Goal: Task Accomplishment & Management: Use online tool/utility

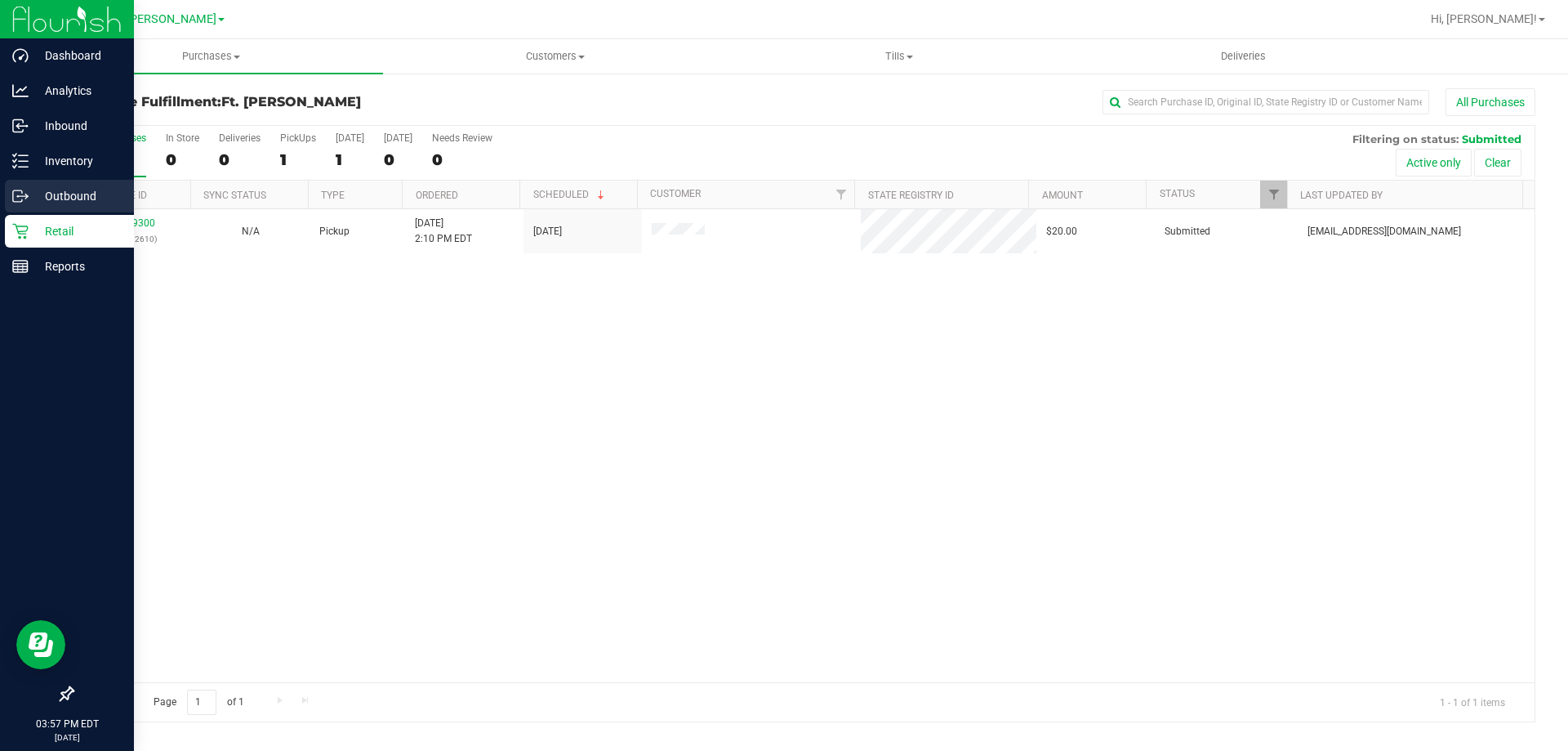
click at [44, 196] on p "Outbound" at bounding box center [78, 196] width 98 height 20
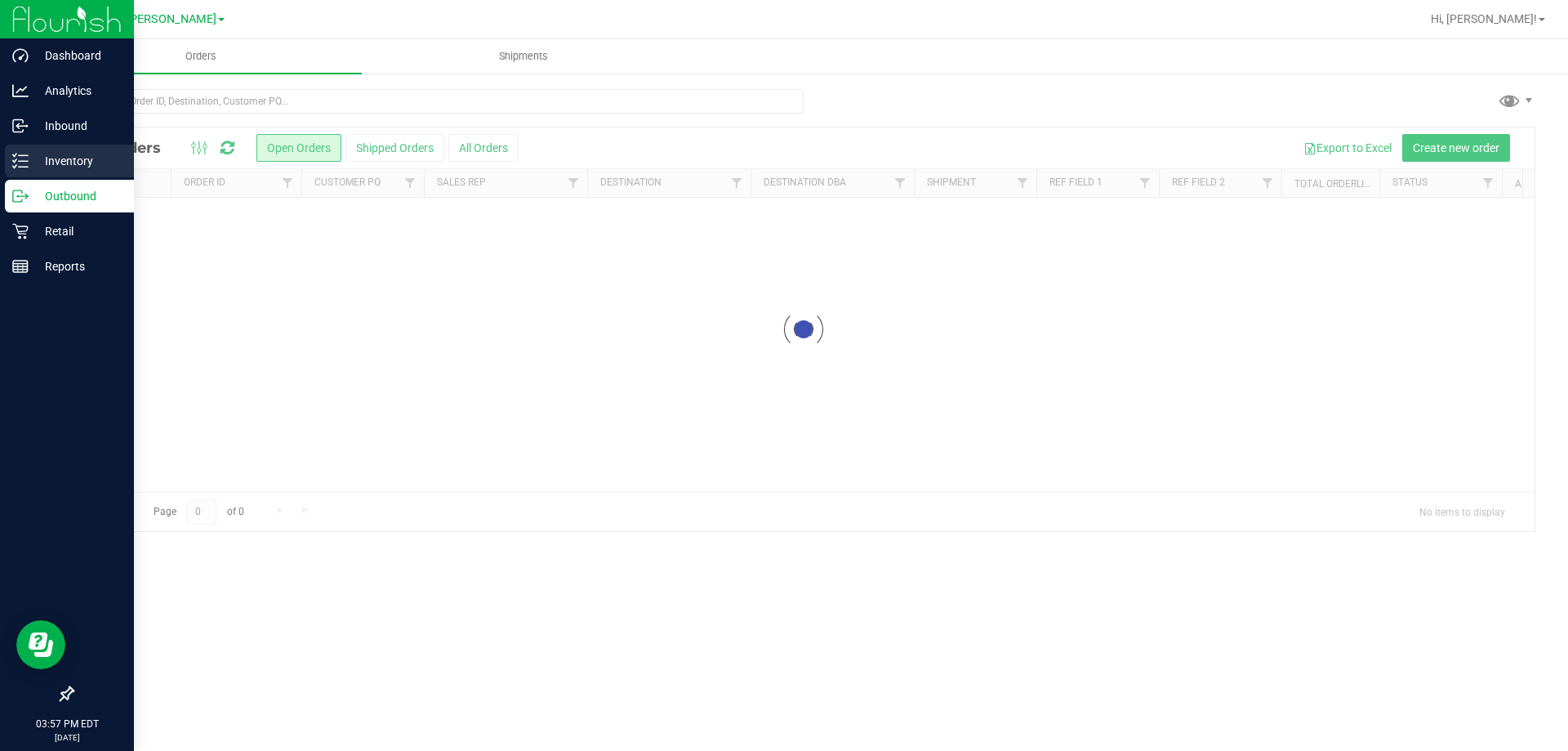
click at [72, 153] on p "Inventory" at bounding box center [78, 161] width 98 height 20
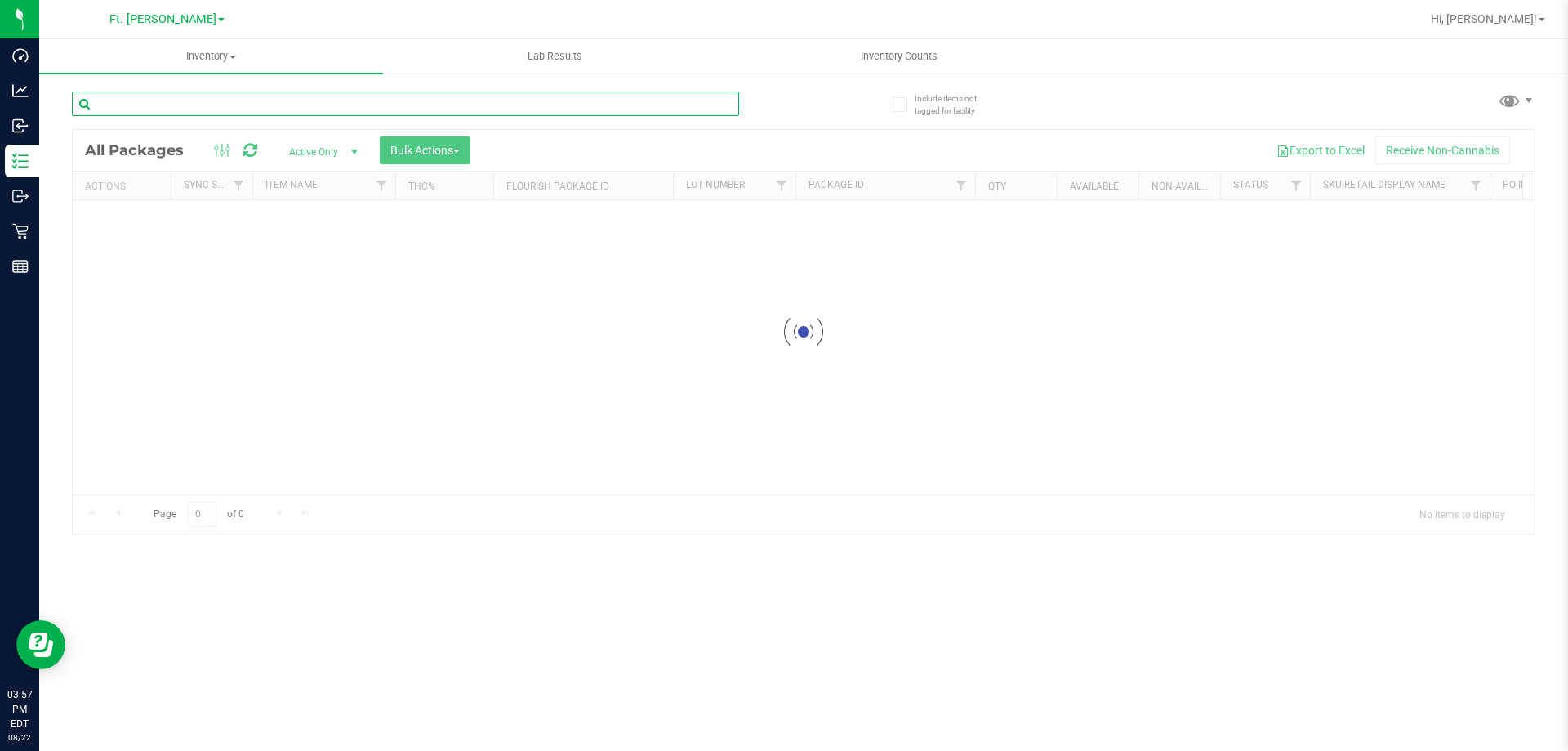
click at [181, 101] on input "text" at bounding box center [405, 103] width 668 height 24
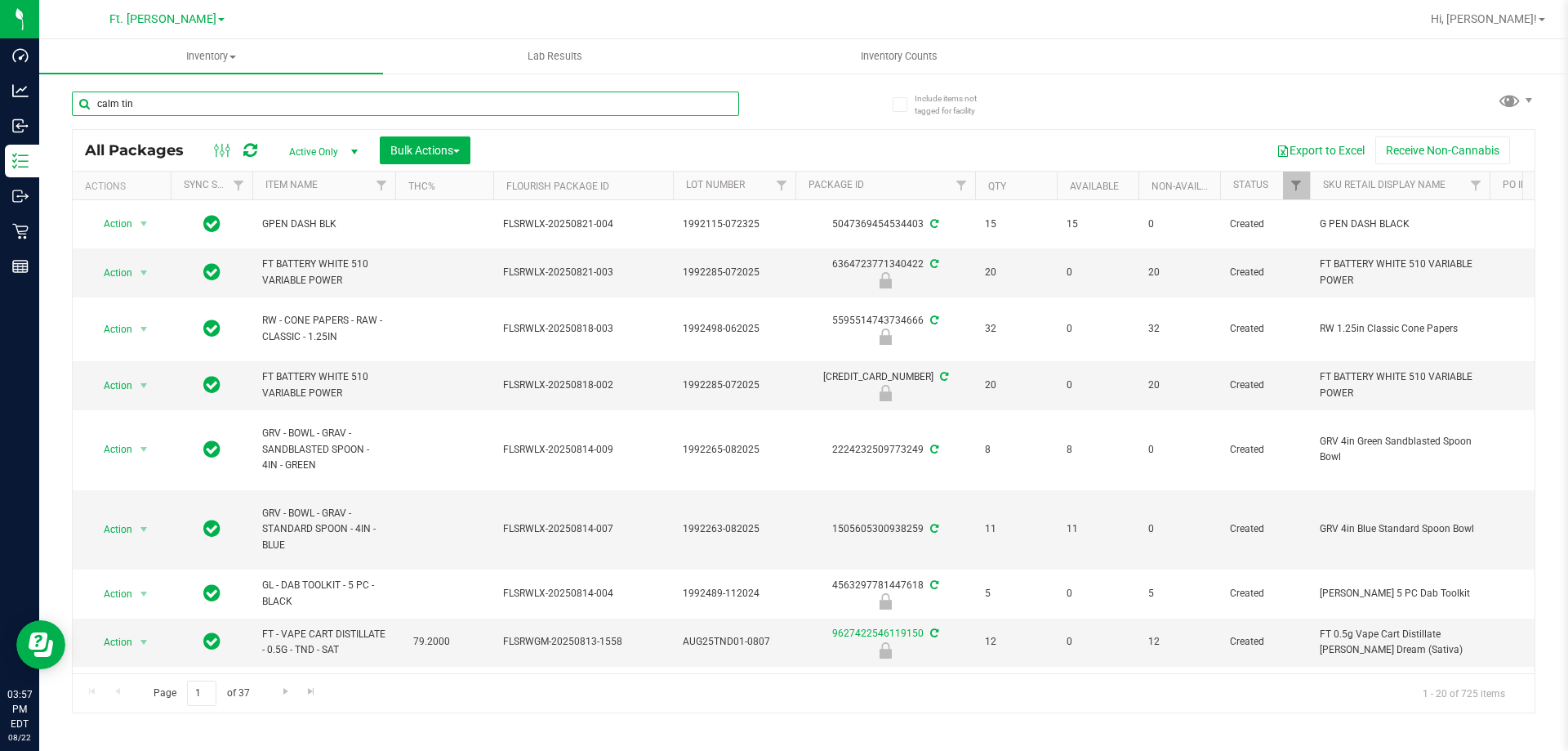
type input "calm tinc"
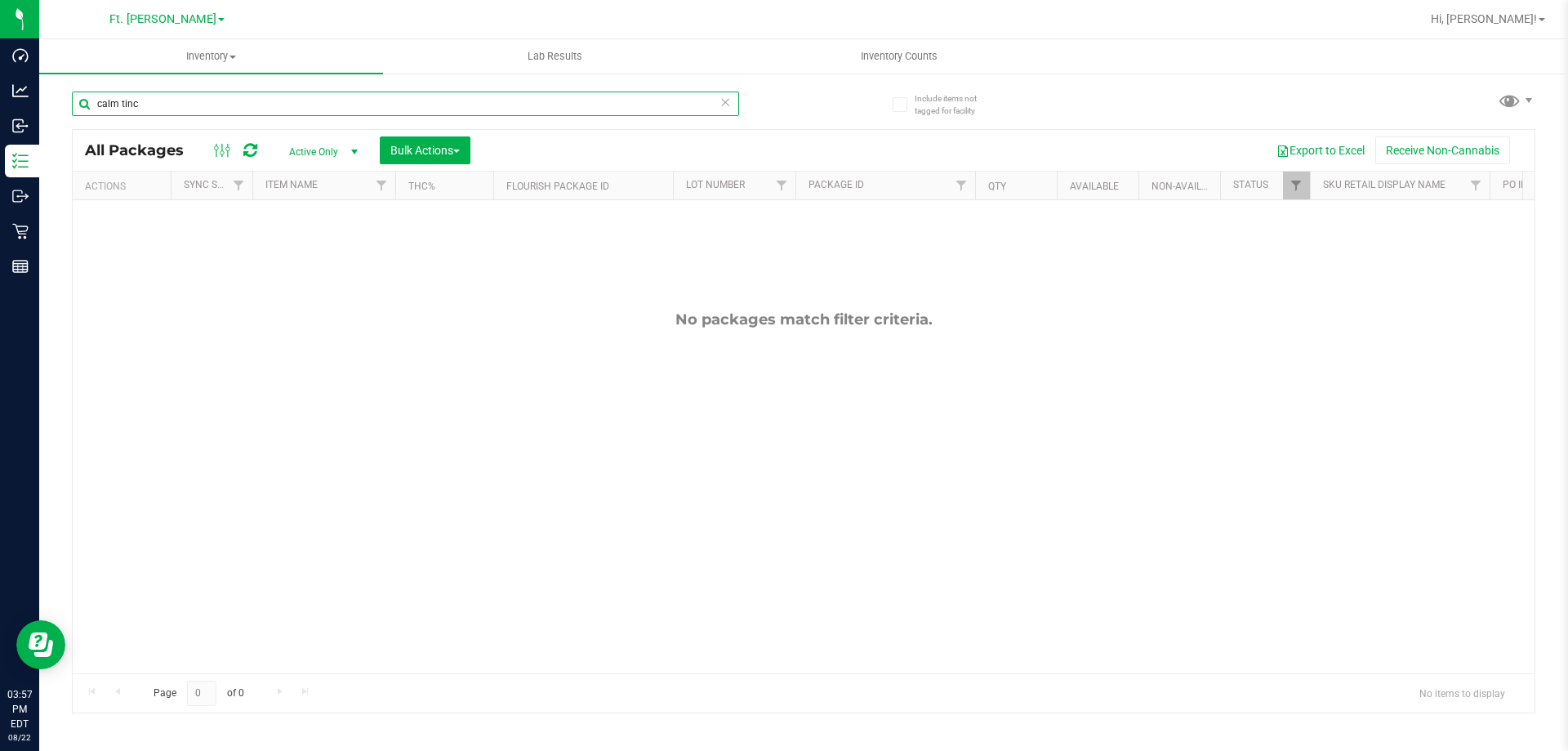
click at [279, 107] on input "calm tinc" at bounding box center [405, 103] width 668 height 24
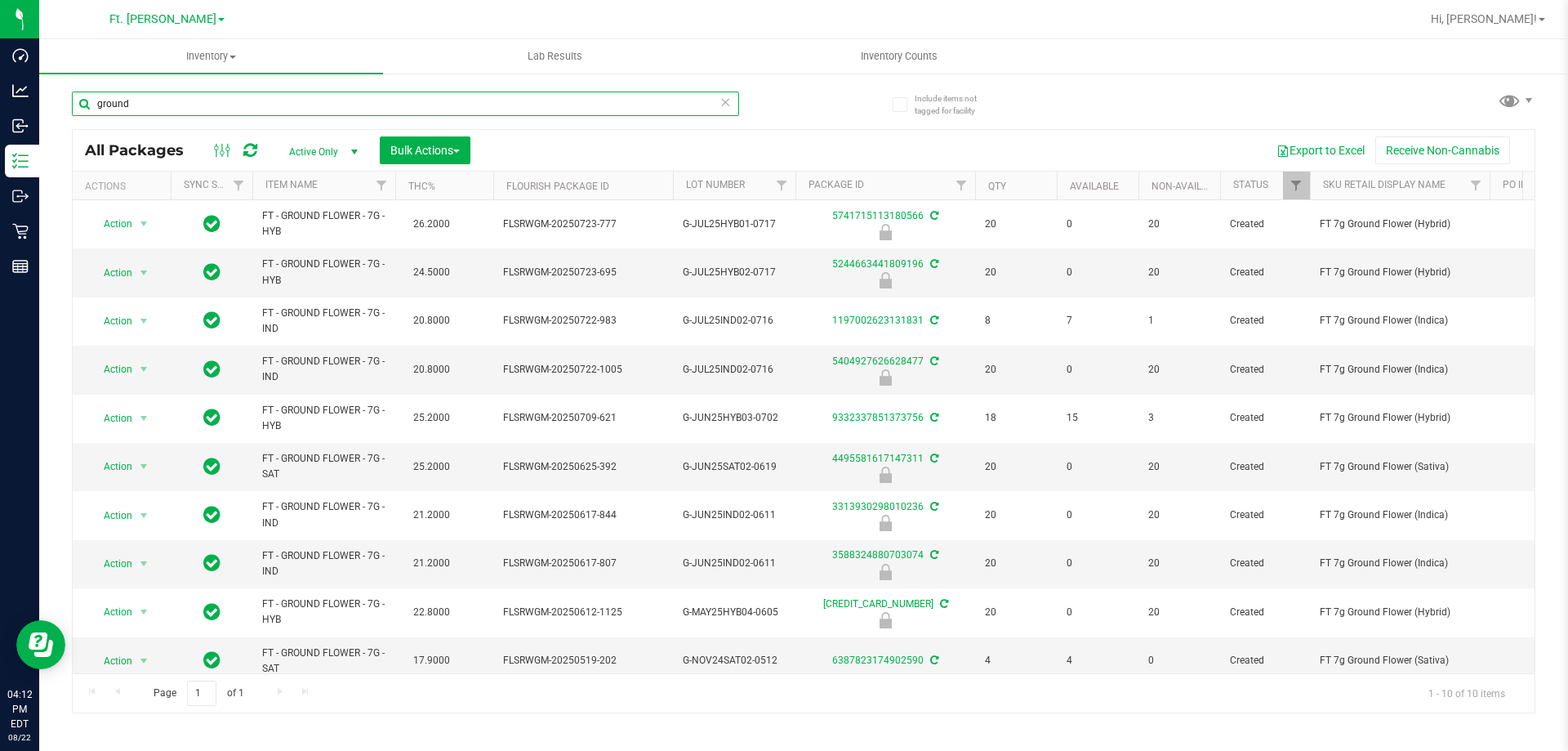
type input "ground"
click at [270, 97] on input "ground" at bounding box center [405, 103] width 668 height 24
click at [270, 97] on input "ground" at bounding box center [405, 103] width 668 height 24
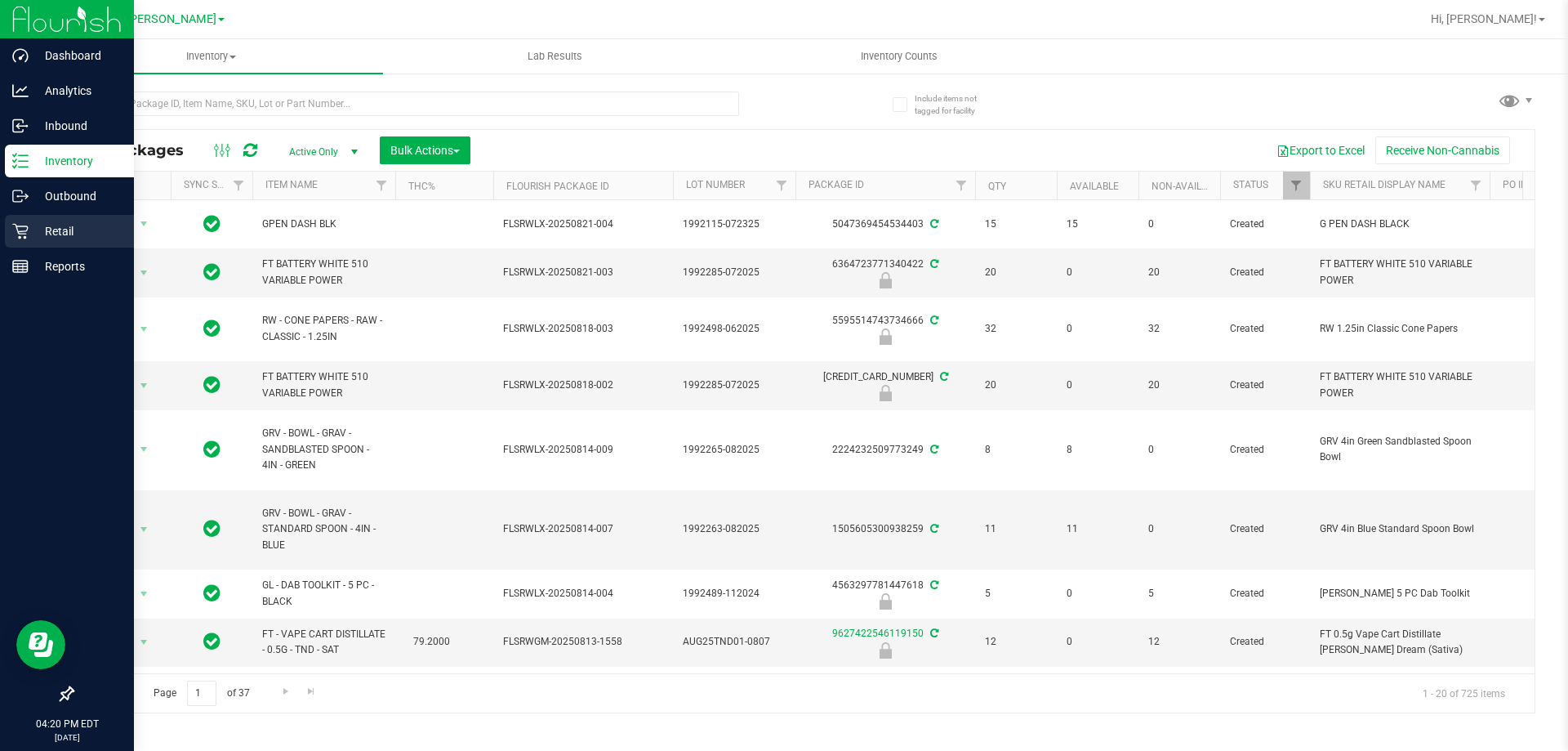
click at [30, 226] on p "Retail" at bounding box center [78, 232] width 98 height 20
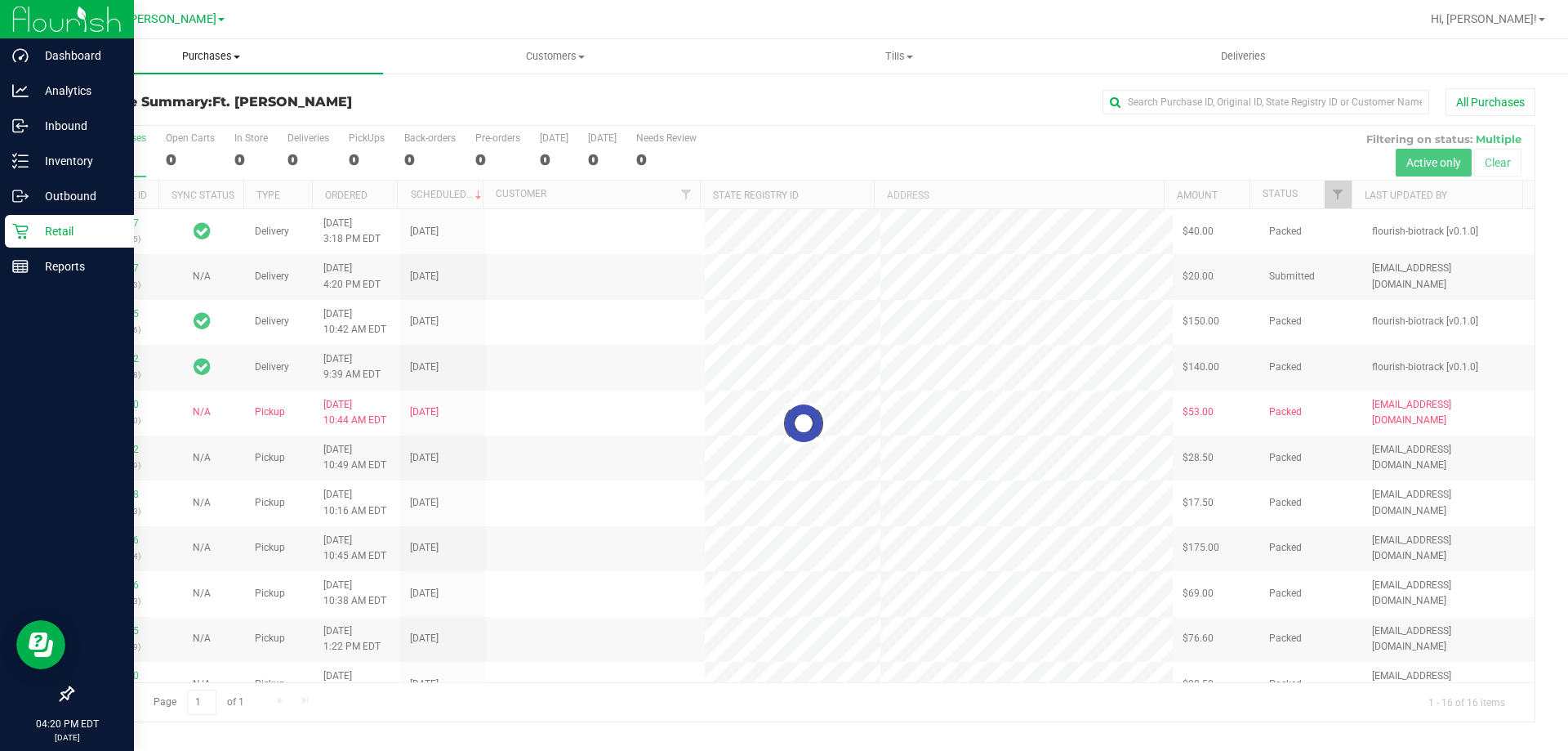
click at [213, 58] on span "Purchases" at bounding box center [211, 56] width 344 height 14
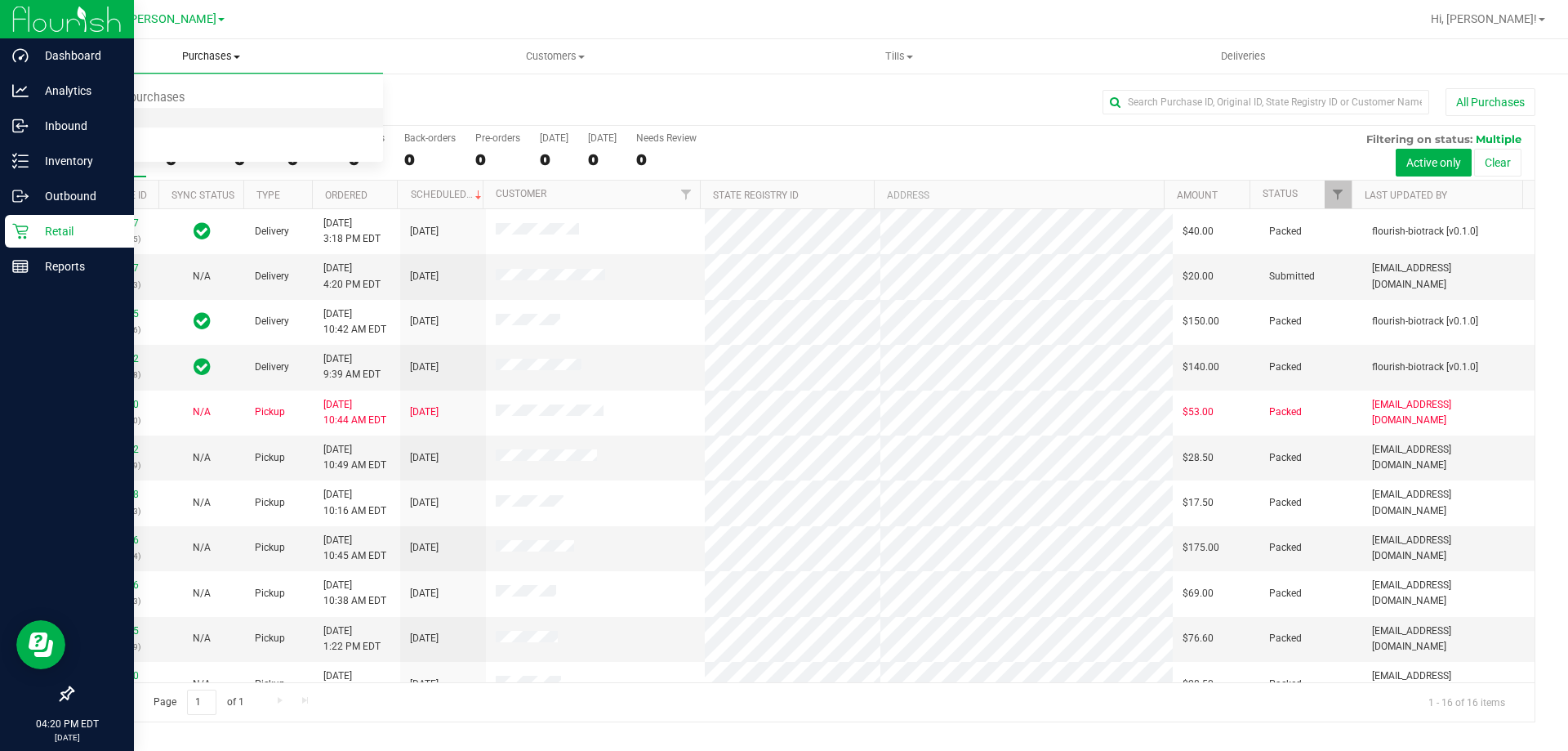
click at [211, 112] on li "Fulfillment" at bounding box center [211, 119] width 344 height 20
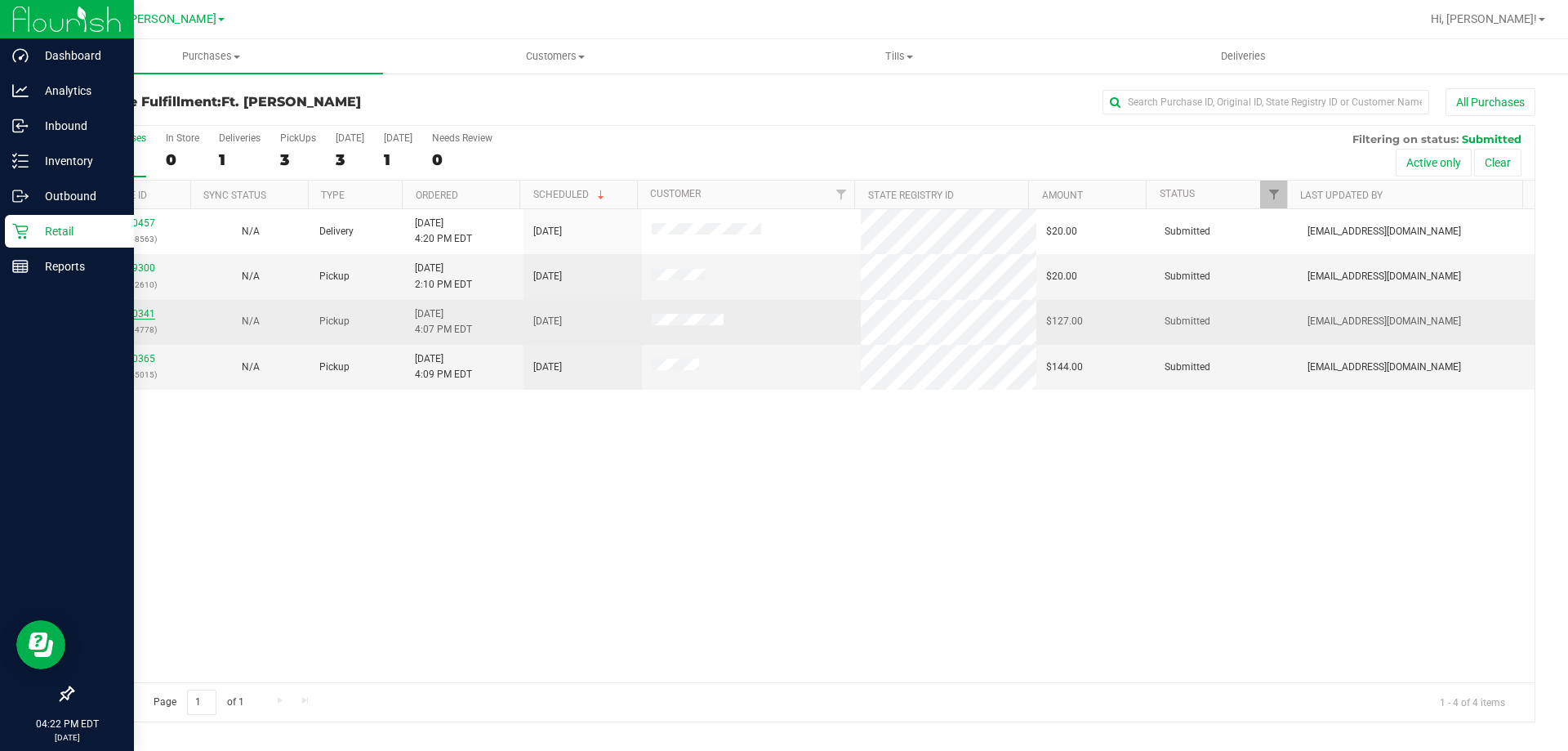
click at [137, 315] on link "11830341" at bounding box center [131, 313] width 46 height 12
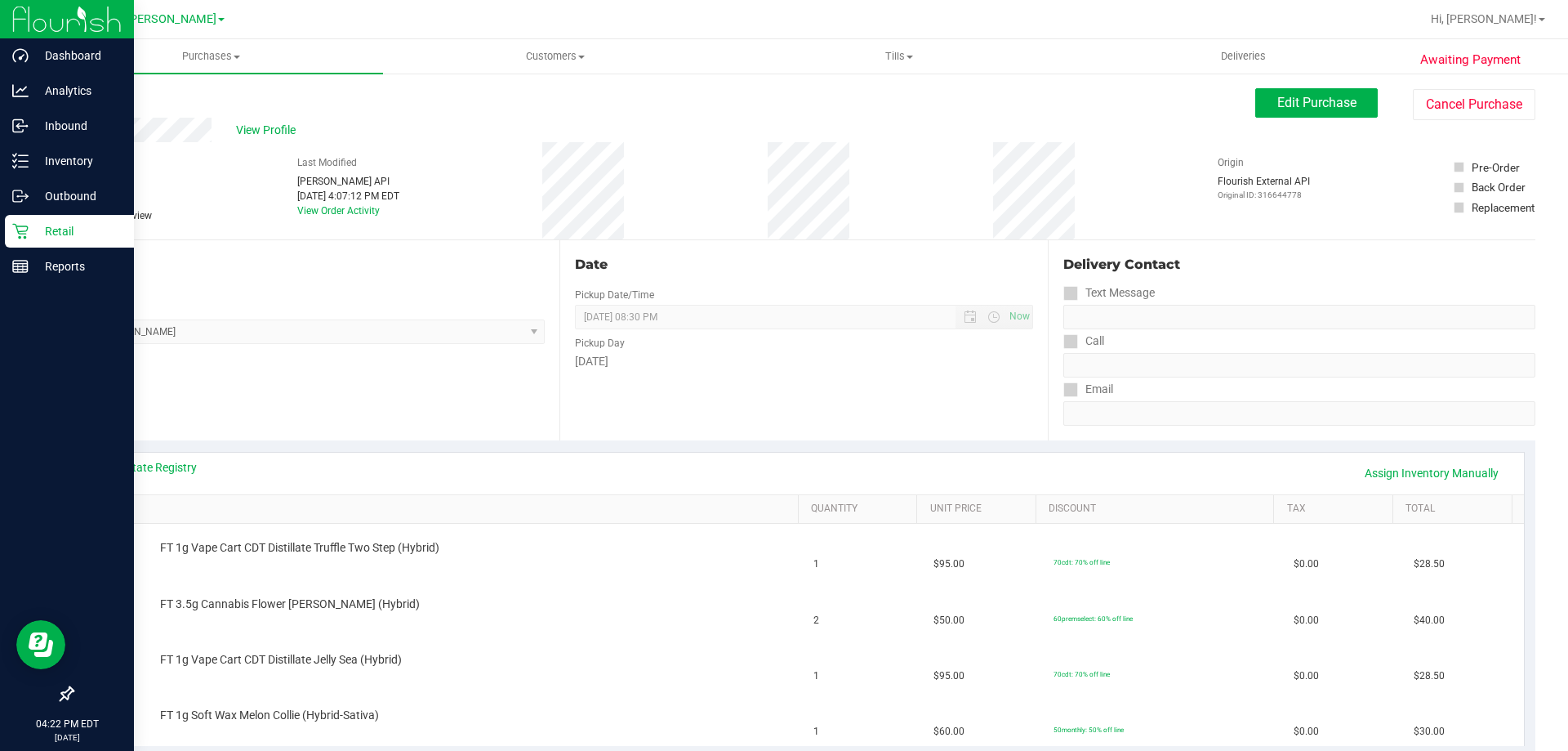
scroll to position [572, 0]
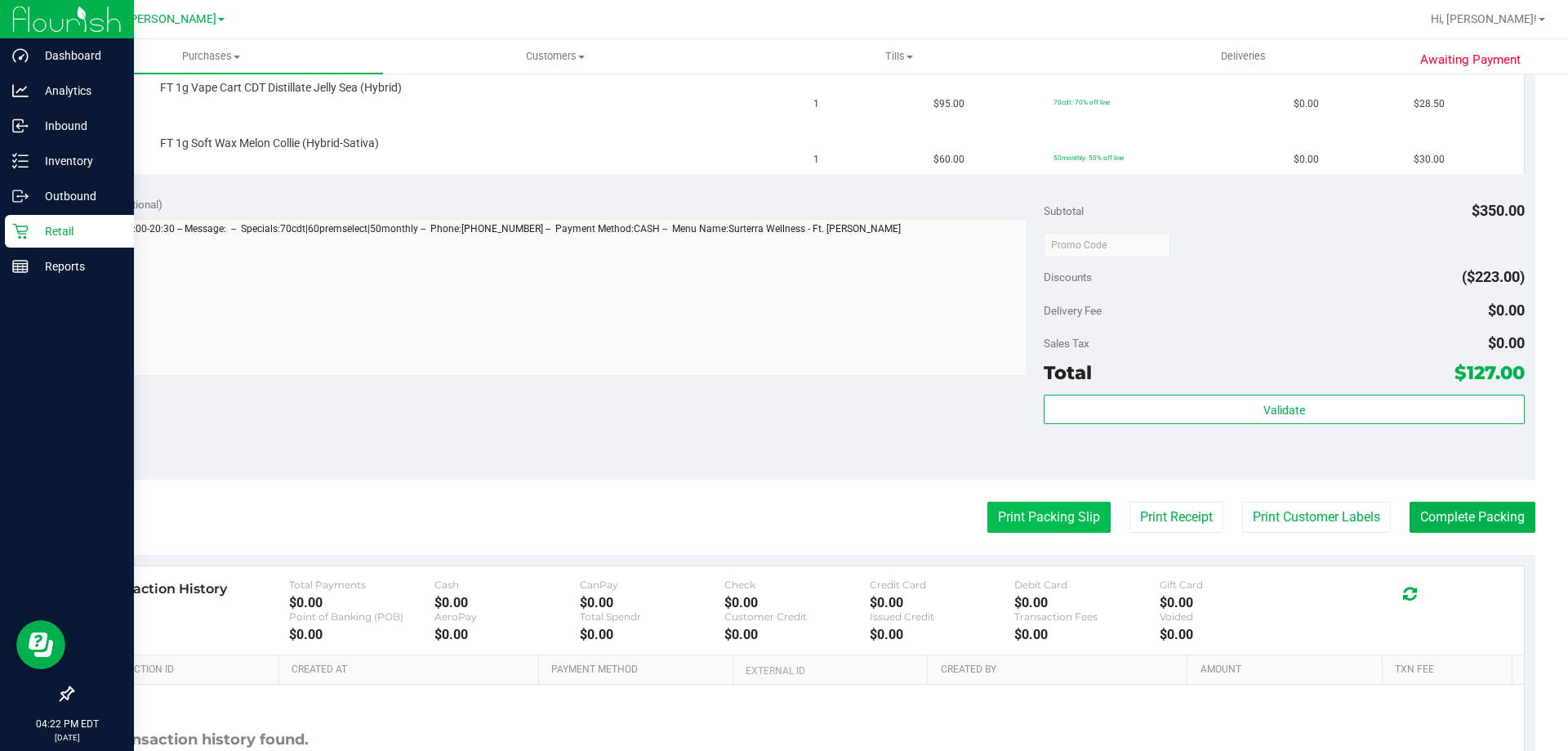
click at [988, 513] on button "Print Packing Slip" at bounding box center [1050, 517] width 123 height 31
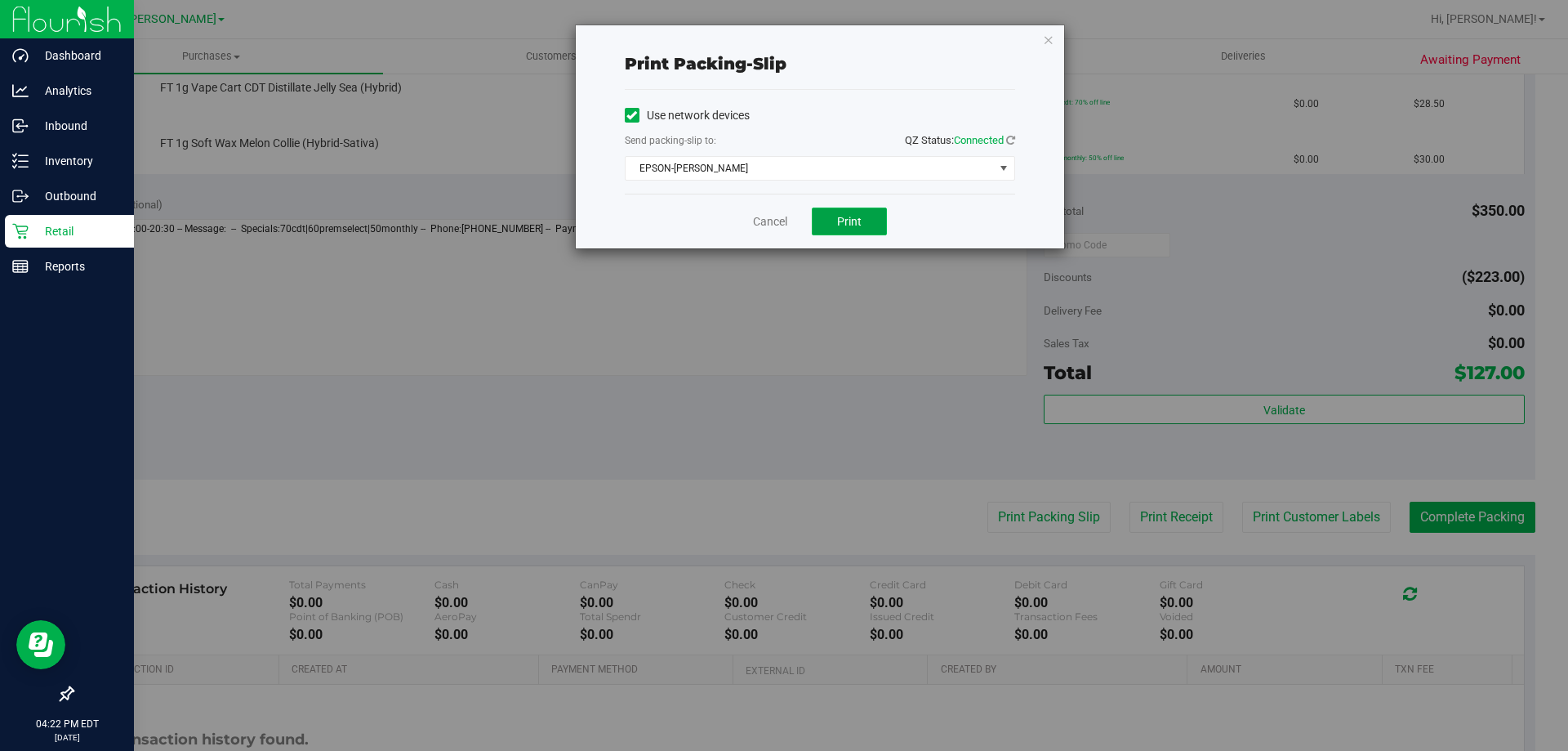
click at [851, 216] on span "Print" at bounding box center [849, 221] width 24 height 13
click at [782, 216] on link "Cancel" at bounding box center [770, 221] width 34 height 17
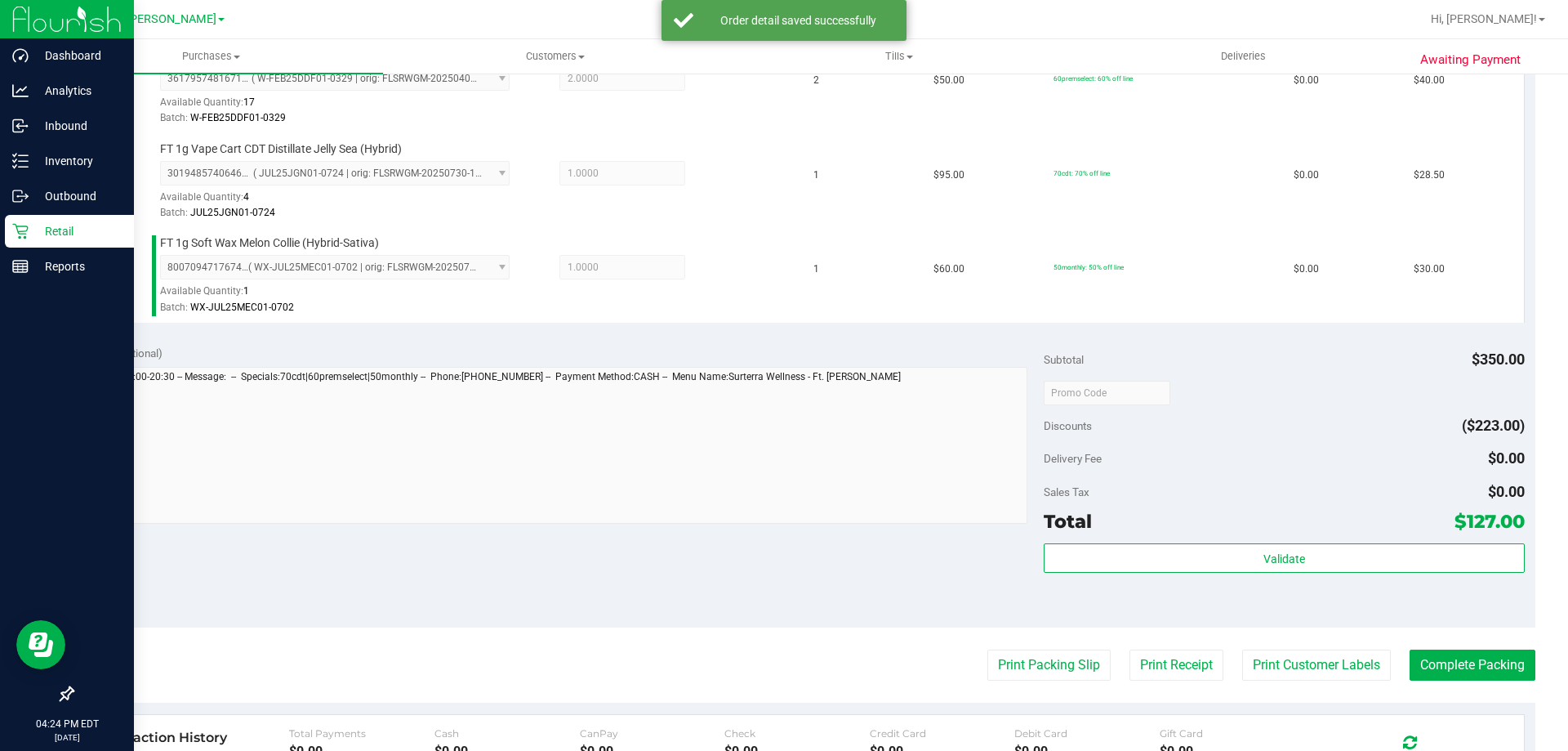
scroll to position [817, 0]
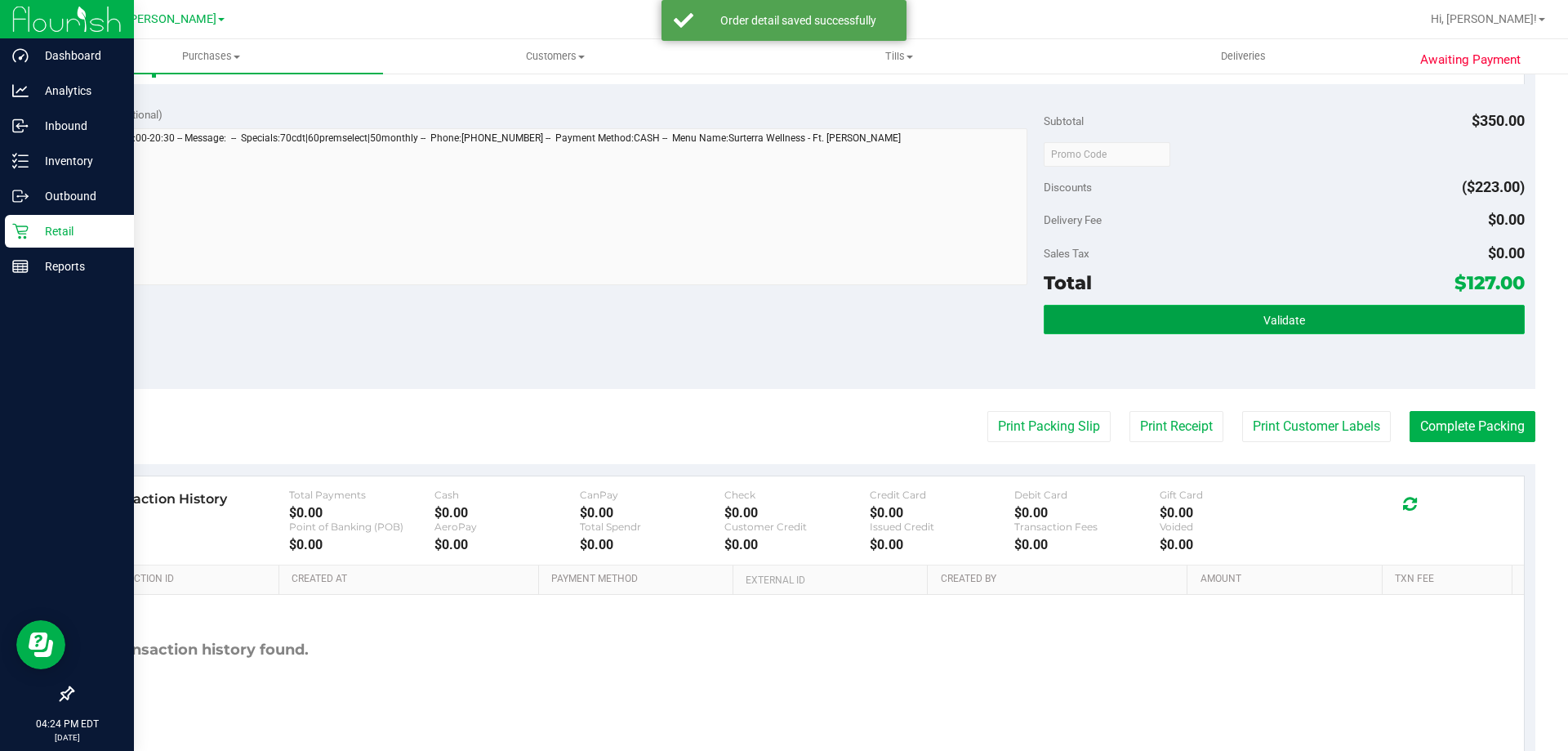
click at [1151, 327] on button "Validate" at bounding box center [1284, 319] width 480 height 30
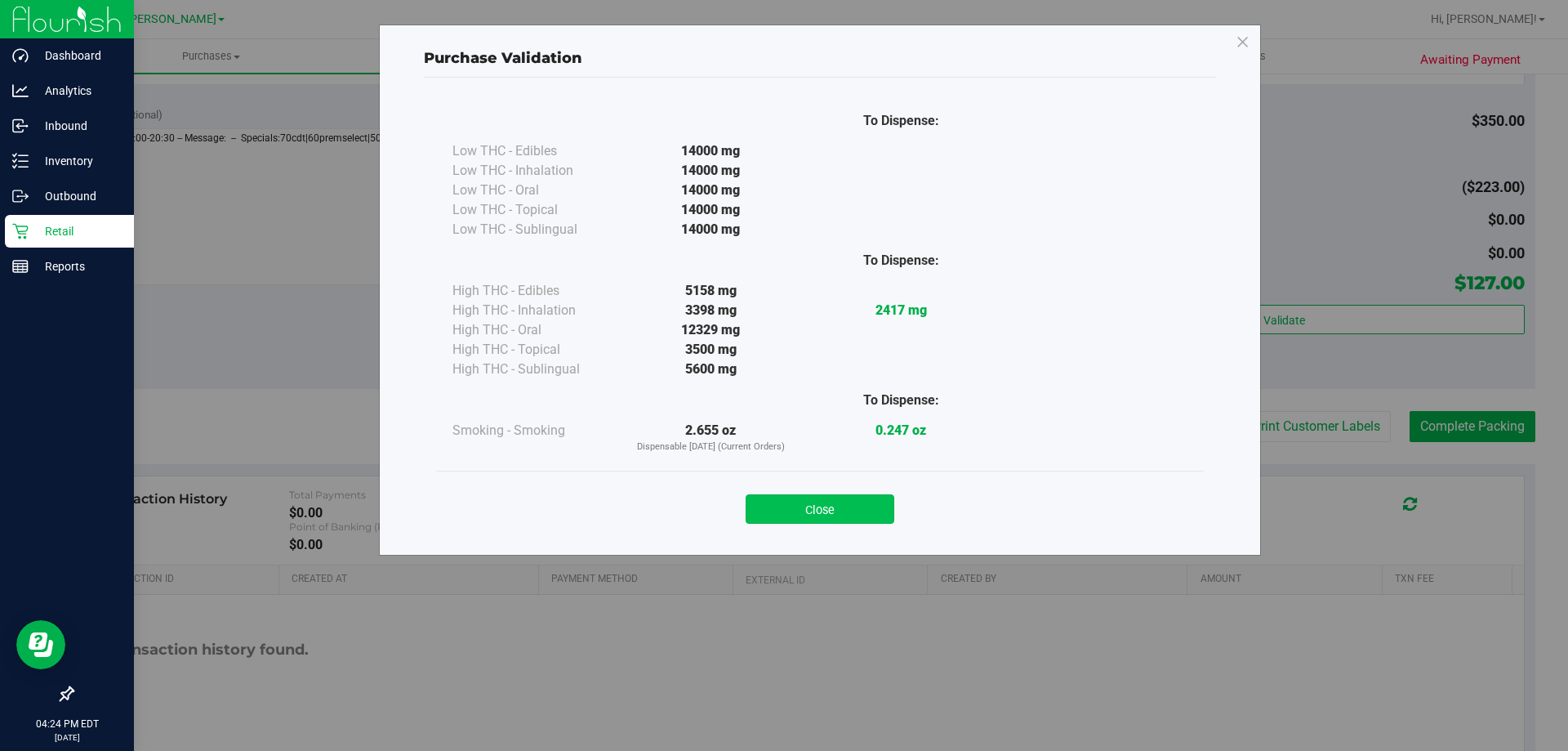
click at [811, 516] on button "Close" at bounding box center [820, 509] width 148 height 30
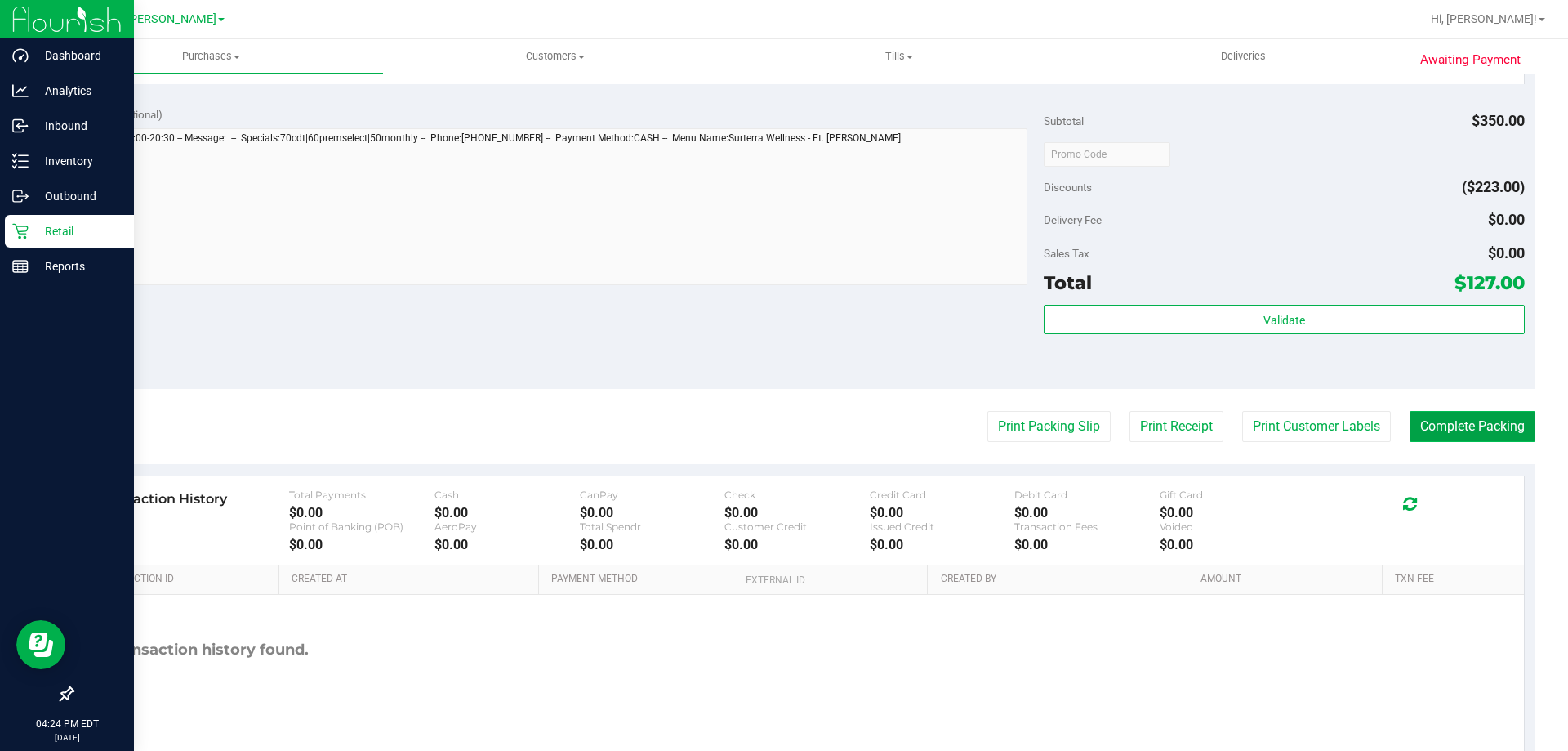
click at [1420, 418] on button "Complete Packing" at bounding box center [1472, 426] width 126 height 31
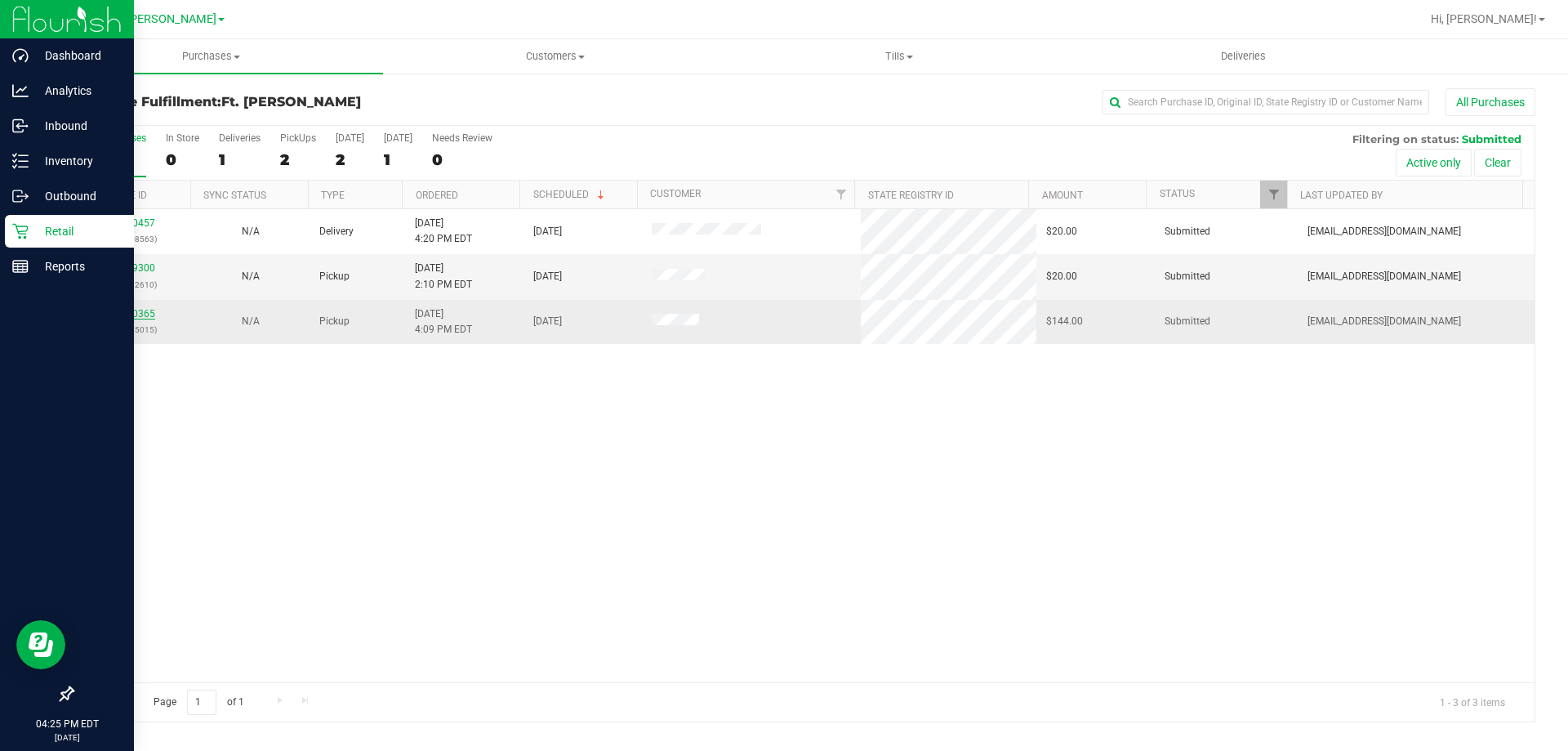
click at [136, 308] on link "11830365" at bounding box center [131, 313] width 46 height 12
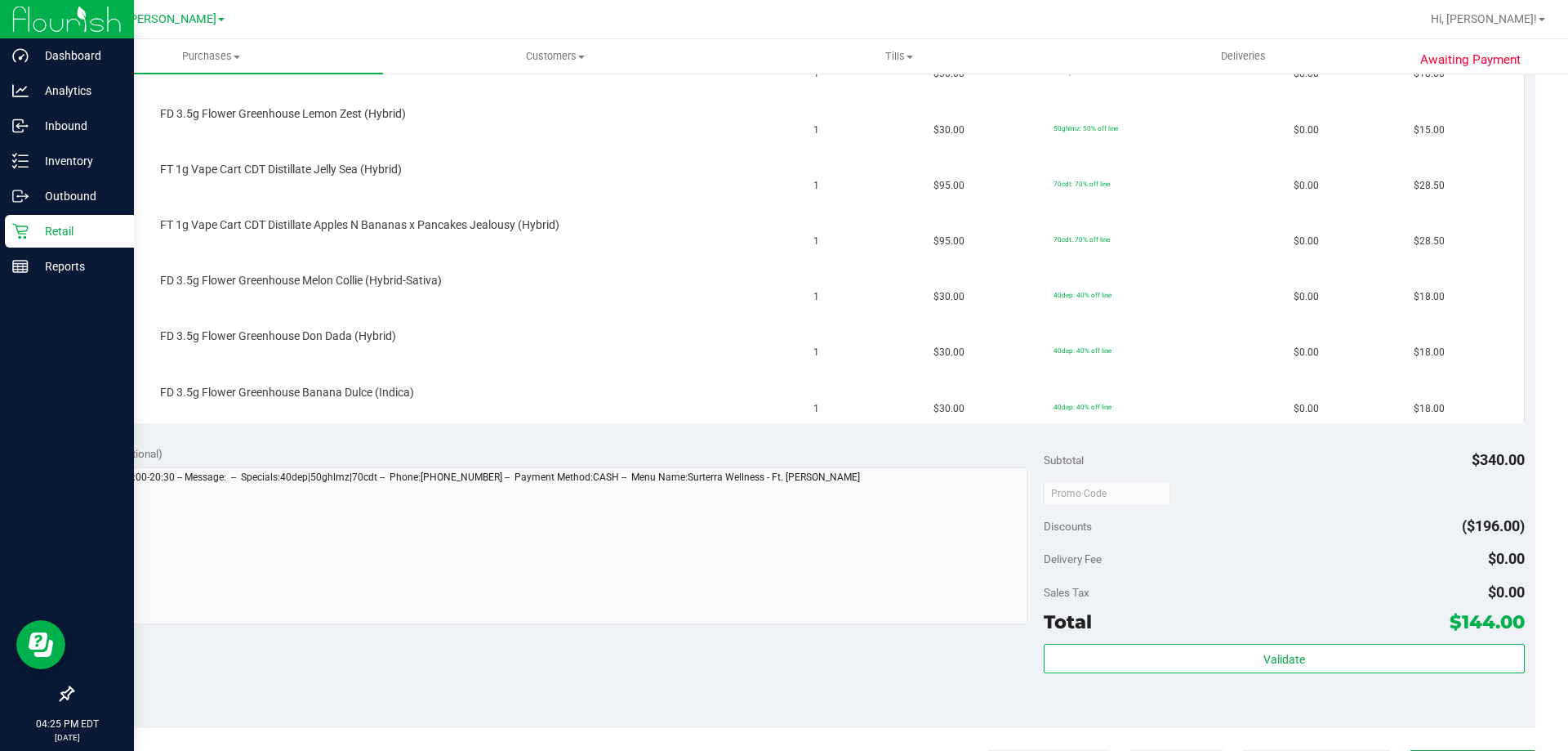
scroll to position [817, 0]
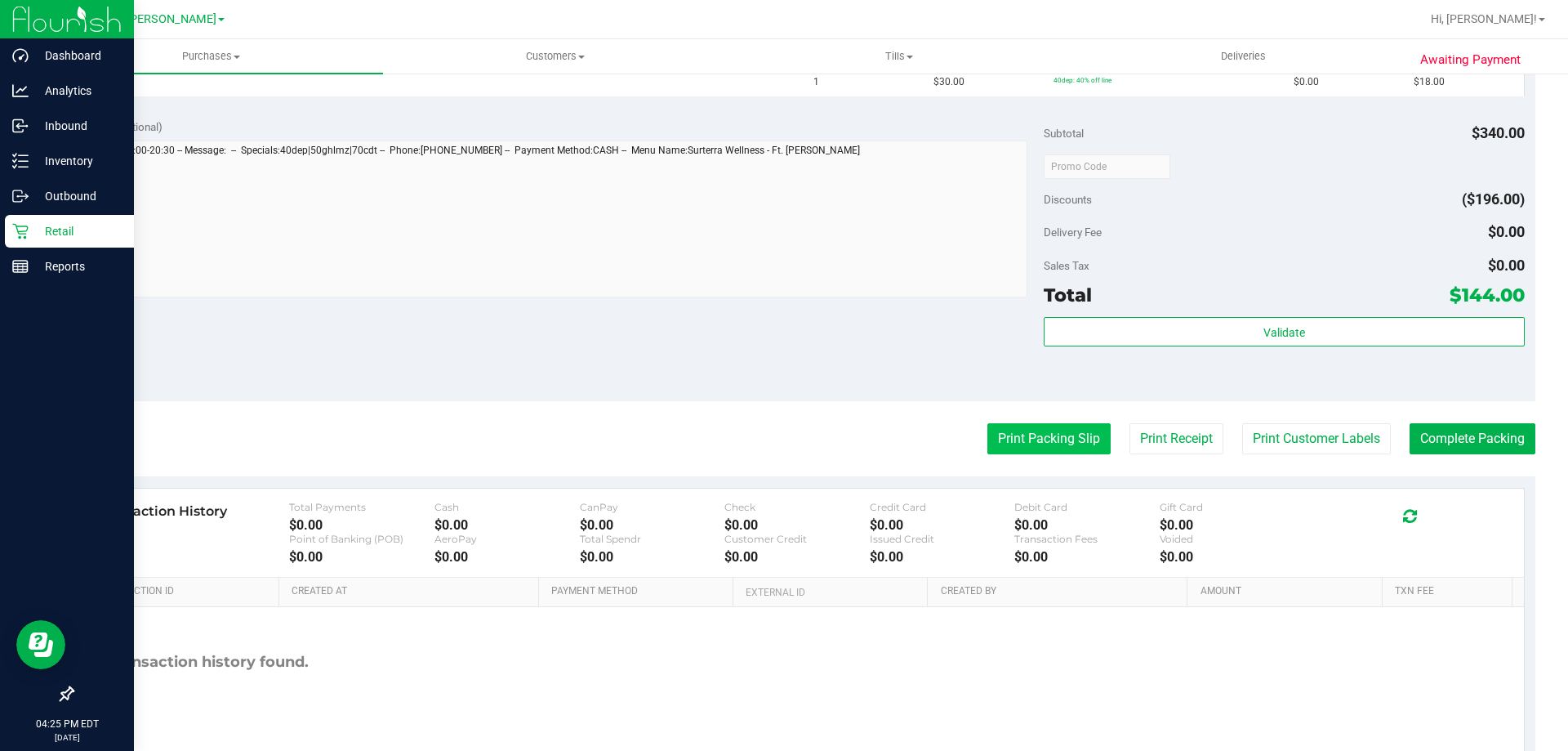
click at [1058, 433] on button "Print Packing Slip" at bounding box center [1050, 438] width 123 height 31
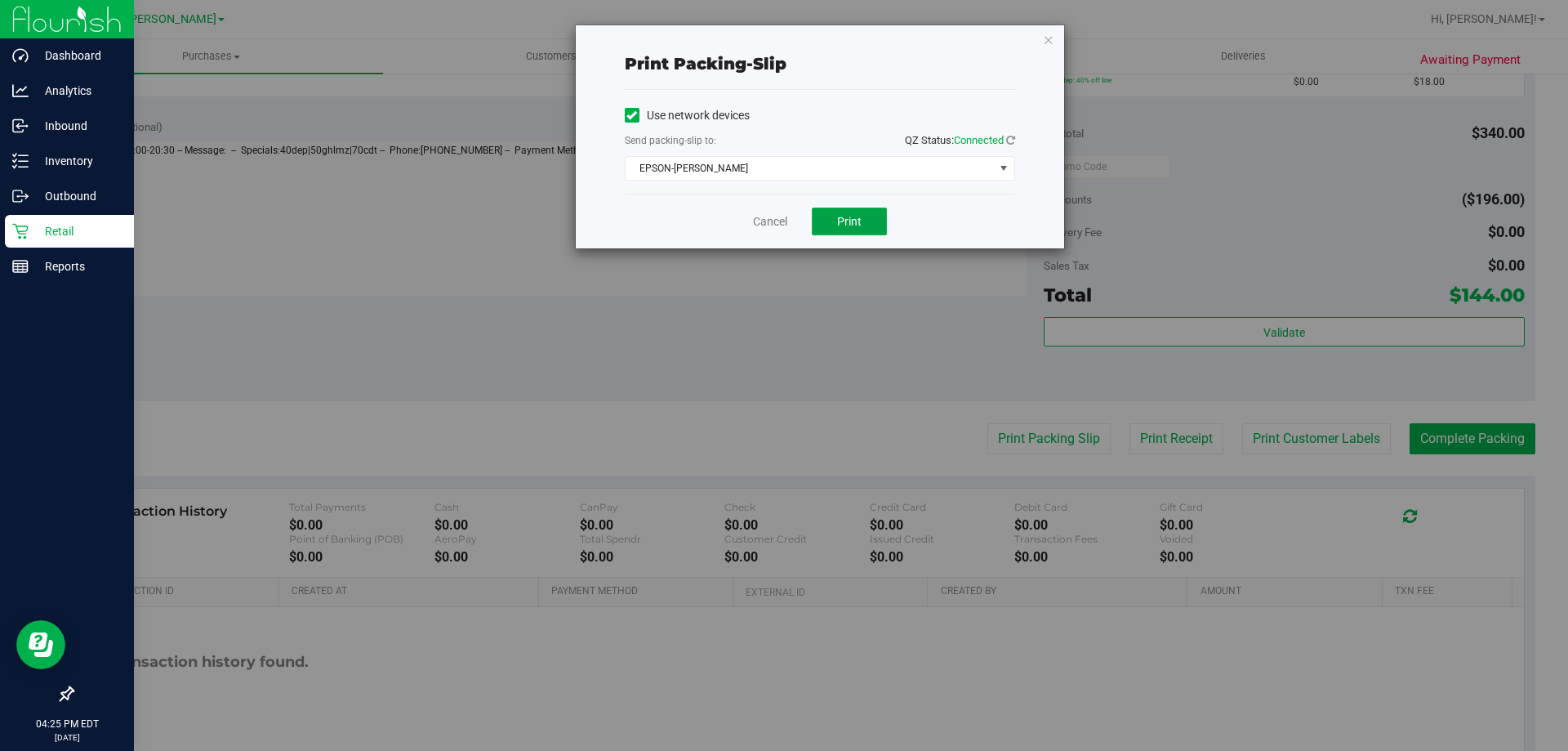
click at [876, 220] on button "Print" at bounding box center [849, 221] width 75 height 28
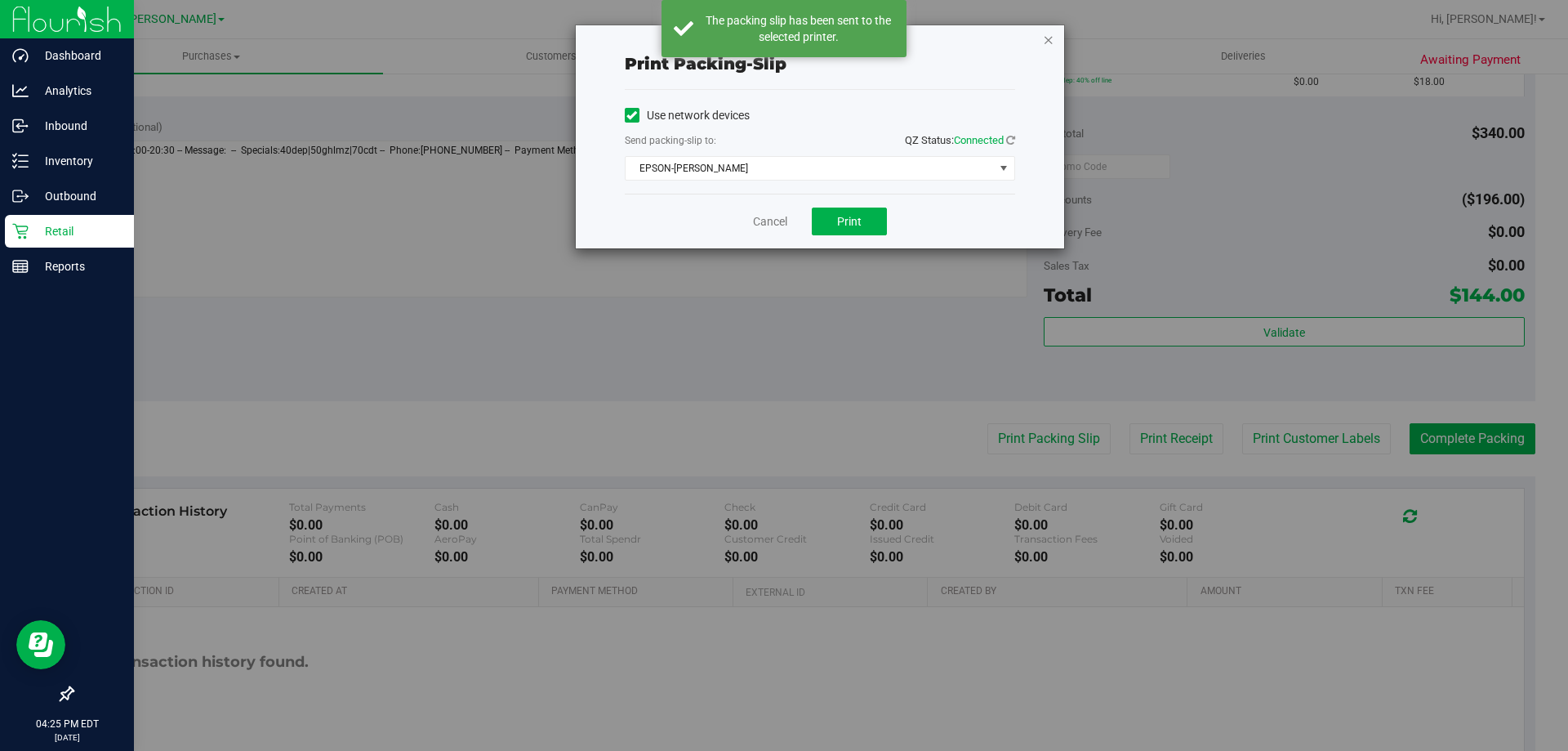
click at [1049, 37] on icon "button" at bounding box center [1049, 39] width 12 height 20
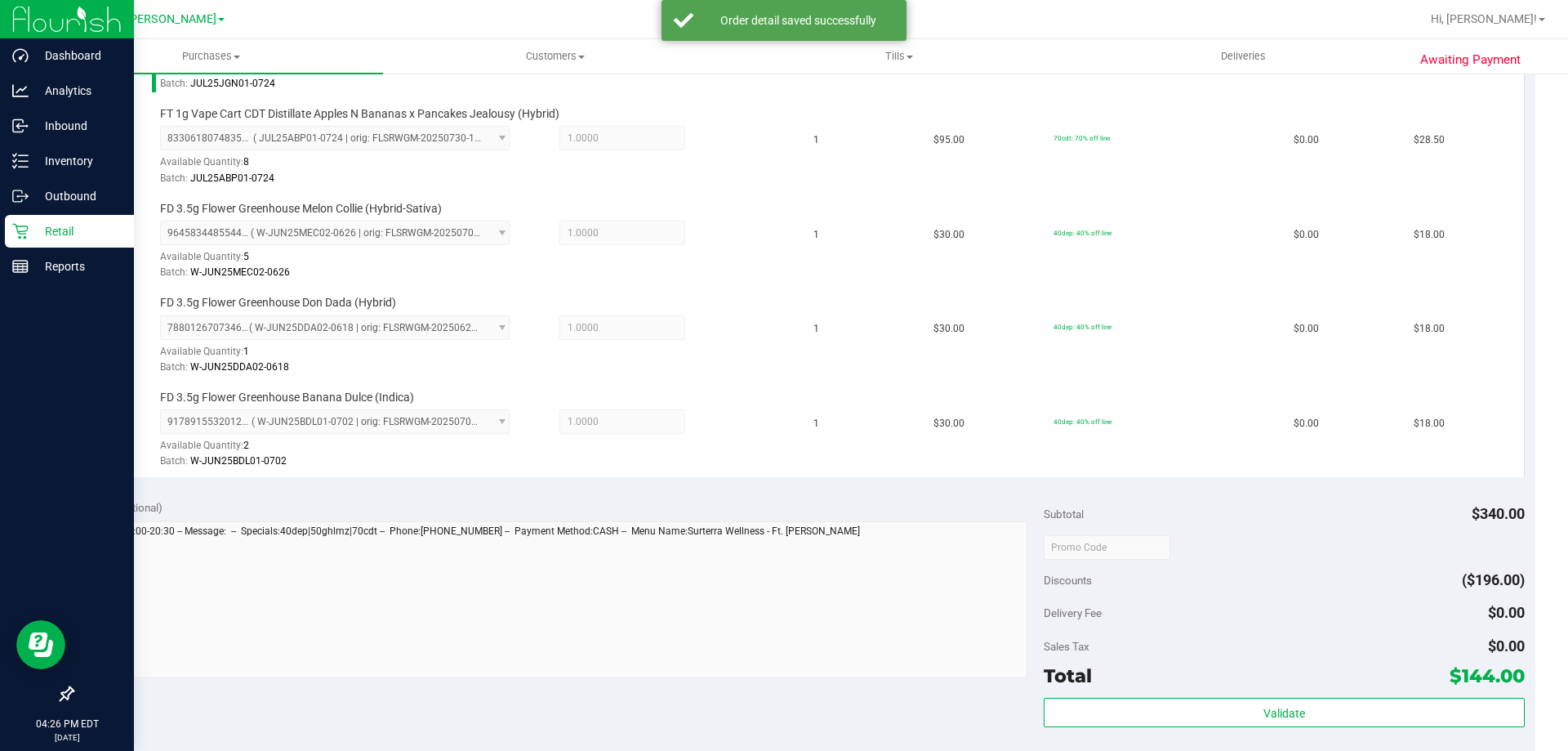
scroll to position [899, 0]
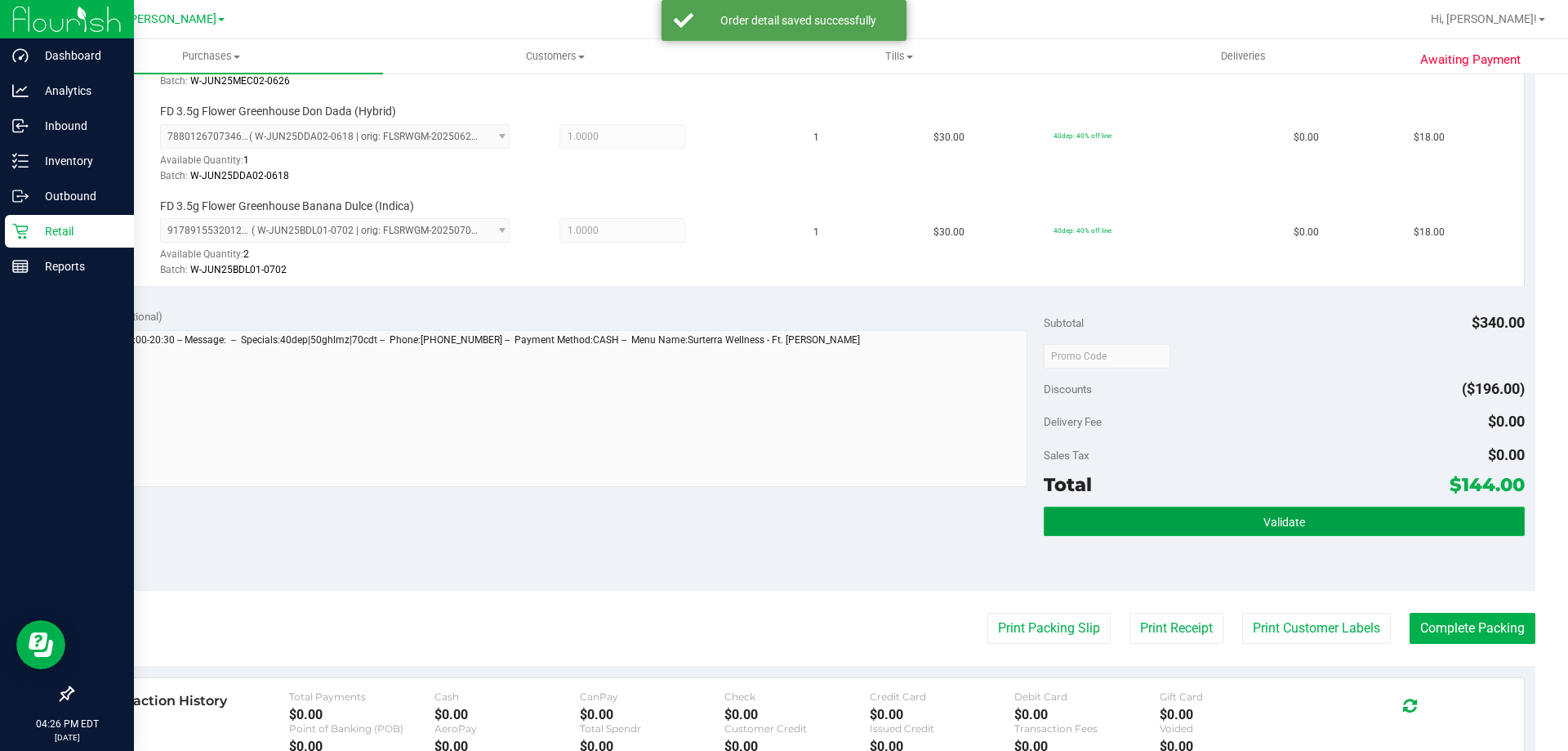
click at [1343, 526] on button "Validate" at bounding box center [1284, 521] width 480 height 30
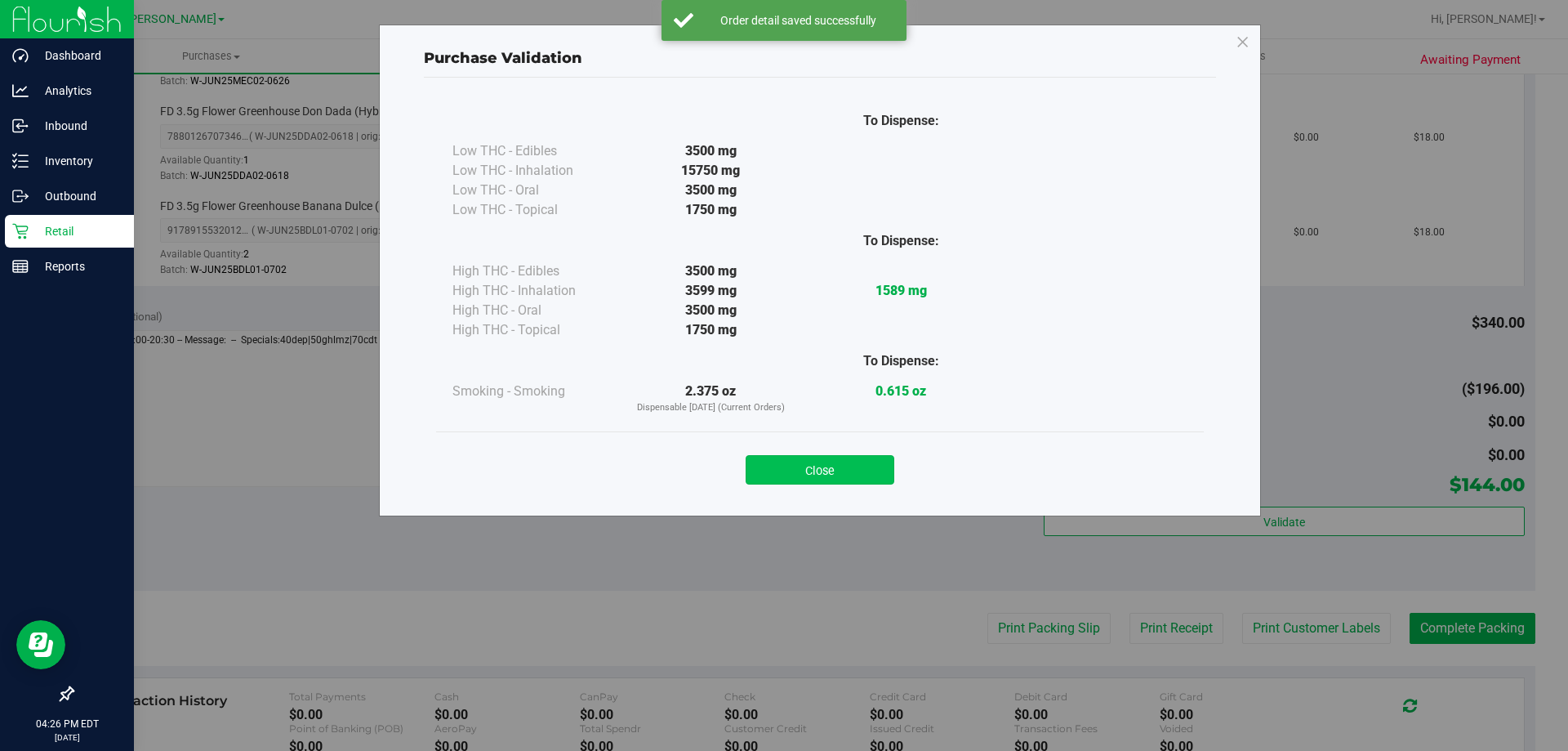
click at [844, 465] on button "Close" at bounding box center [820, 469] width 148 height 30
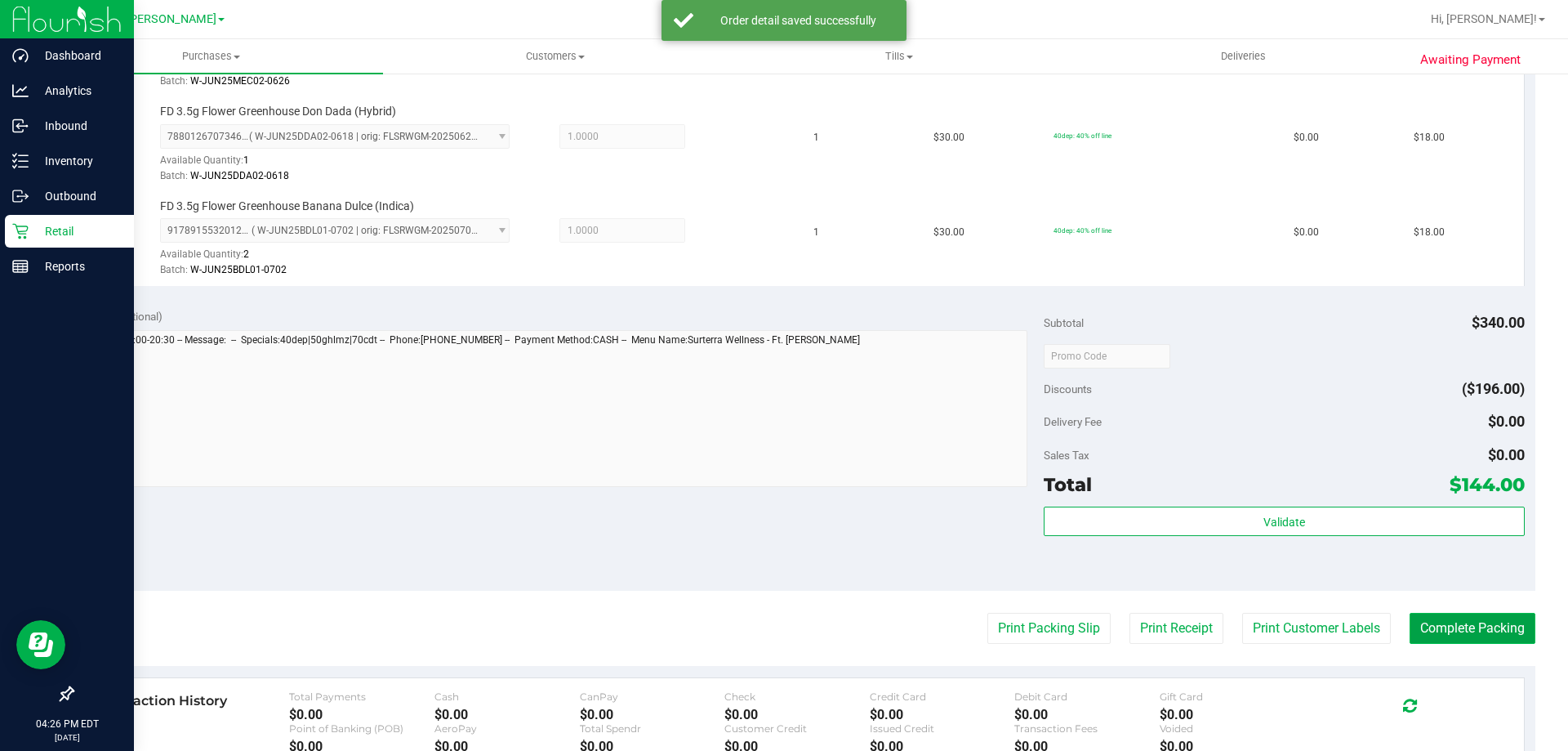
click at [1412, 625] on button "Complete Packing" at bounding box center [1472, 628] width 126 height 31
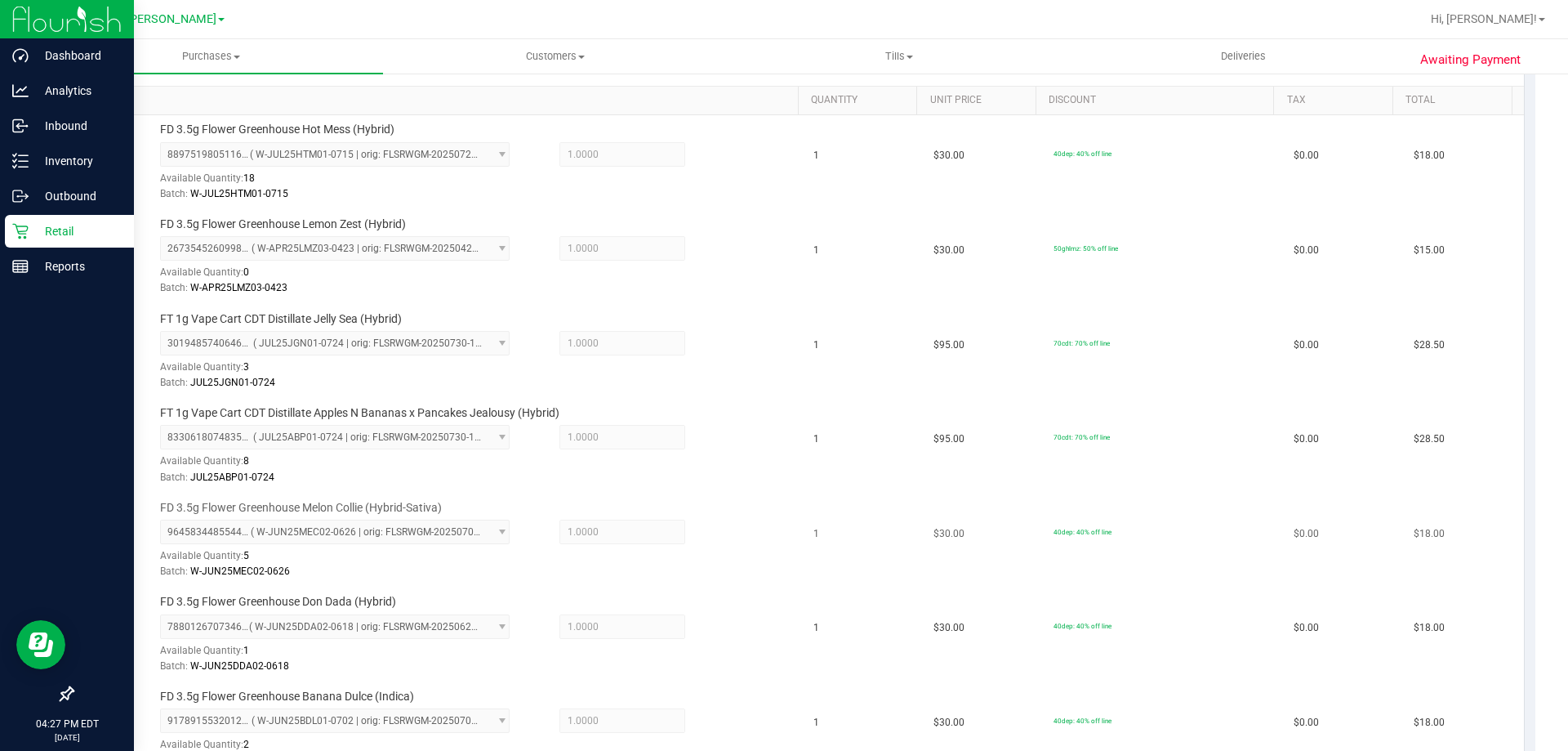
scroll to position [0, 0]
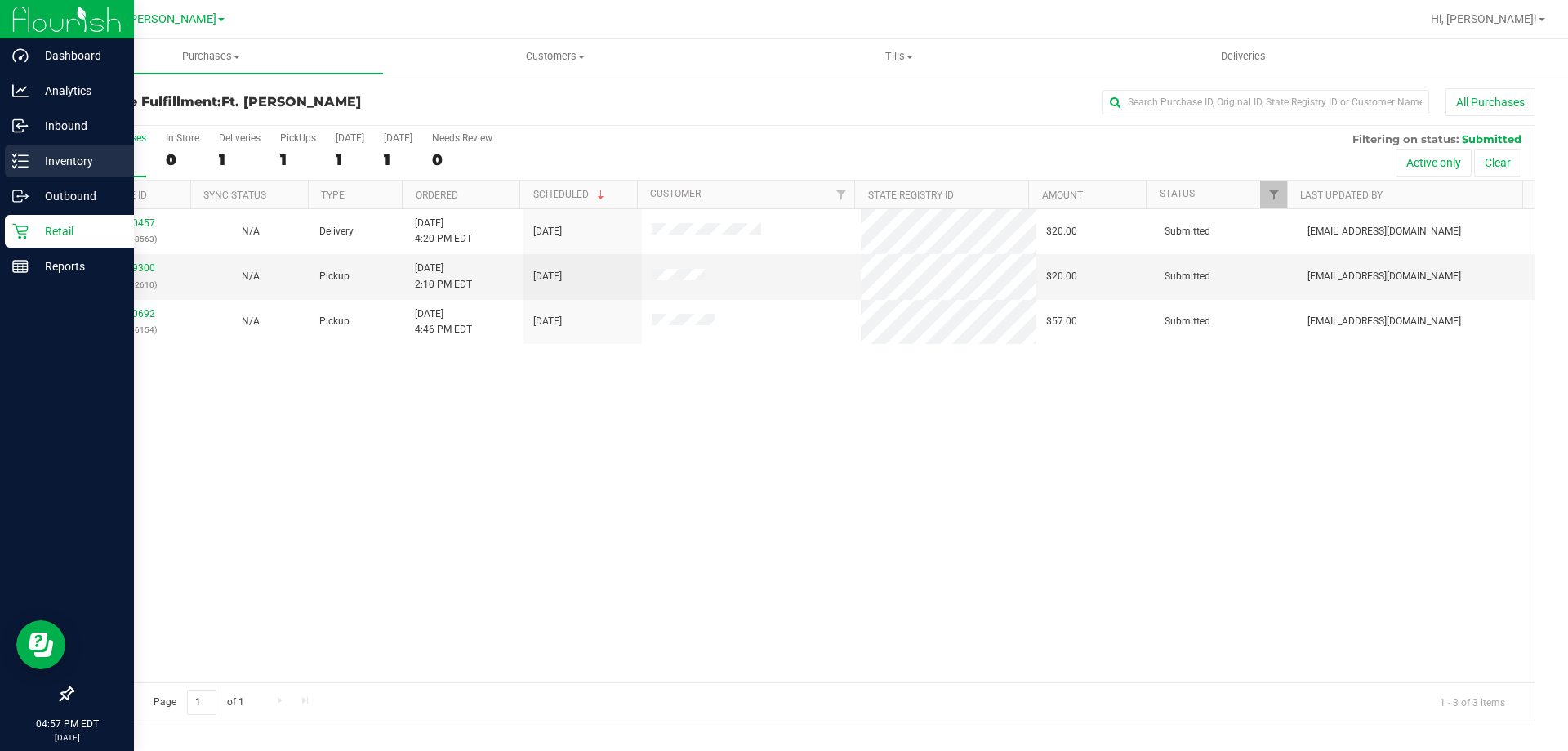
click at [32, 166] on p "Inventory" at bounding box center [78, 161] width 98 height 20
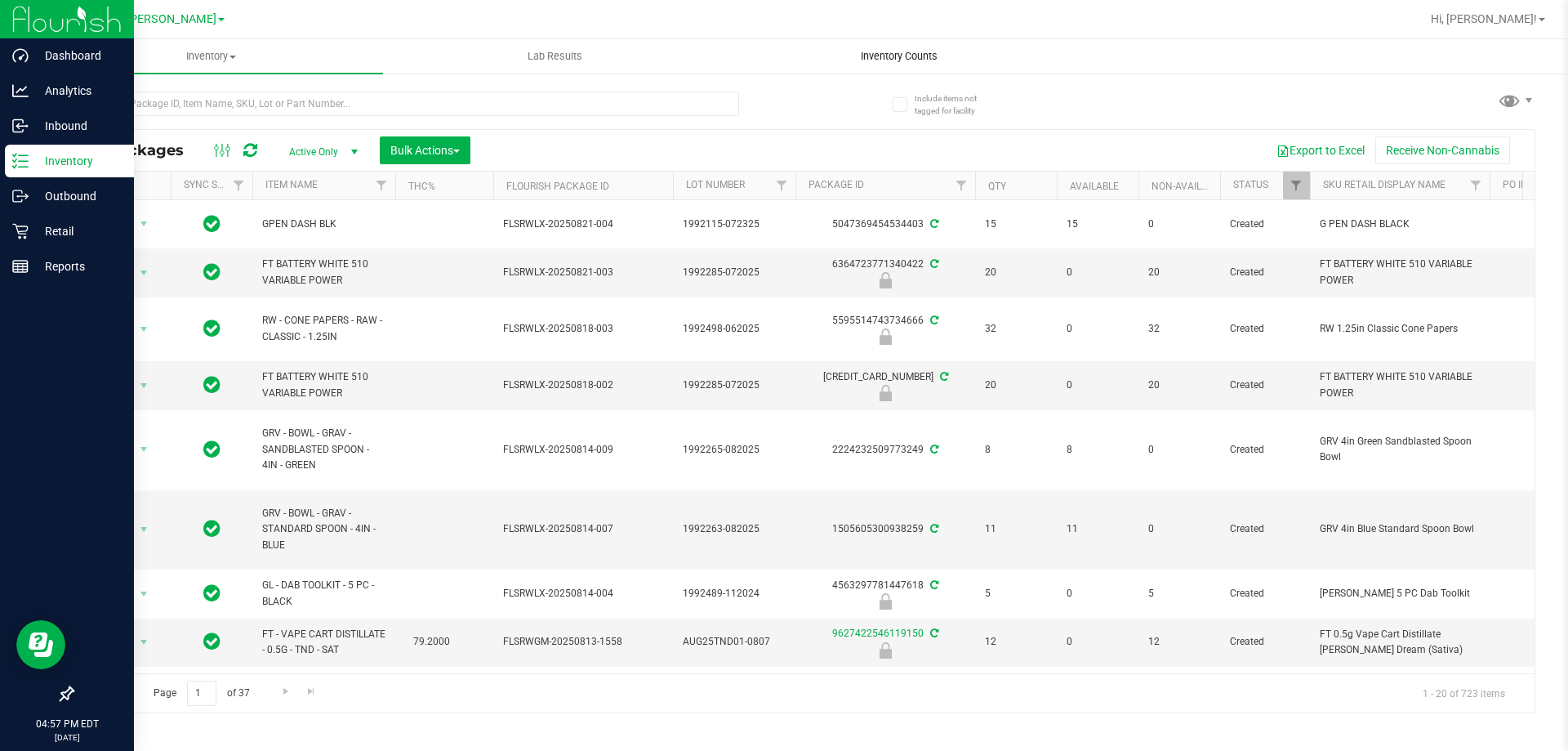
click at [913, 52] on span "Inventory Counts" at bounding box center [898, 56] width 121 height 14
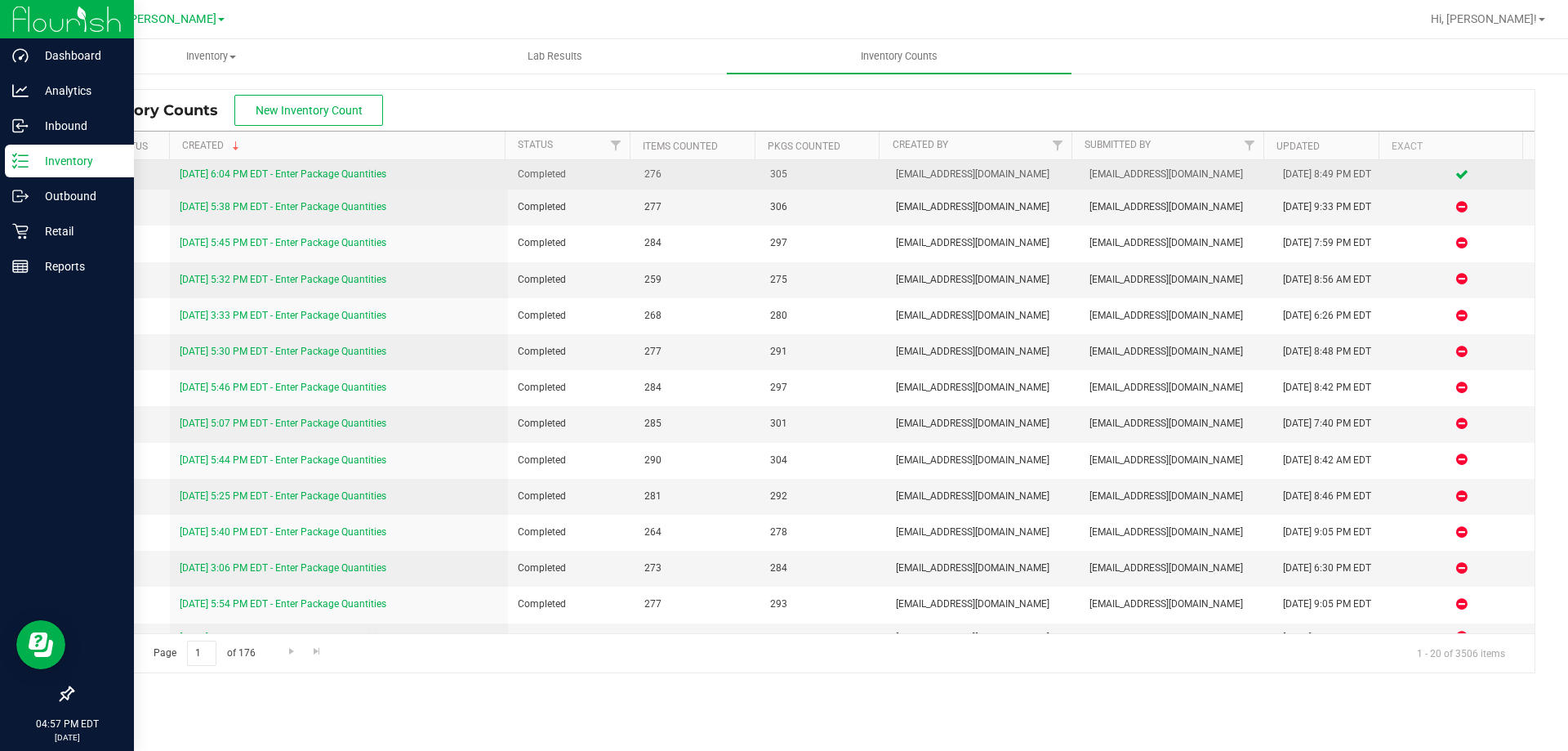
click at [337, 170] on link "[DATE] 6:04 PM EDT - Enter Package Quantities" at bounding box center [282, 173] width 207 height 12
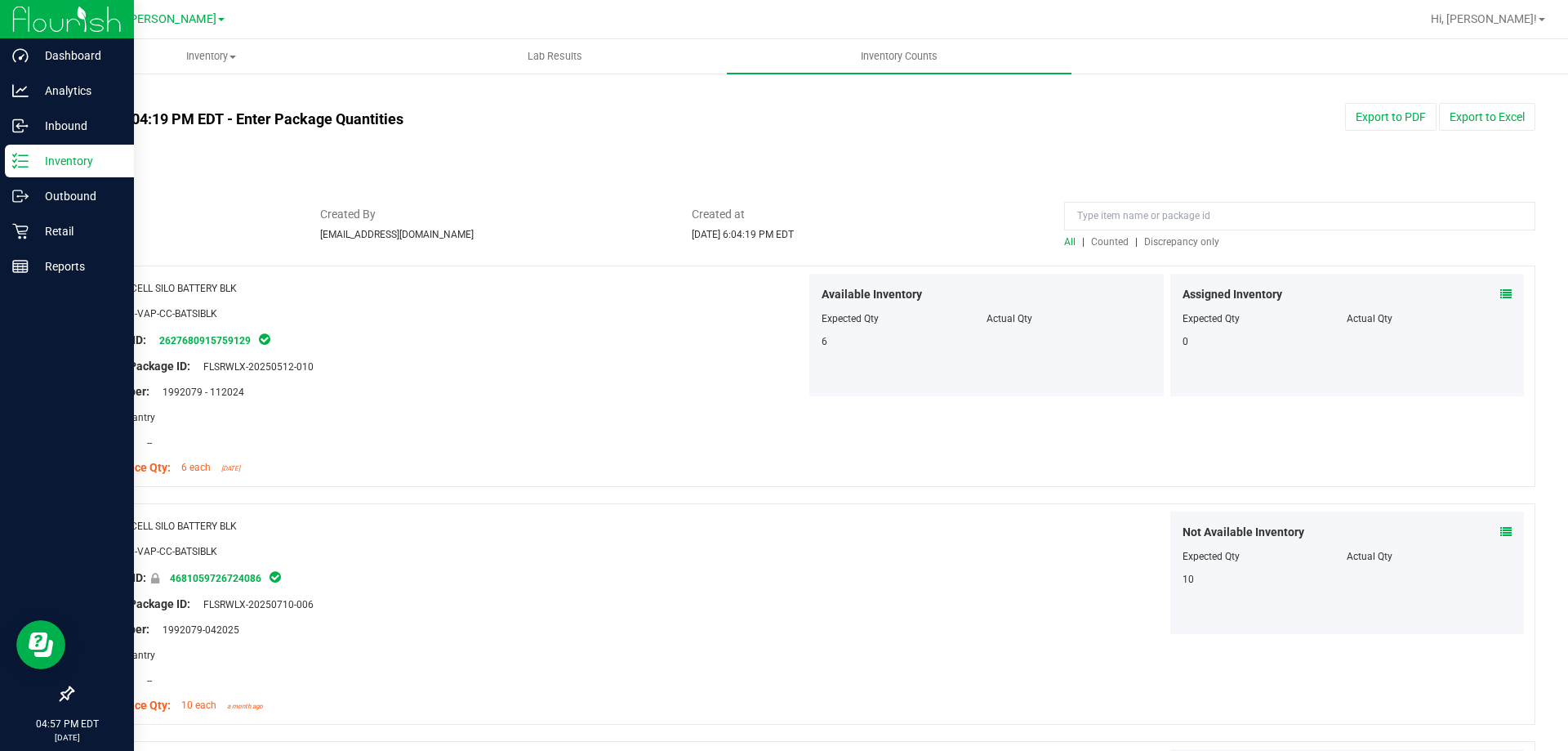
click at [1110, 240] on span "Counted" at bounding box center [1110, 241] width 38 height 12
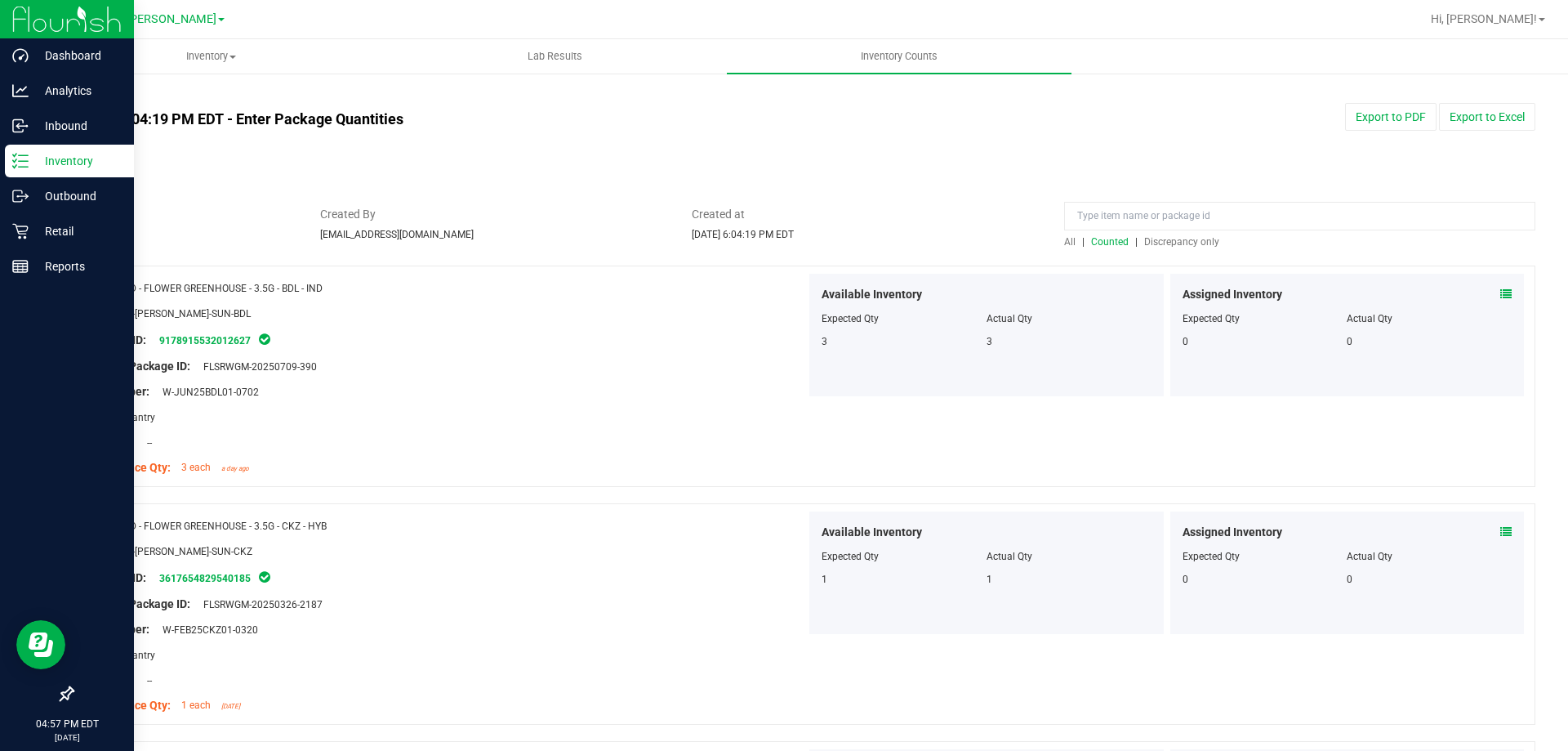
click at [1155, 243] on span "Discrepancy only" at bounding box center [1182, 241] width 75 height 12
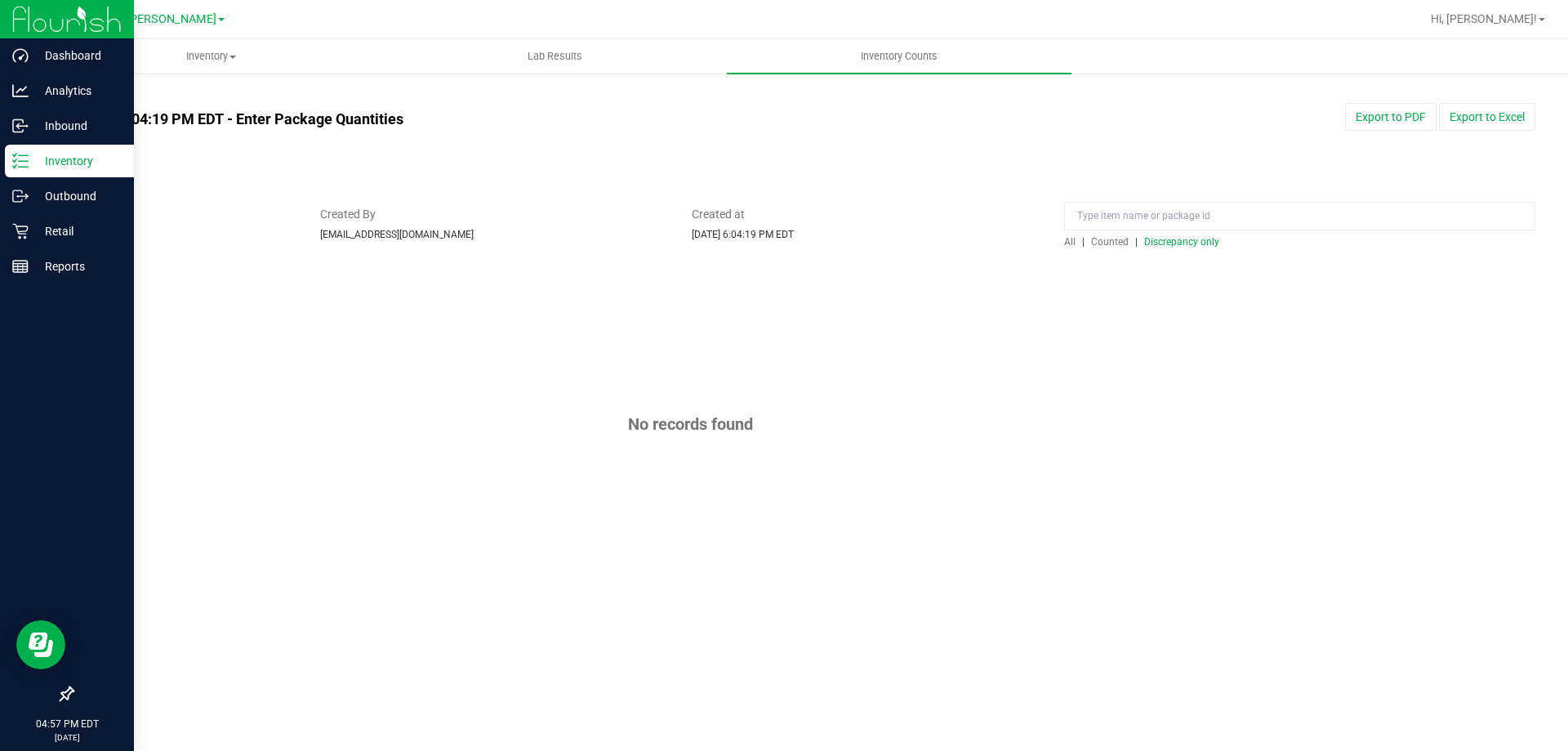
click at [1071, 240] on span "All" at bounding box center [1070, 241] width 12 height 12
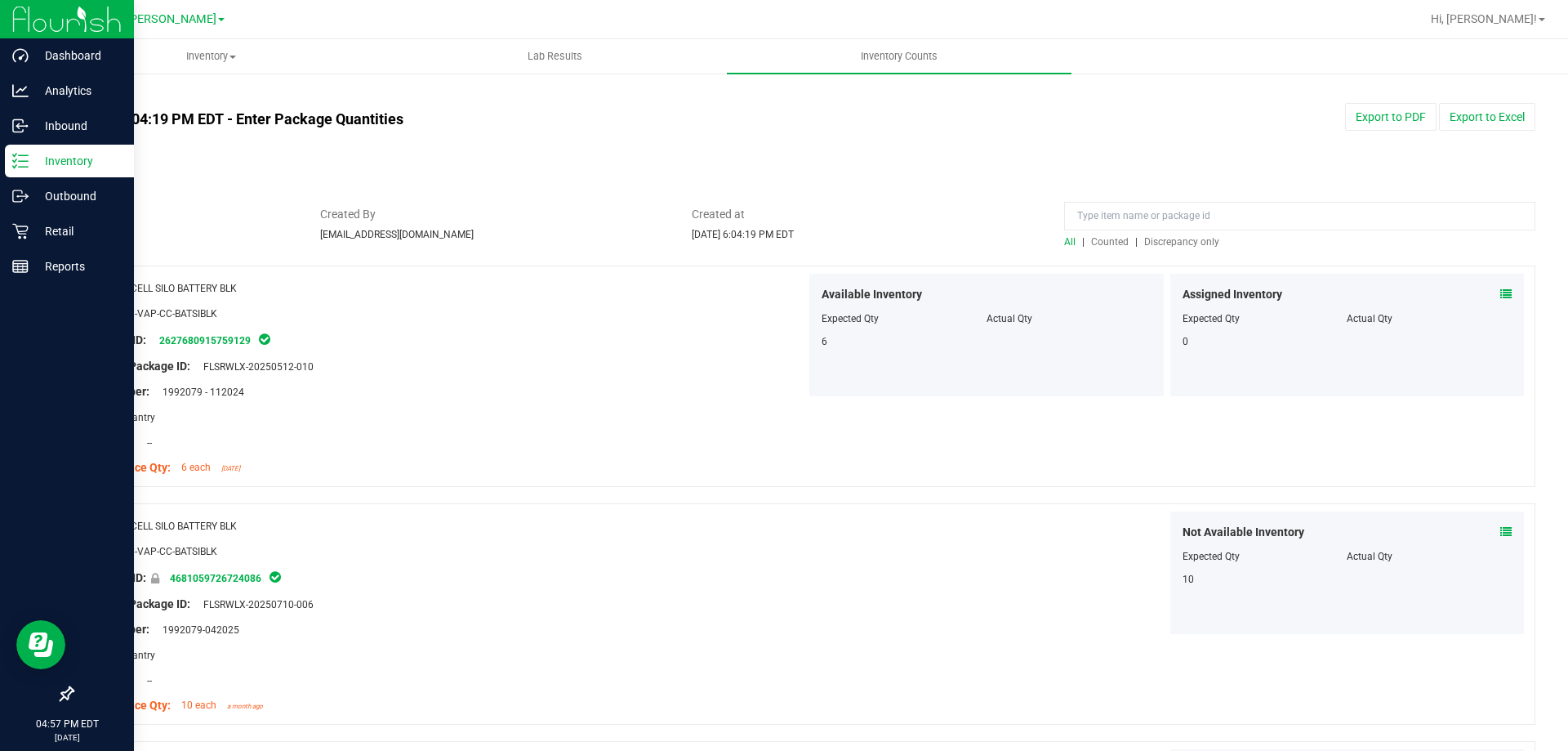
click at [1092, 245] on span "Counted" at bounding box center [1110, 241] width 38 height 12
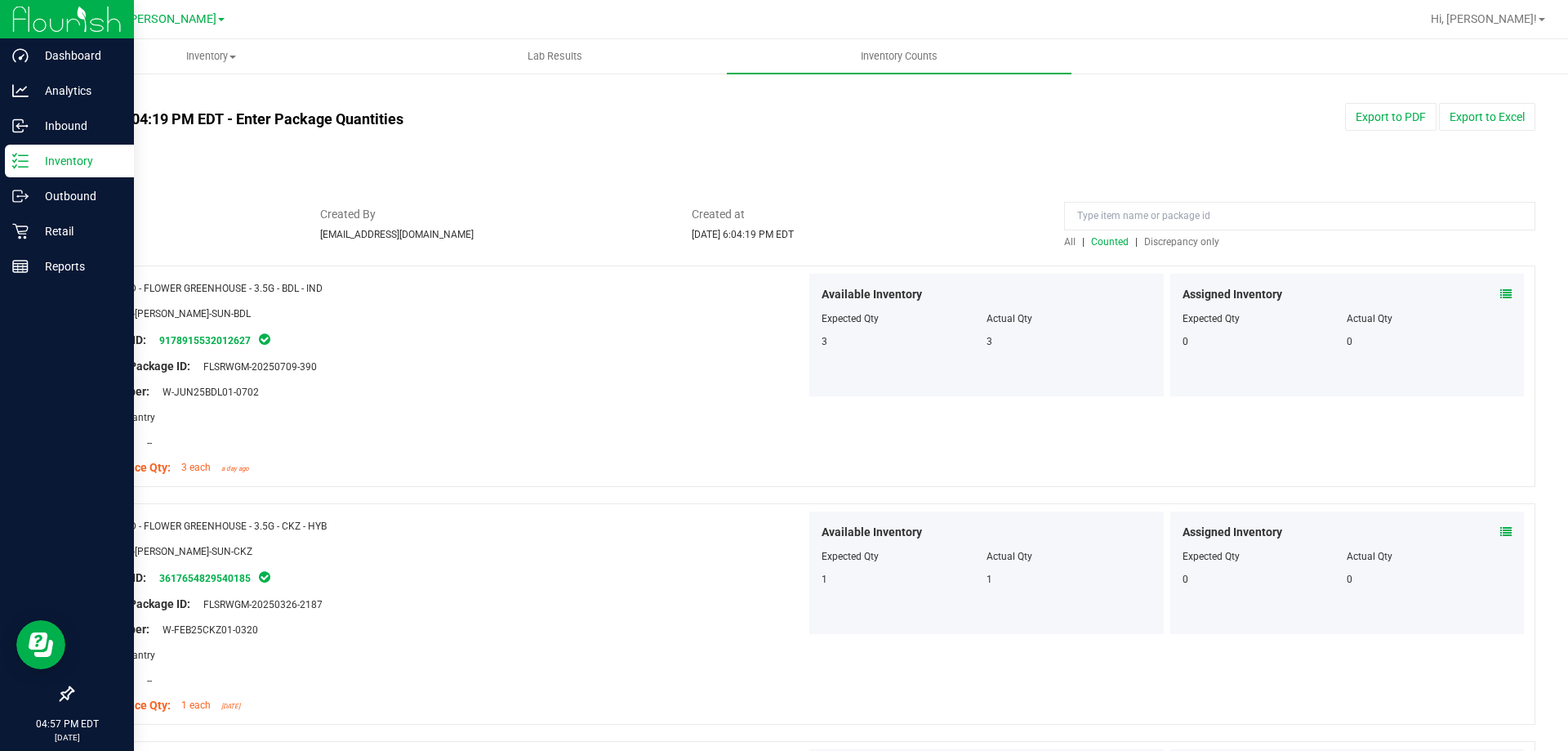
click at [117, 96] on link "All counts" at bounding box center [98, 96] width 54 height 12
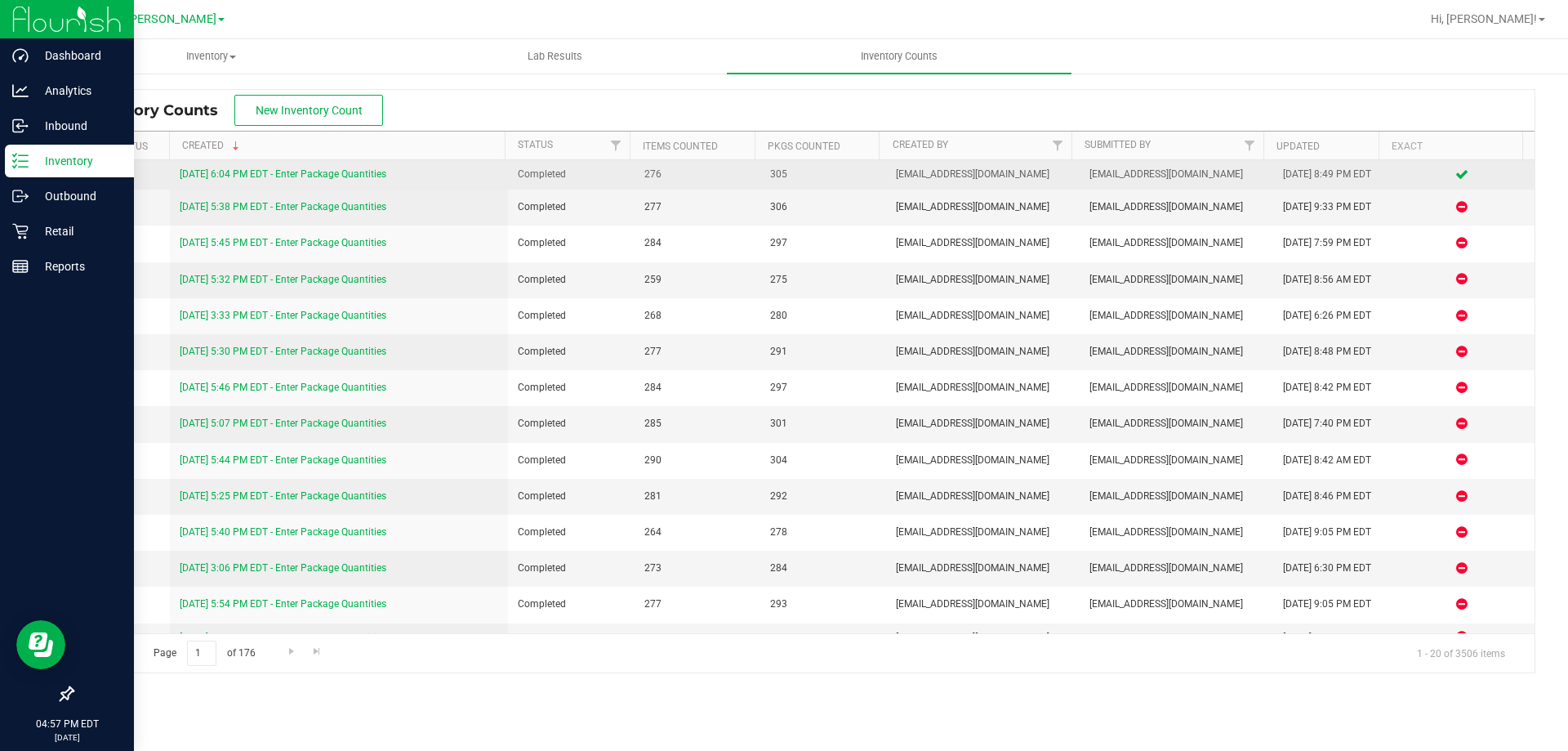
click at [345, 170] on link "[DATE] 6:04 PM EDT - Enter Package Quantities" at bounding box center [282, 173] width 207 height 12
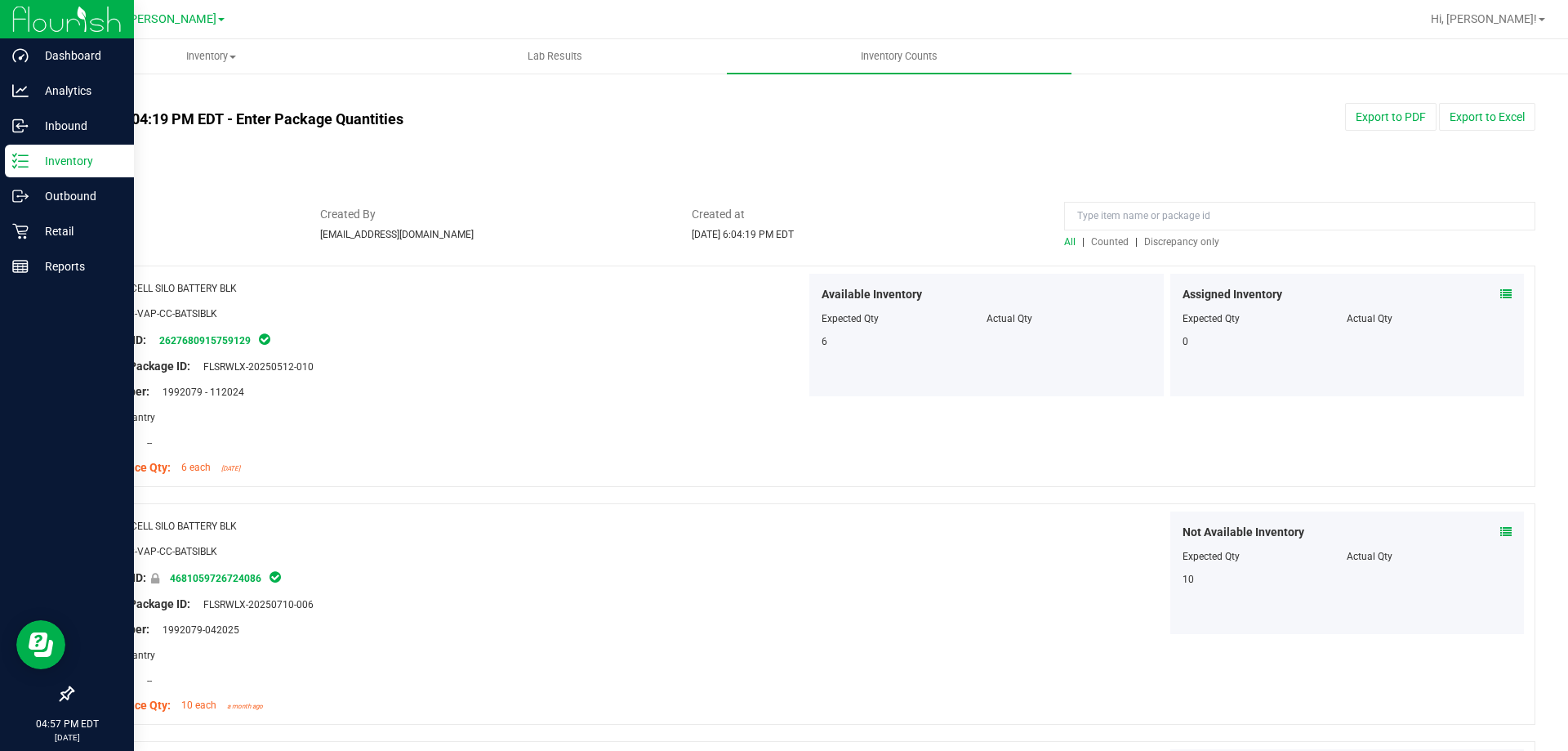
click at [1091, 249] on div "All | Counted | Discrepancy only" at bounding box center [1300, 241] width 471 height 14
click at [1094, 241] on span "Counted" at bounding box center [1110, 241] width 38 height 12
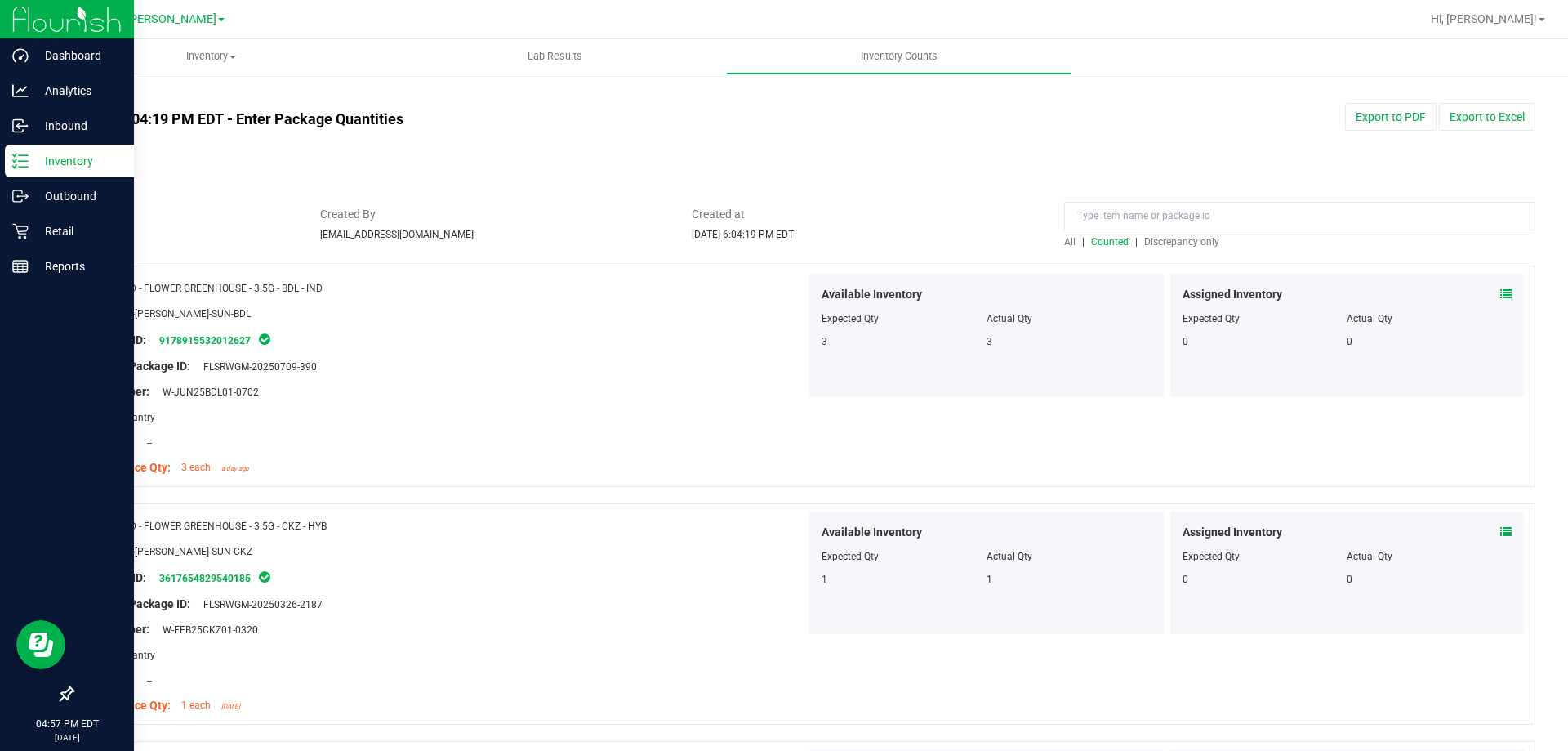
click at [1155, 241] on span "Discrepancy only" at bounding box center [1182, 241] width 75 height 12
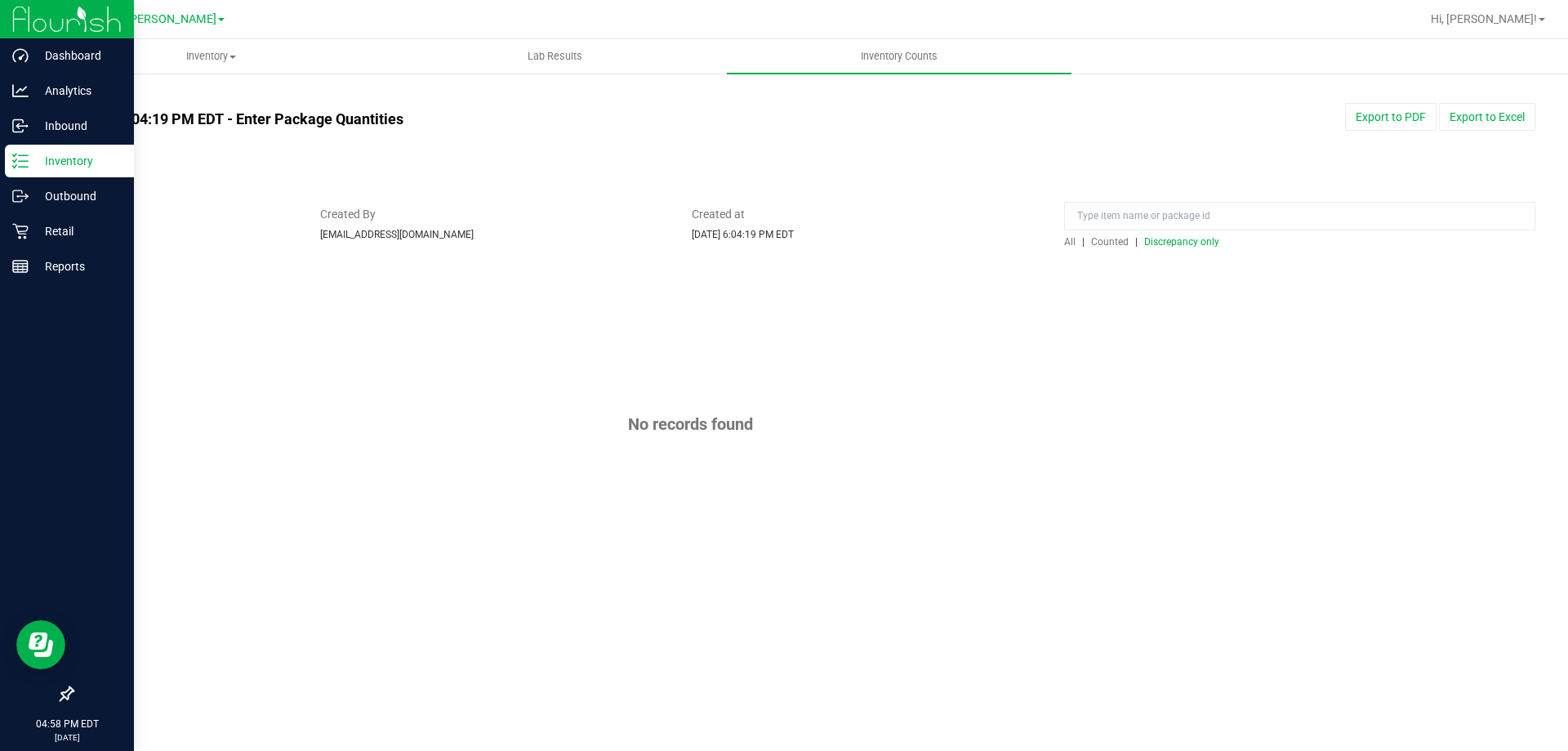
click at [92, 93] on link "All counts" at bounding box center [98, 96] width 54 height 12
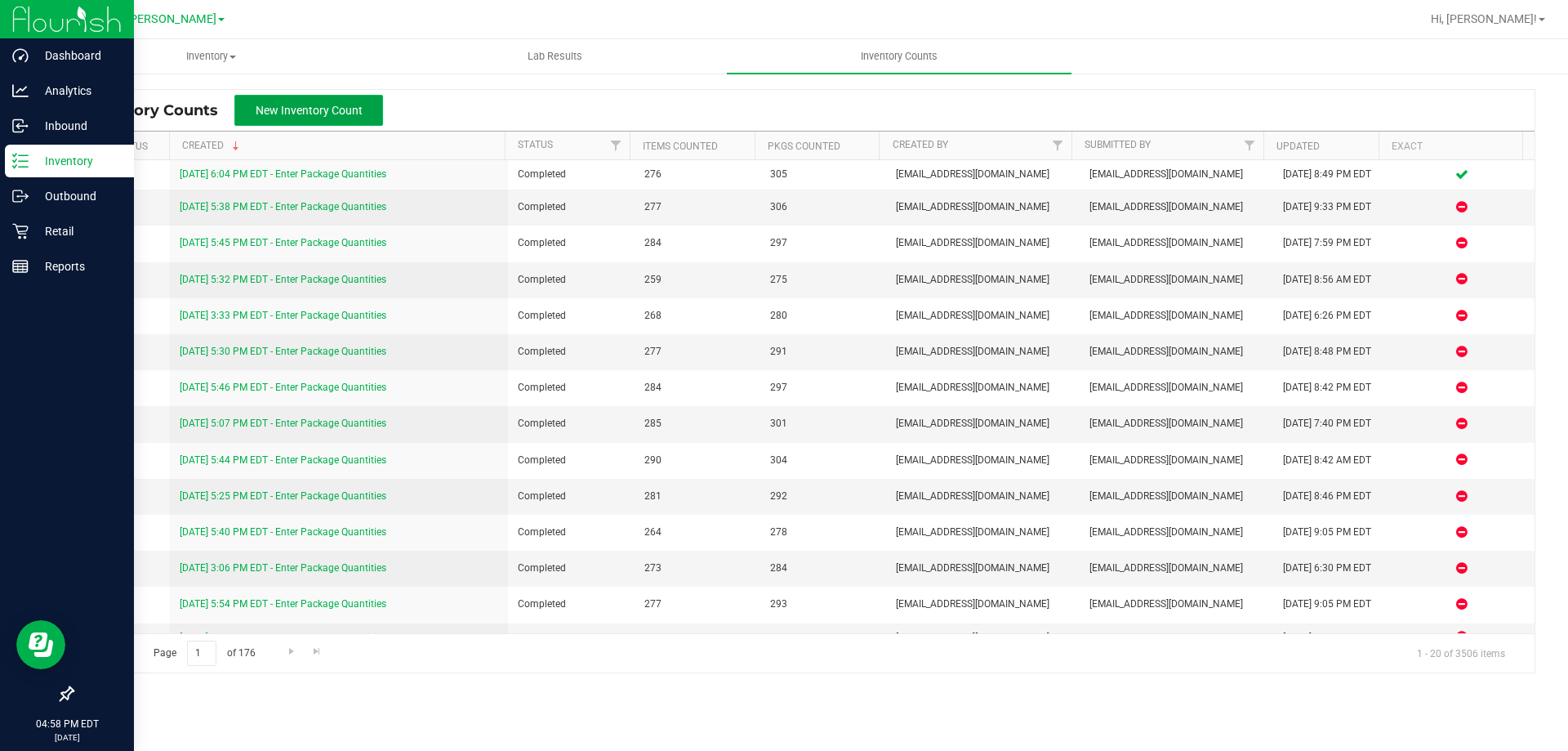
click at [332, 118] on button "New Inventory Count" at bounding box center [308, 110] width 148 height 31
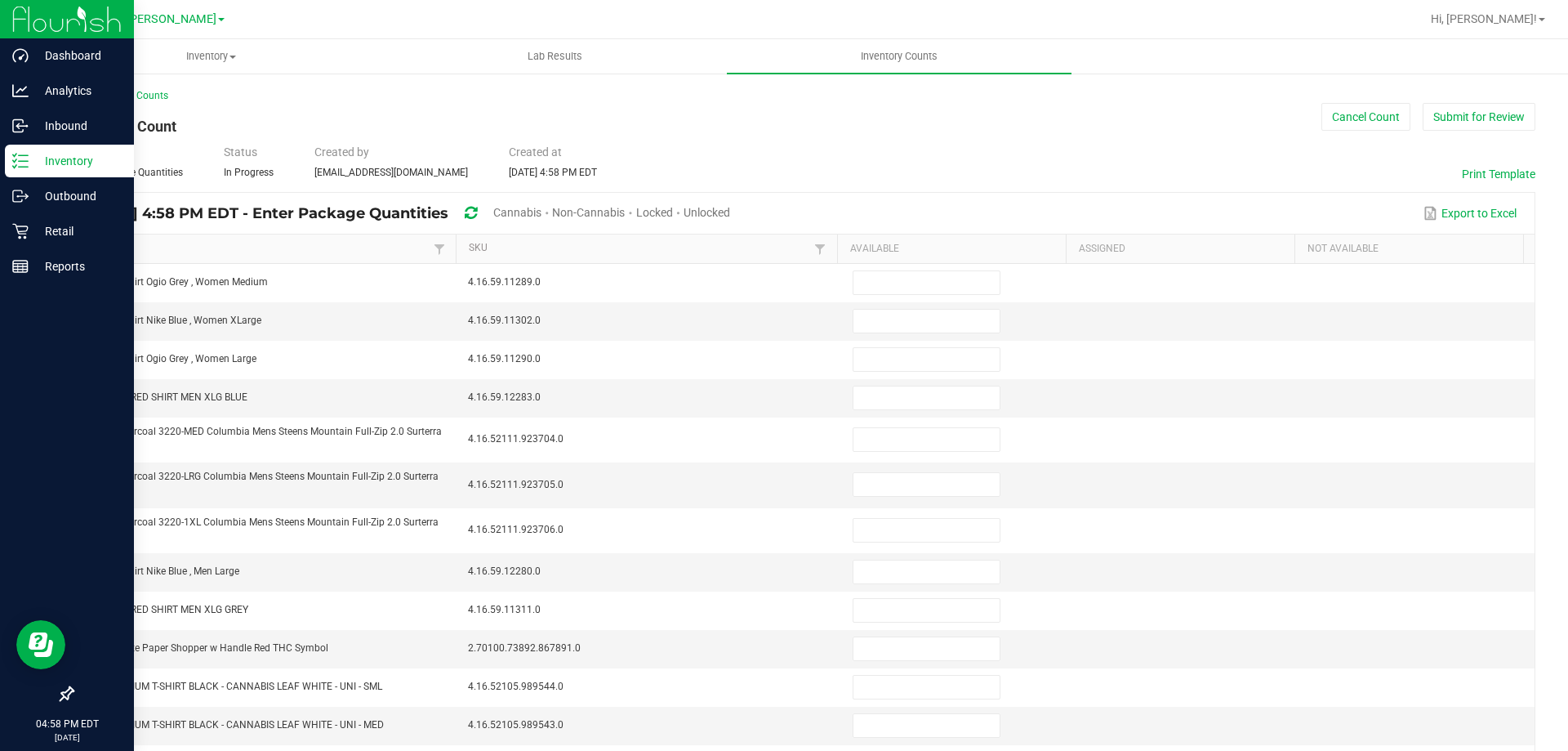
click at [542, 213] on span "Cannabis" at bounding box center [518, 212] width 48 height 13
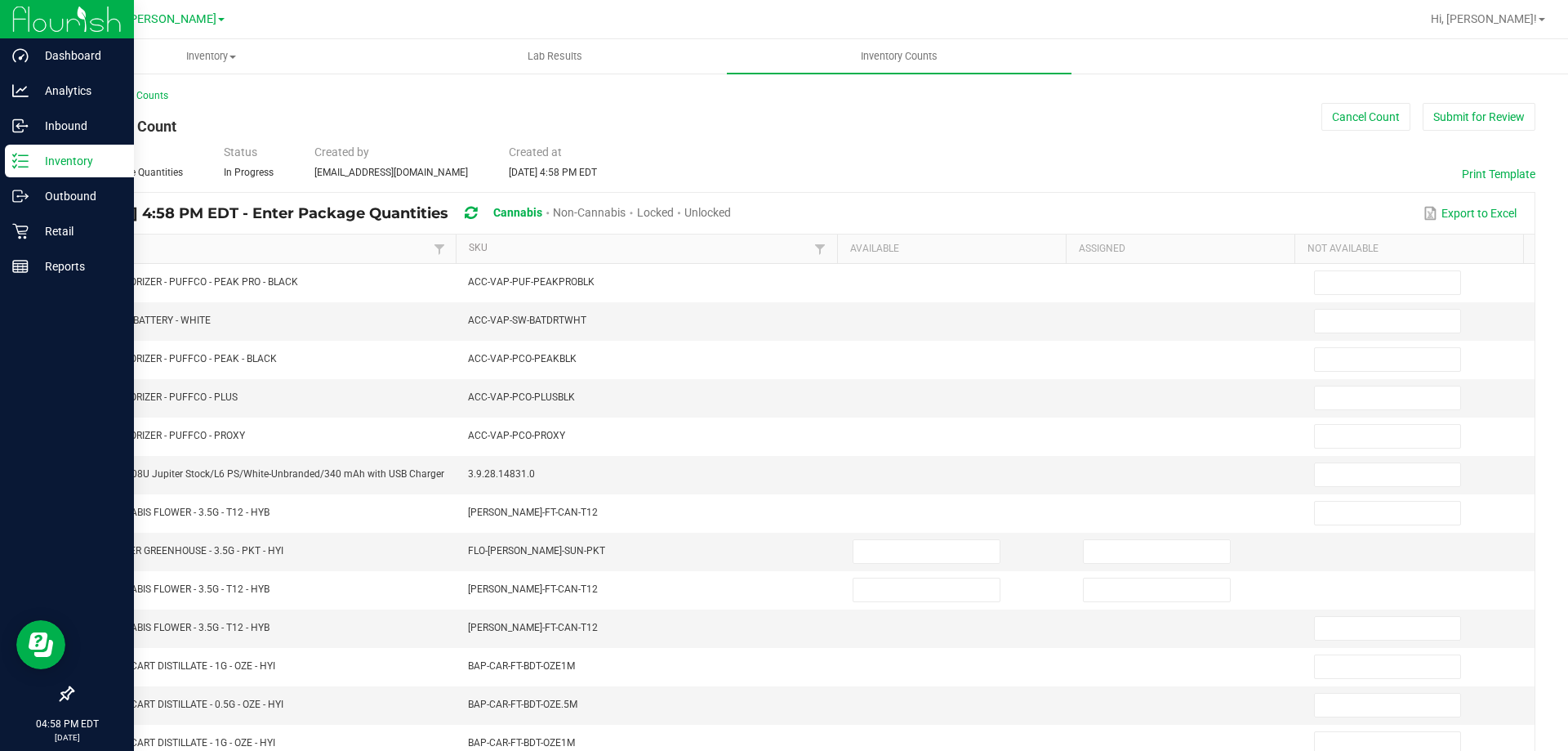
click at [731, 204] on div "Unlocked" at bounding box center [708, 214] width 46 height 30
click at [731, 210] on span "Unlocked" at bounding box center [708, 212] width 46 height 13
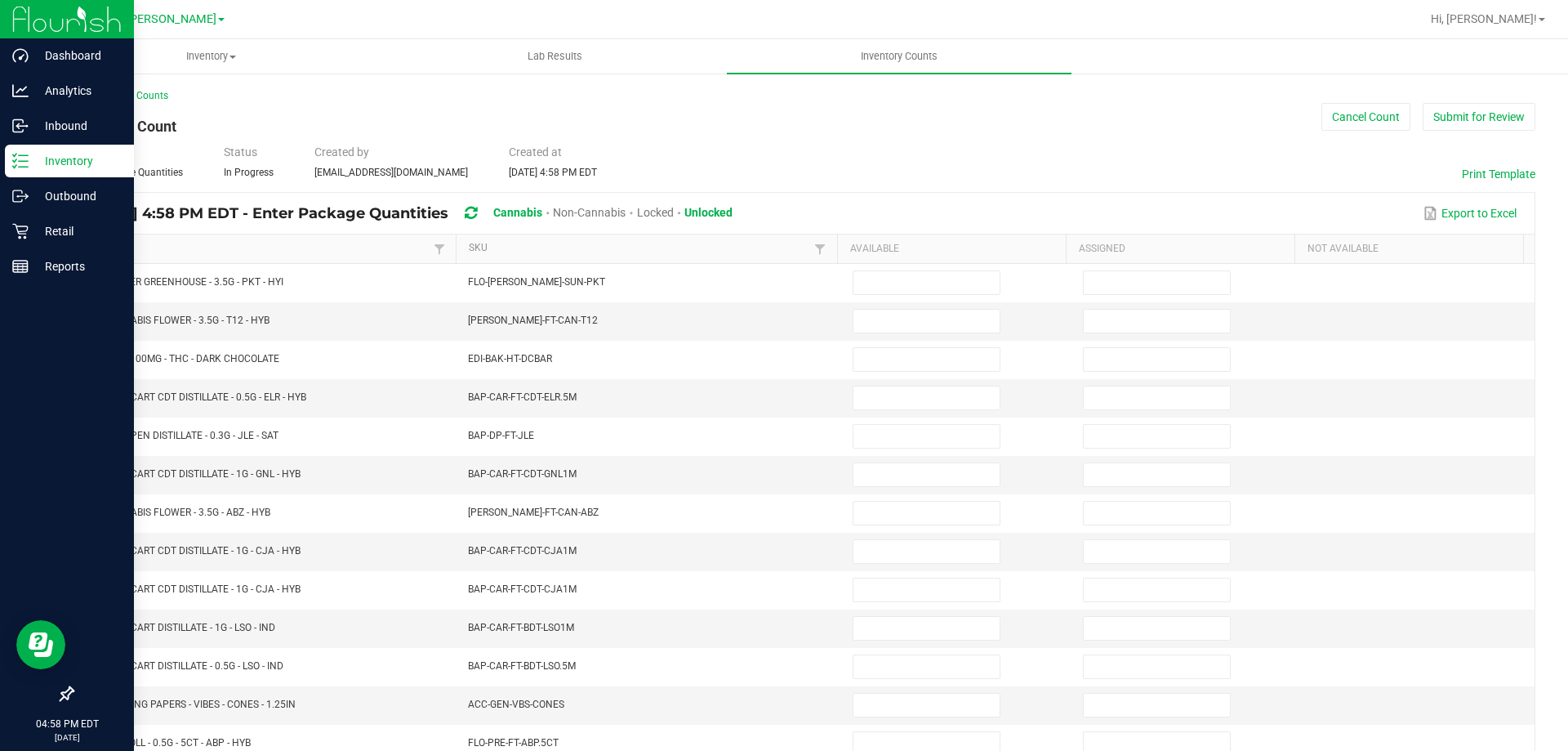
click at [342, 243] on link "Item" at bounding box center [258, 248] width 341 height 13
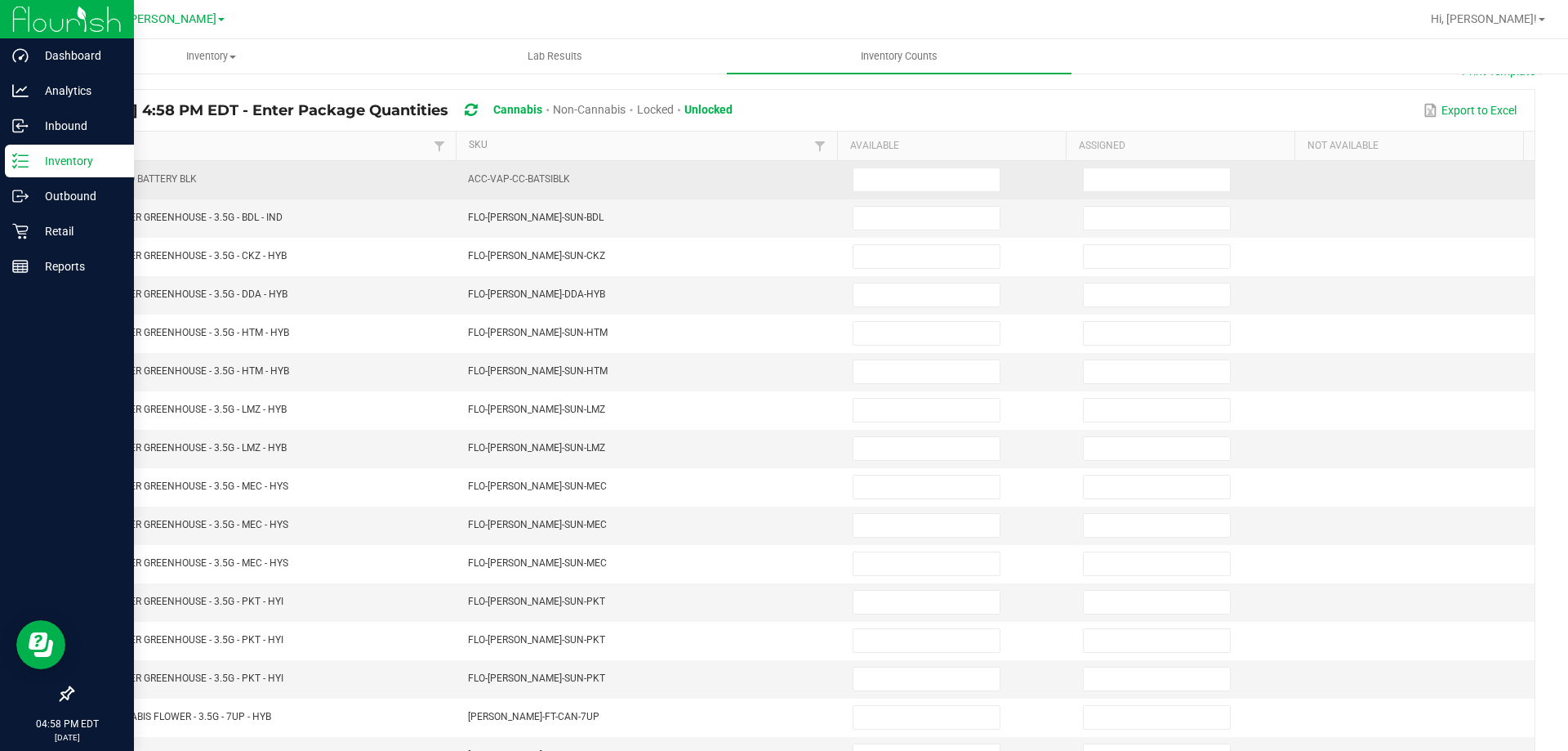
scroll to position [13, 0]
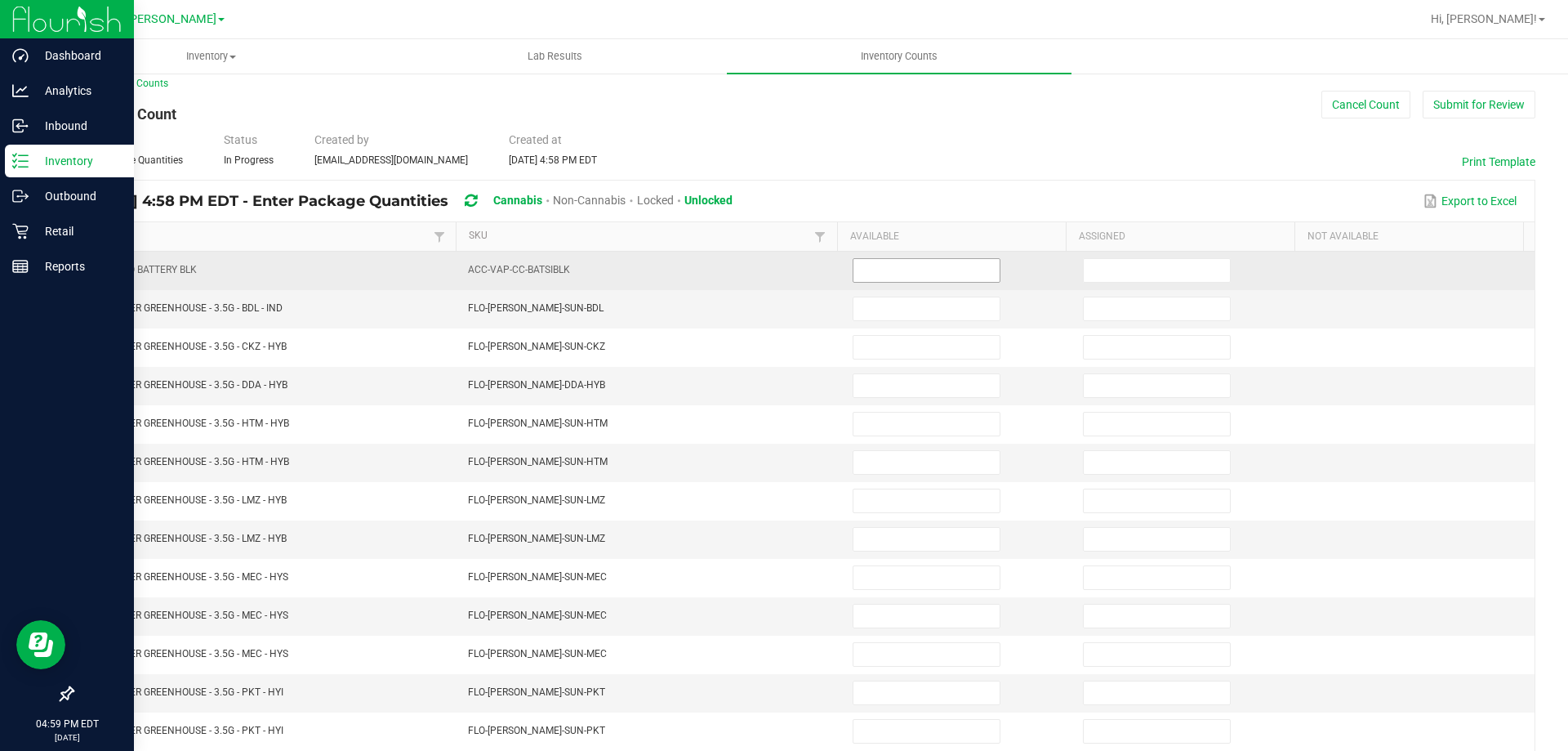
click at [909, 275] on input at bounding box center [927, 271] width 147 height 23
type input "1"
type input "0"
type input "1"
type input "0"
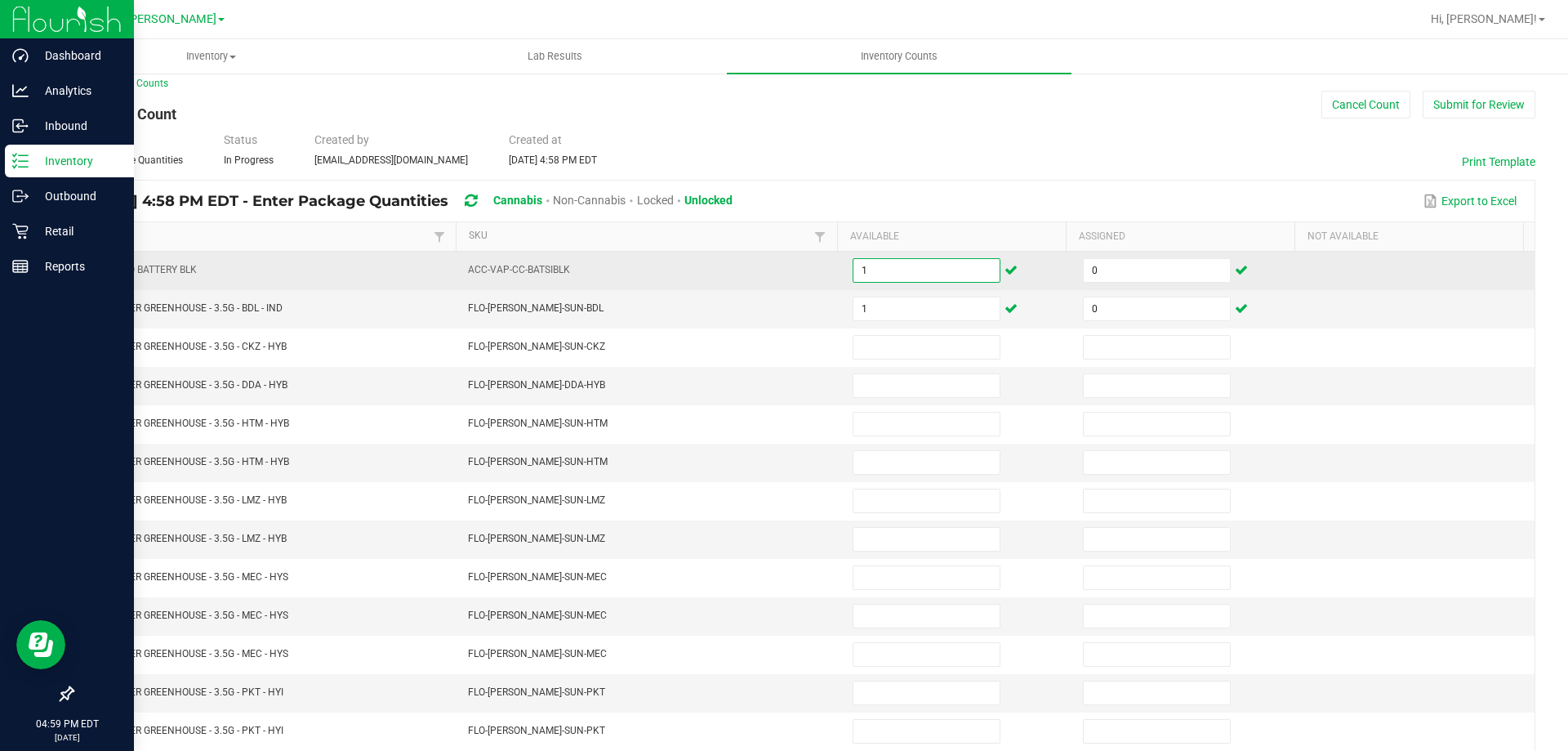
click at [914, 274] on input "1" at bounding box center [927, 271] width 147 height 23
type input "1"
type input "0"
type input "1"
type input "0"
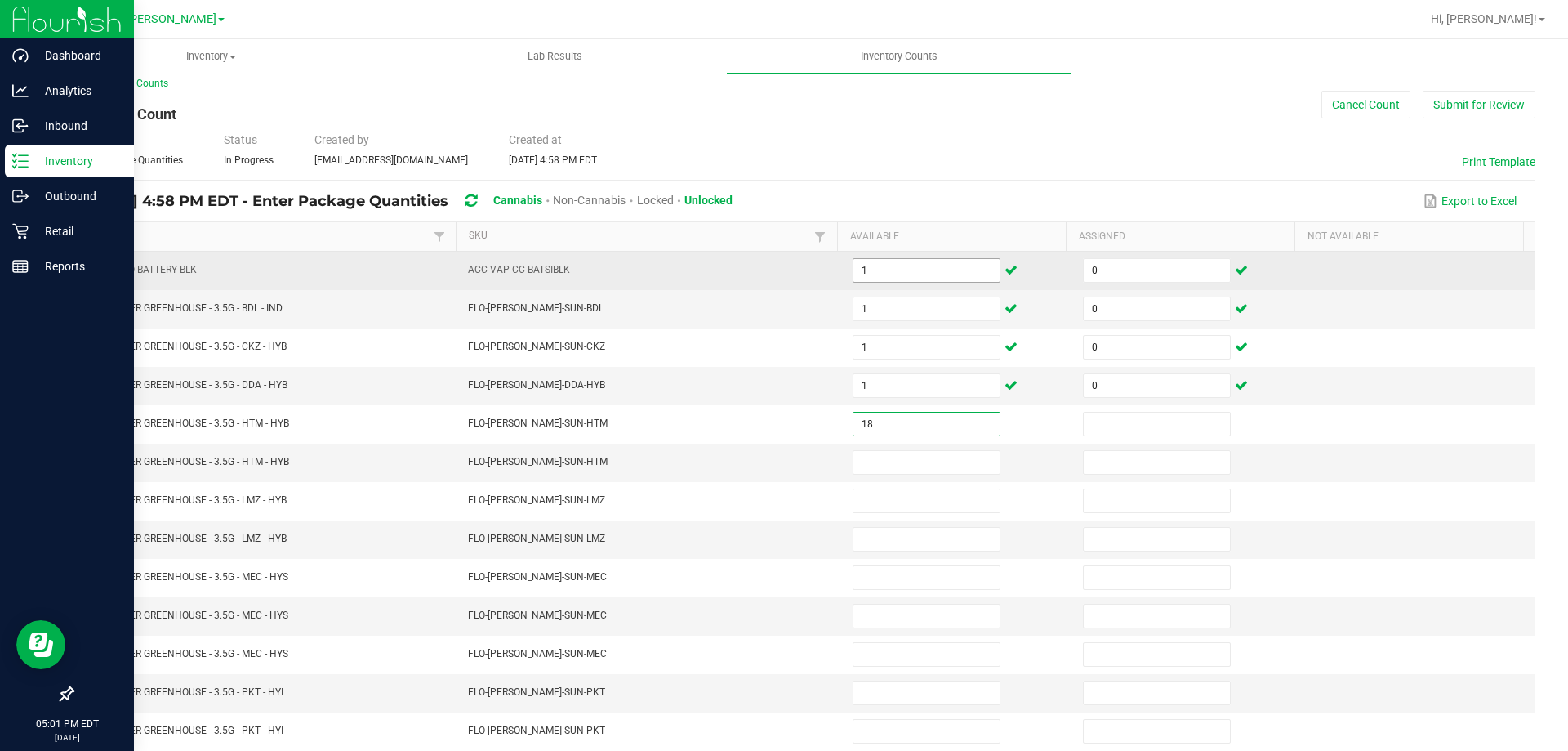
type input "18"
type input "0"
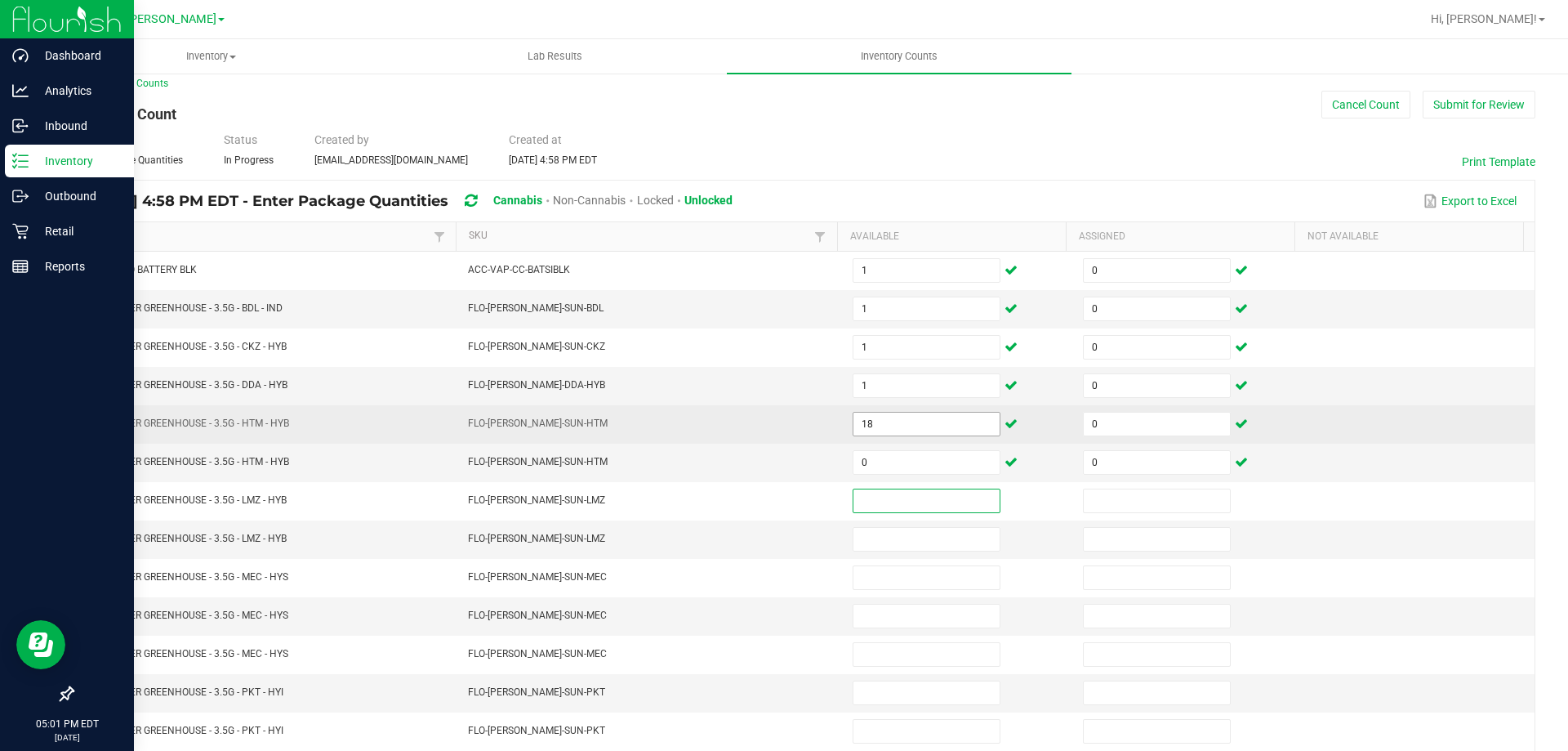
click at [923, 422] on input "18" at bounding box center [927, 424] width 147 height 23
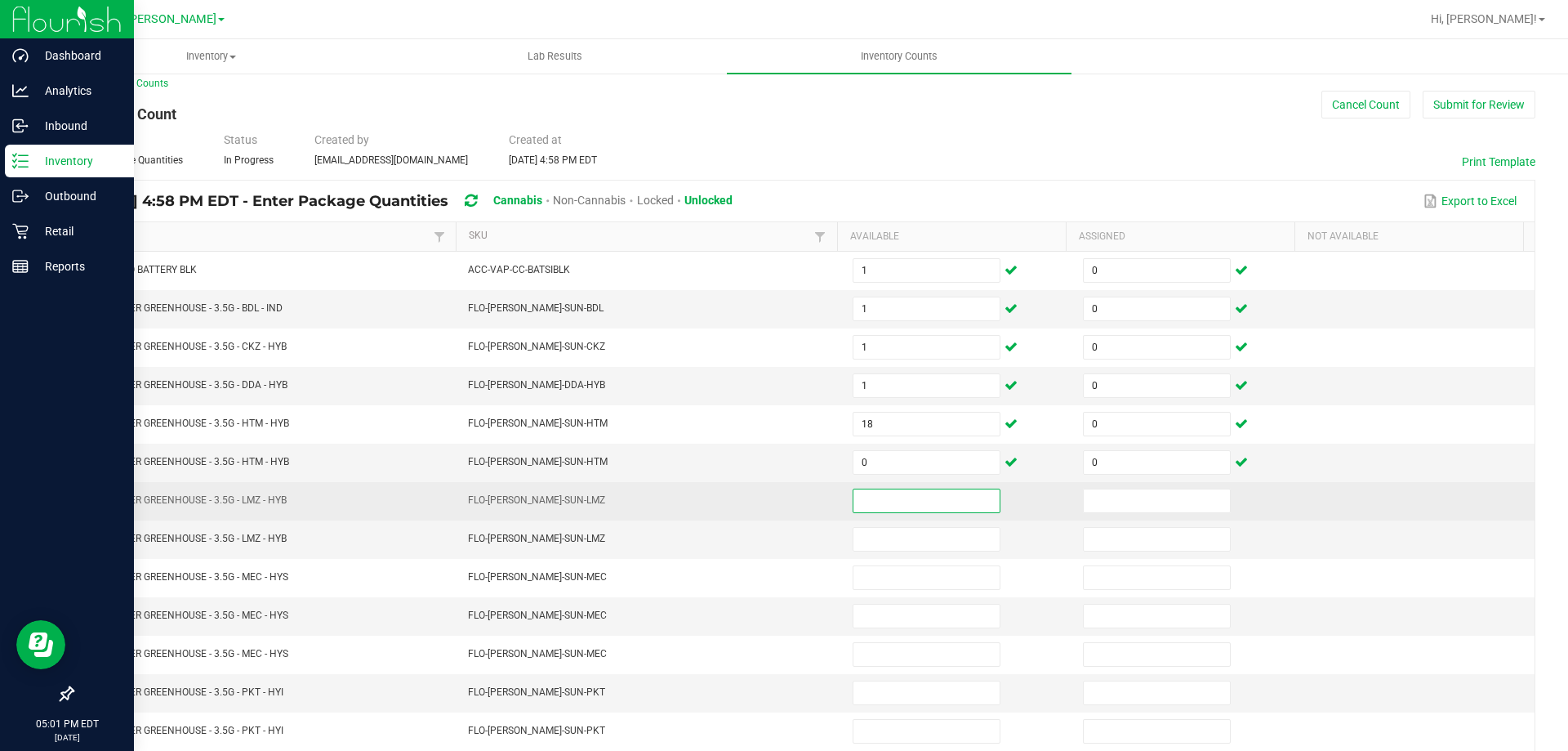
click at [898, 511] on input at bounding box center [927, 501] width 147 height 23
type input "18"
type input "0"
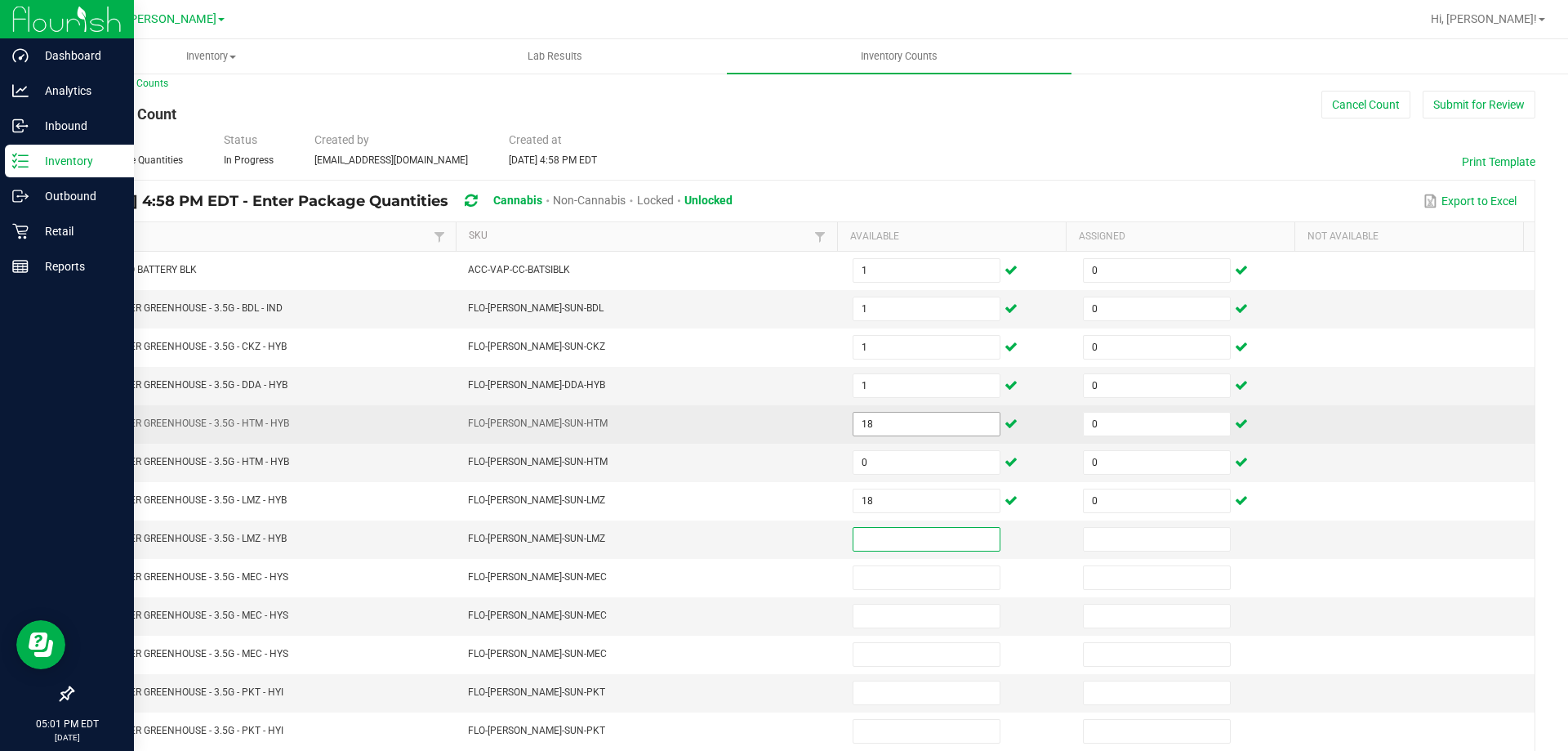
click at [912, 418] on input "18" at bounding box center [927, 424] width 147 height 23
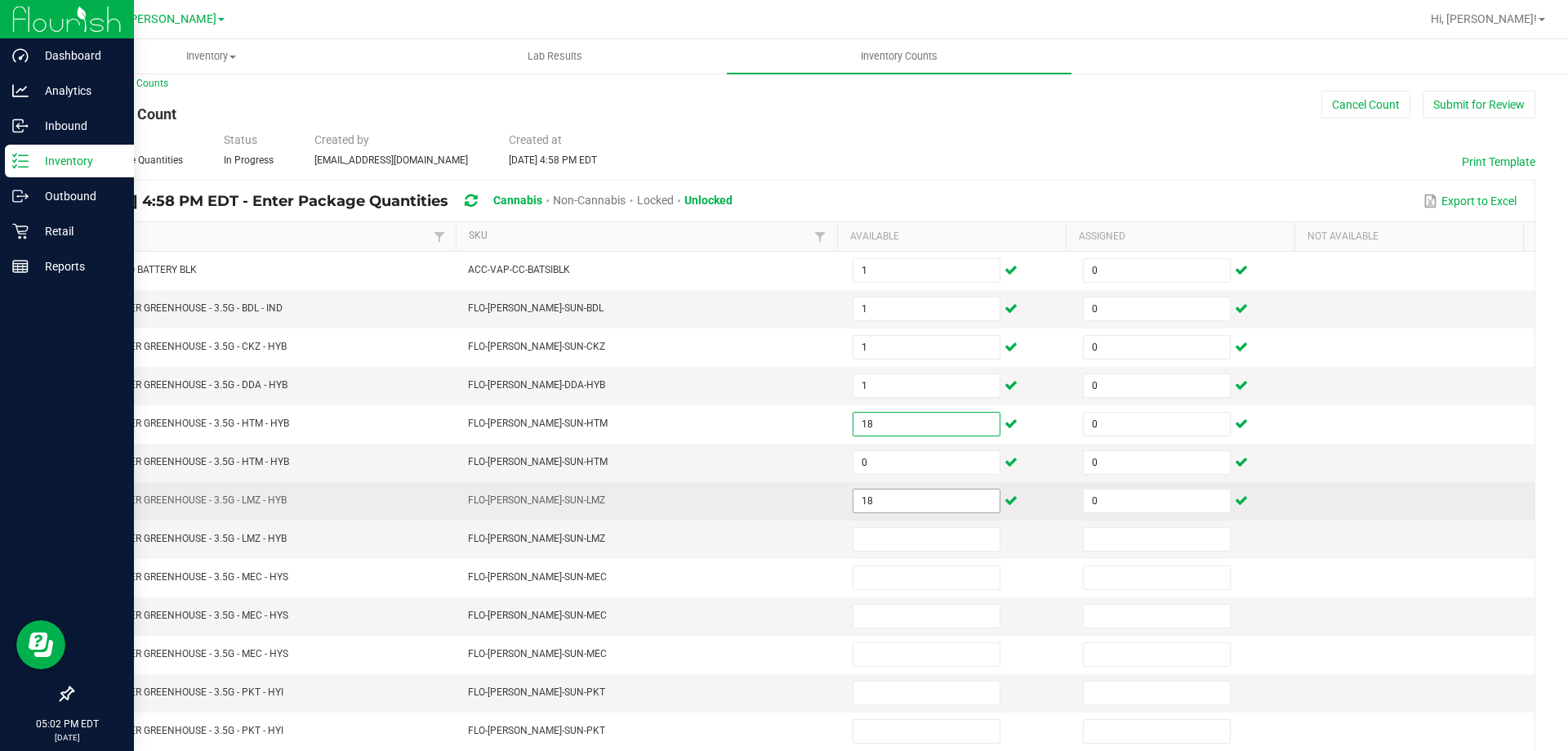
click at [919, 490] on input "18" at bounding box center [927, 501] width 147 height 23
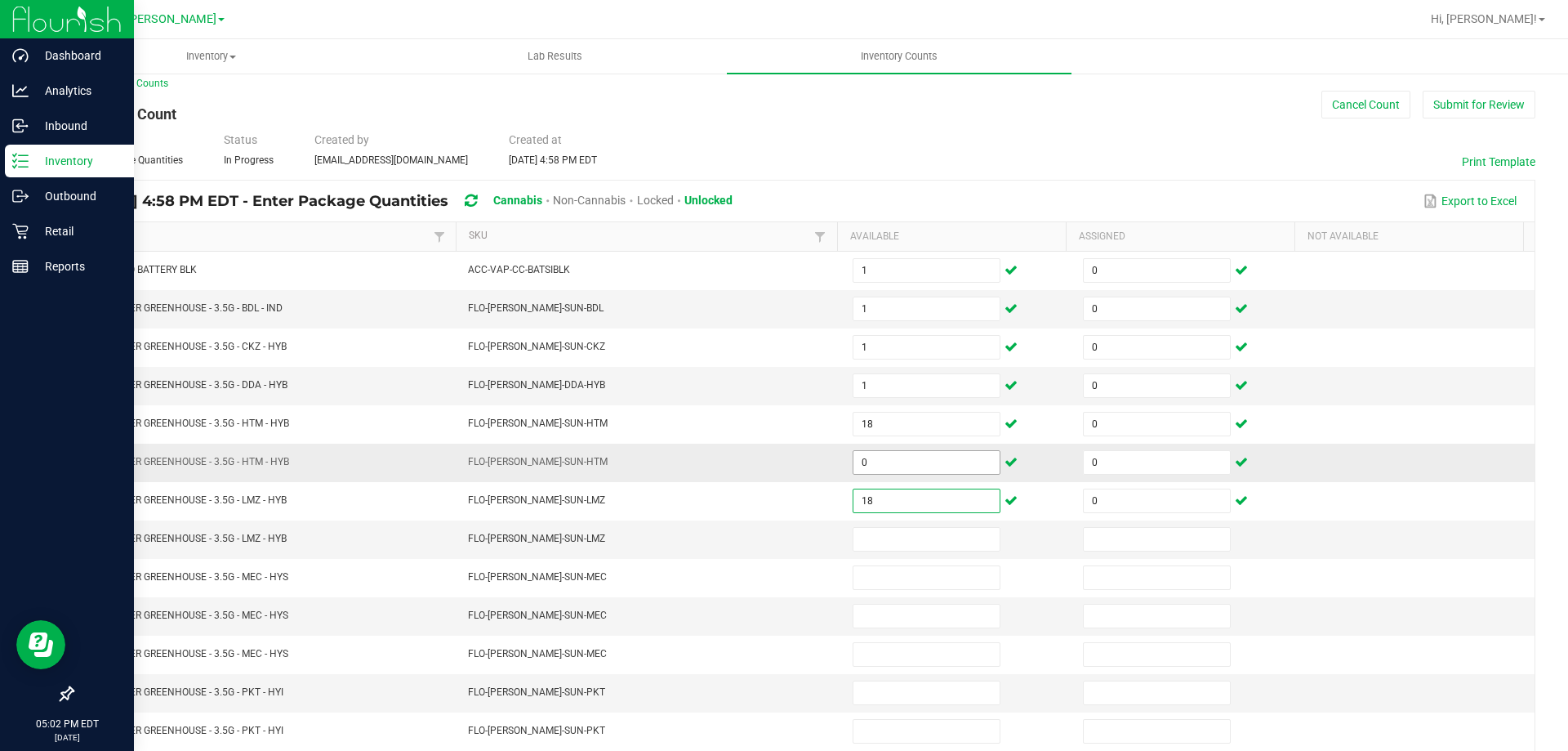
click at [916, 458] on input "0" at bounding box center [927, 462] width 147 height 23
click at [910, 539] on input at bounding box center [927, 539] width 147 height 23
type input "0"
type input "4"
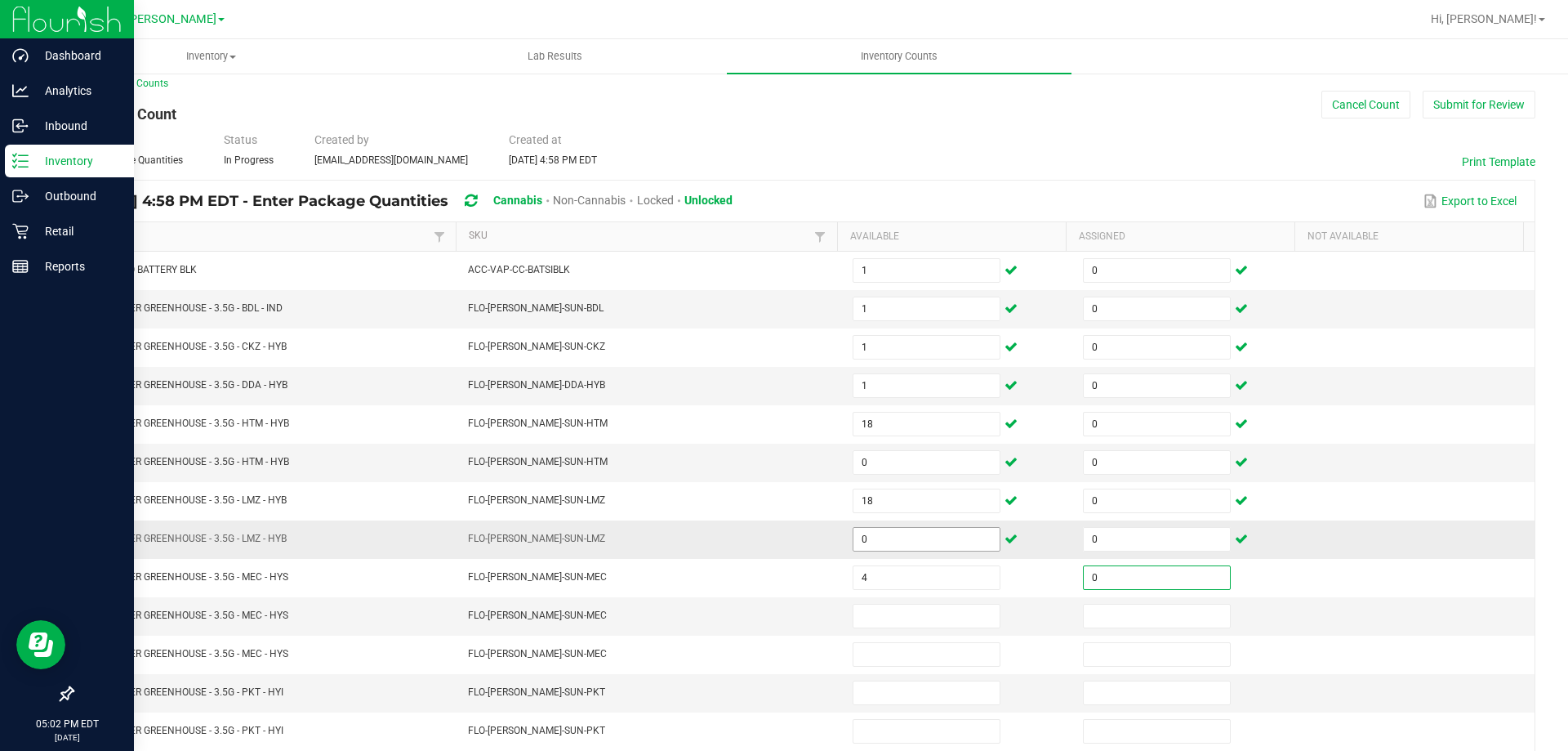
type input "0"
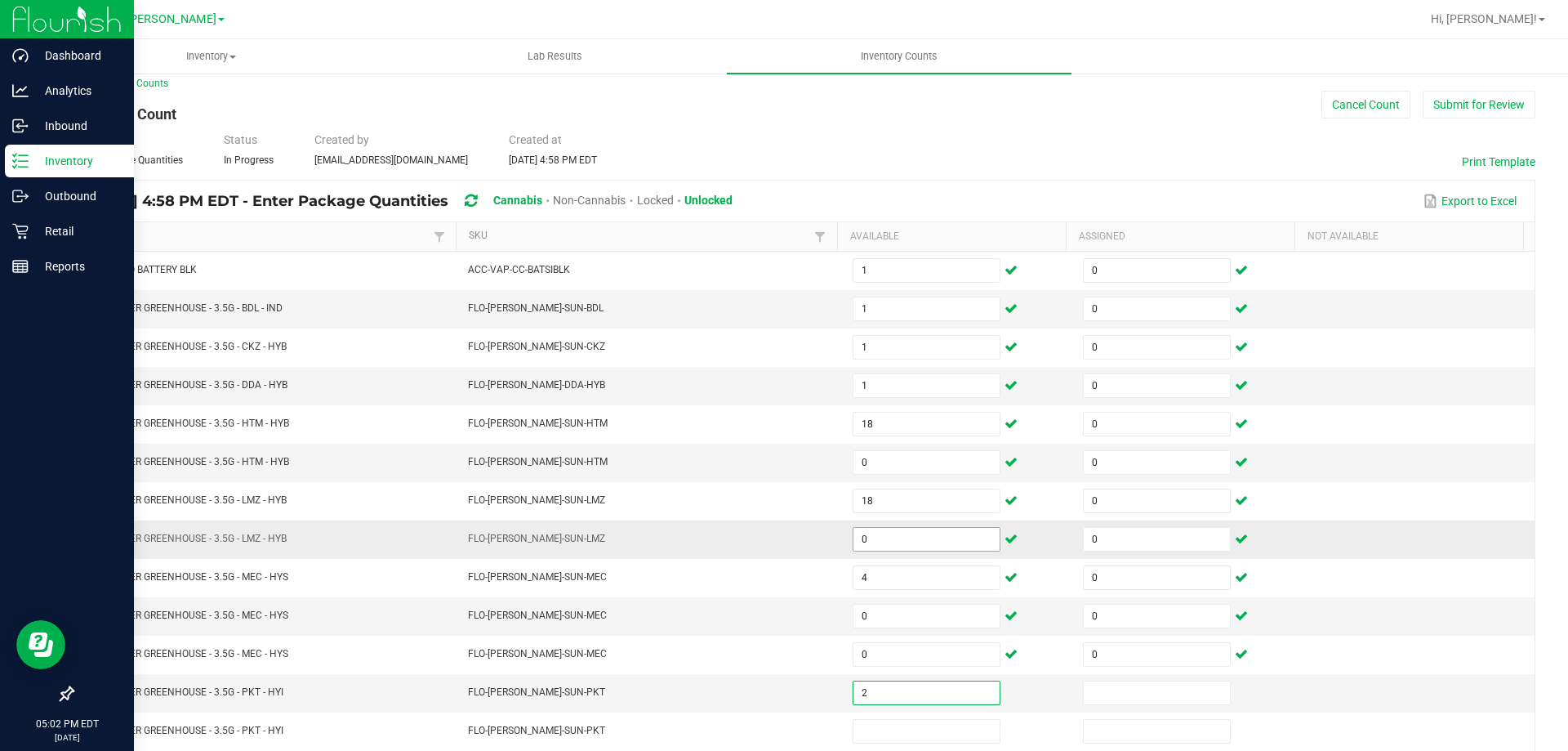
type input "2"
type input "0"
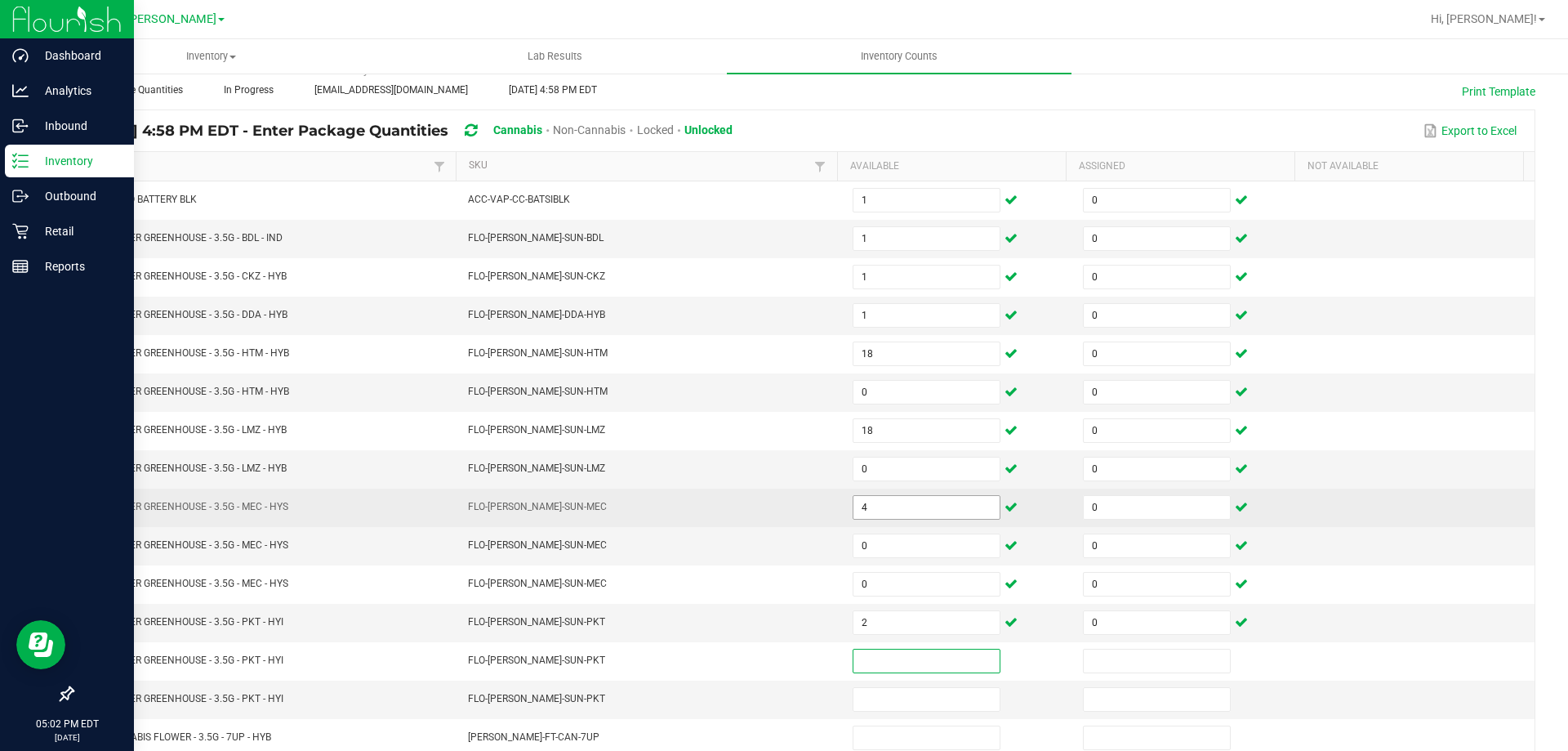
scroll to position [175, 0]
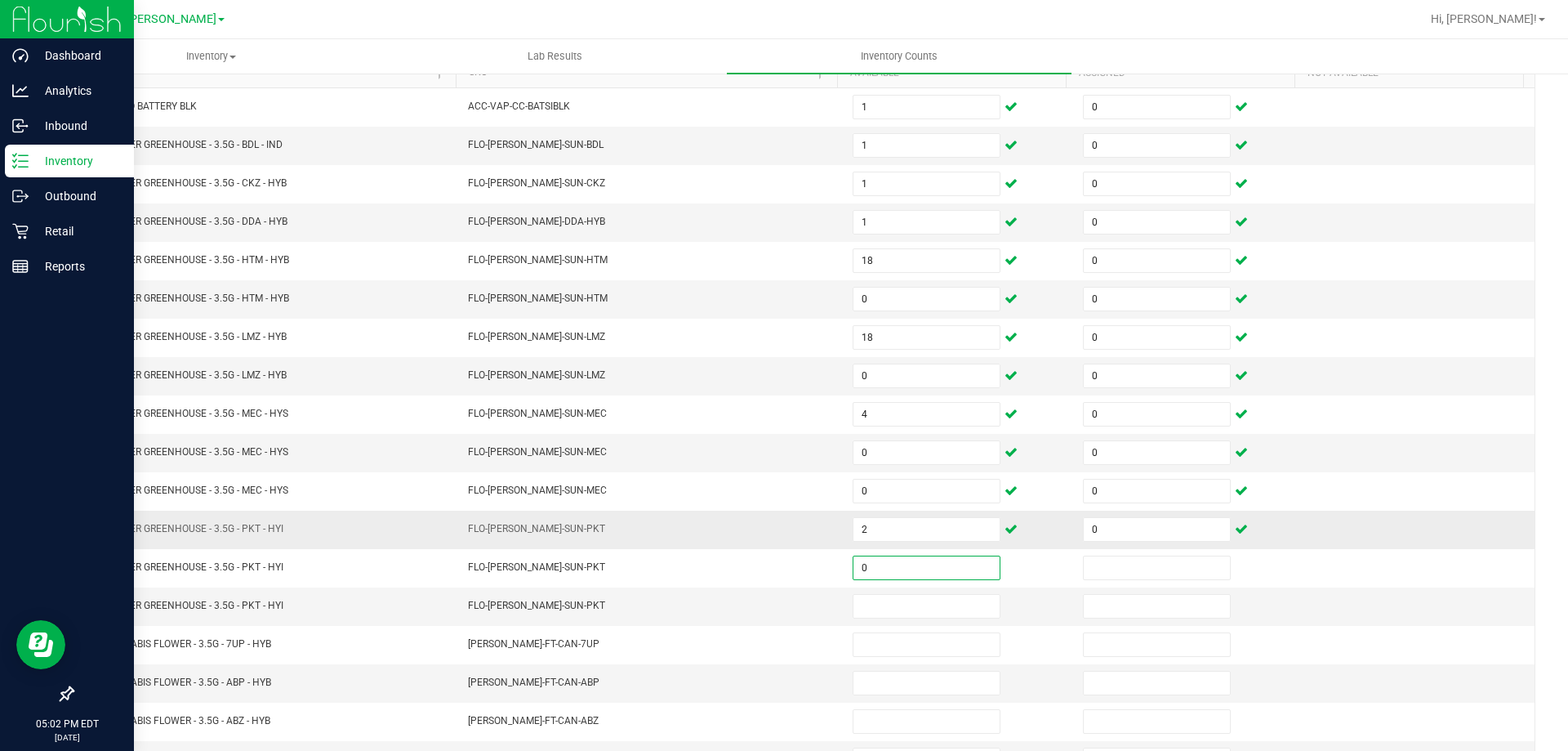
type input "0"
click at [1124, 610] on input at bounding box center [1158, 606] width 147 height 23
type input "0"
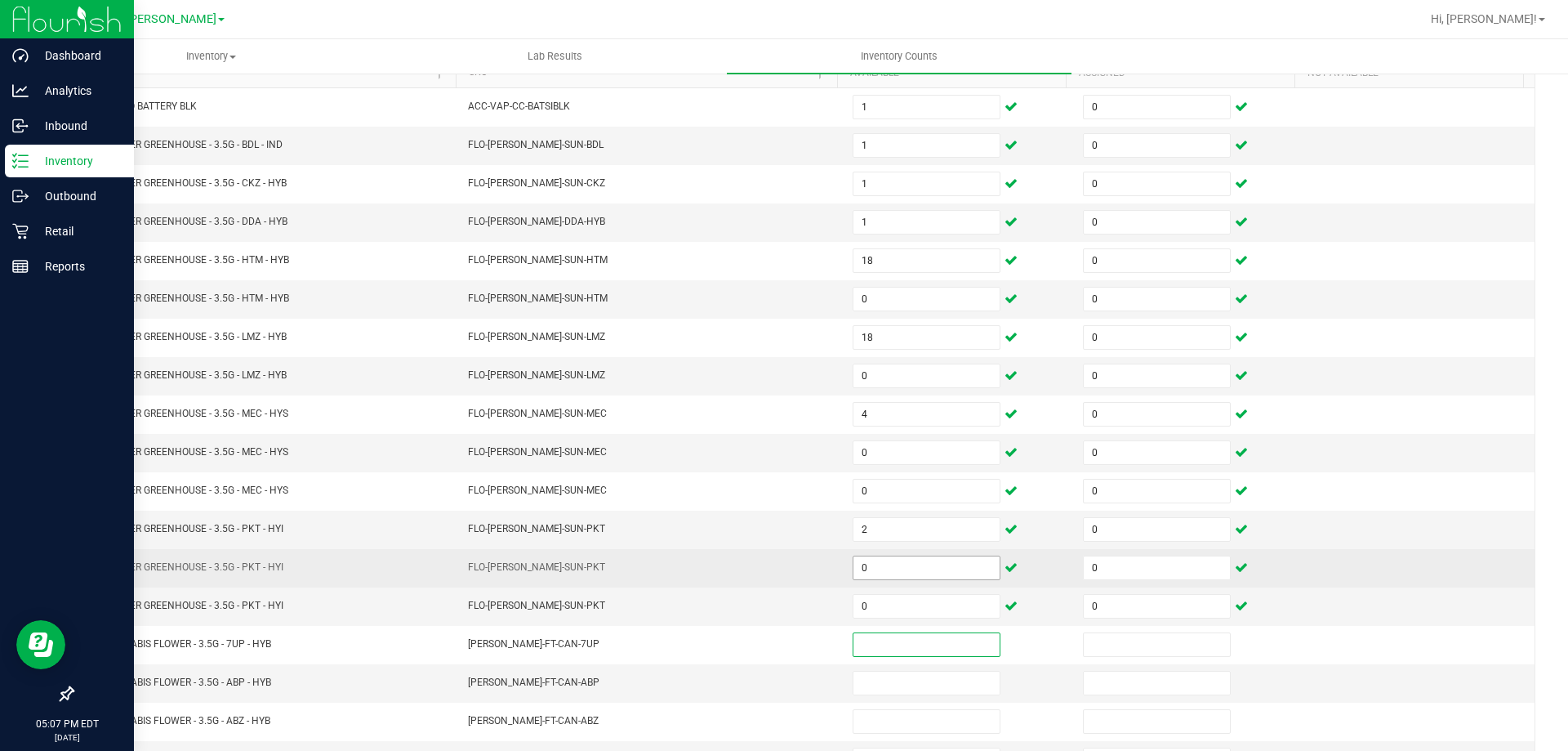
scroll to position [257, 0]
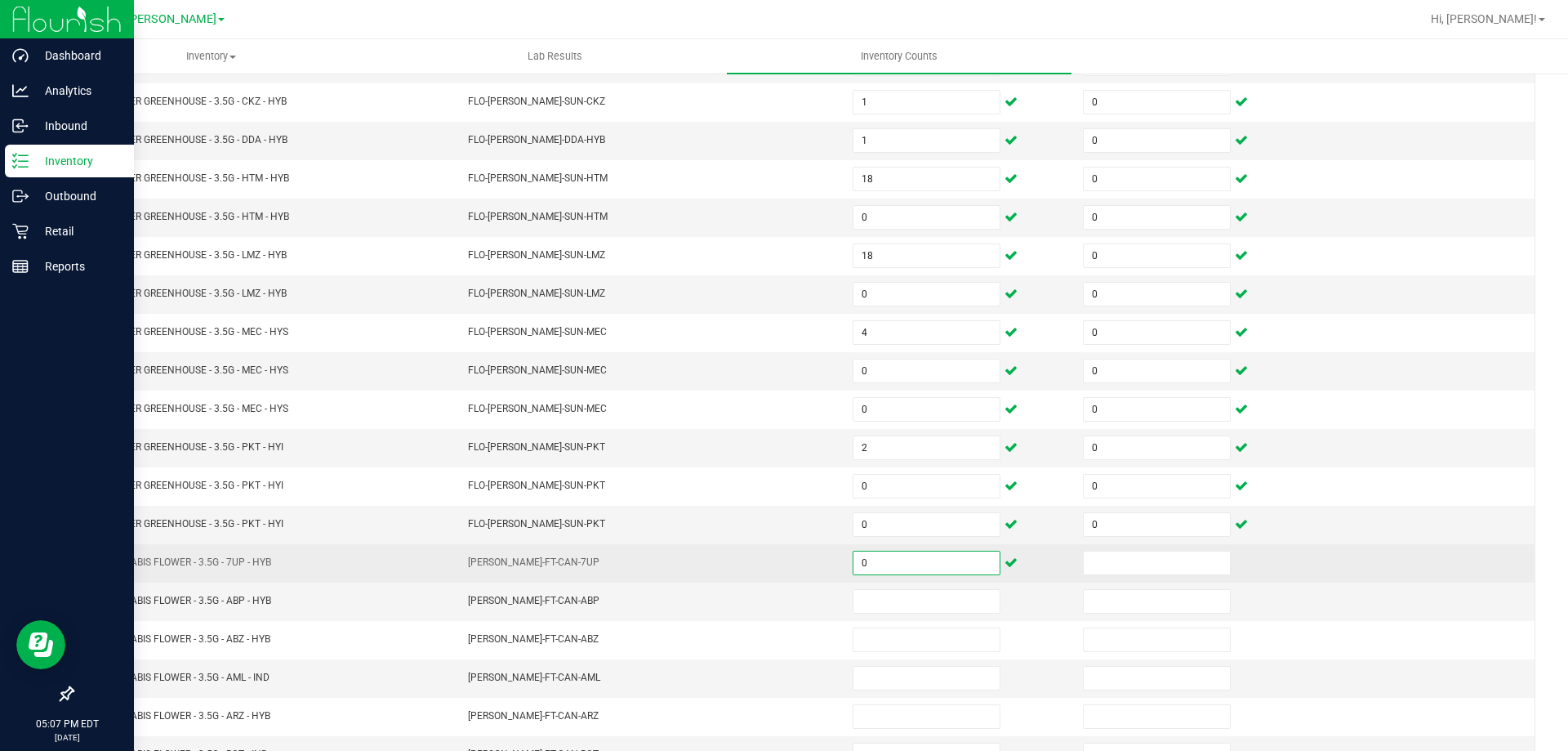
click at [859, 571] on input "0" at bounding box center [927, 563] width 147 height 23
type input "17"
type input "0"
type input "19"
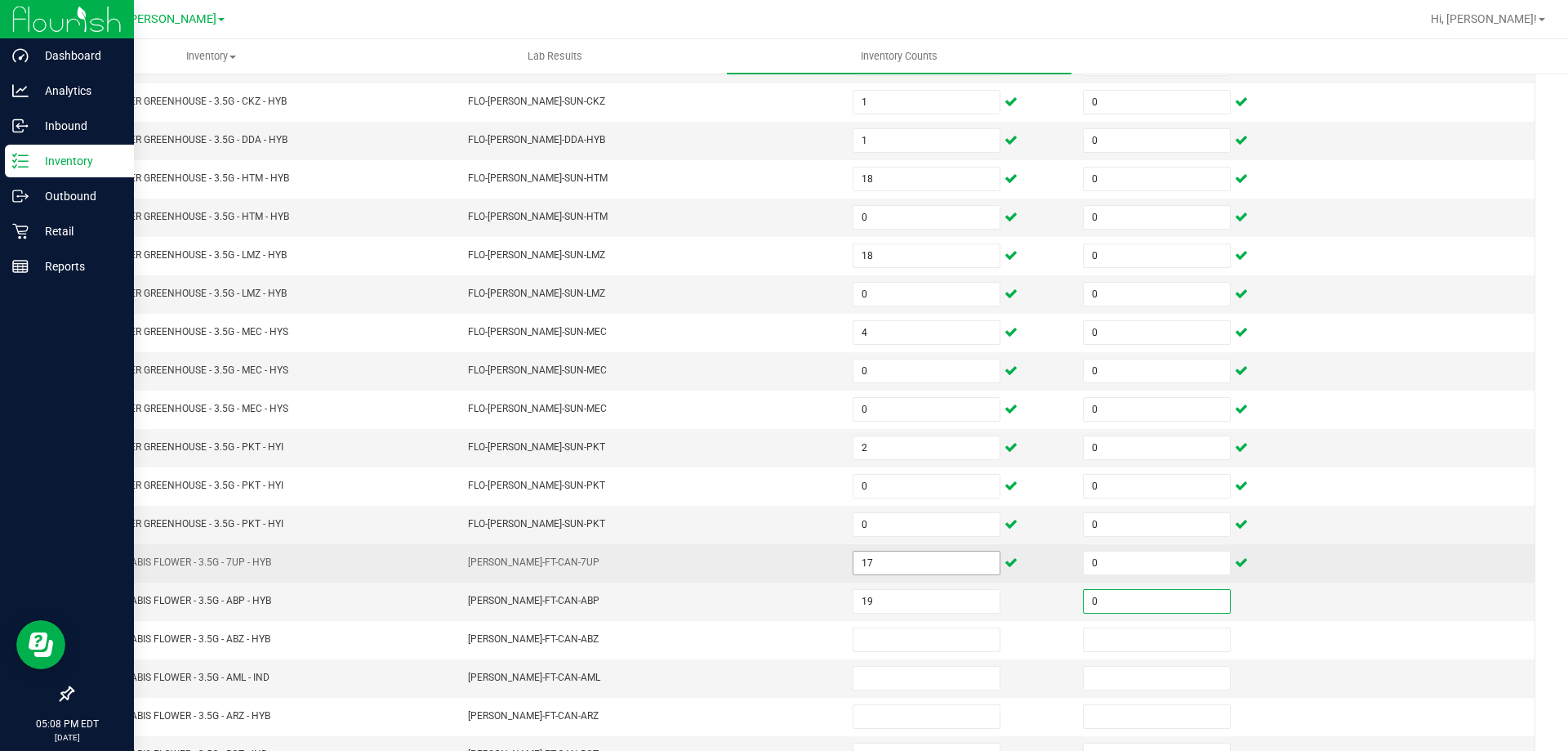
type input "0"
type input "12"
type input "0"
type input "4"
type input "0"
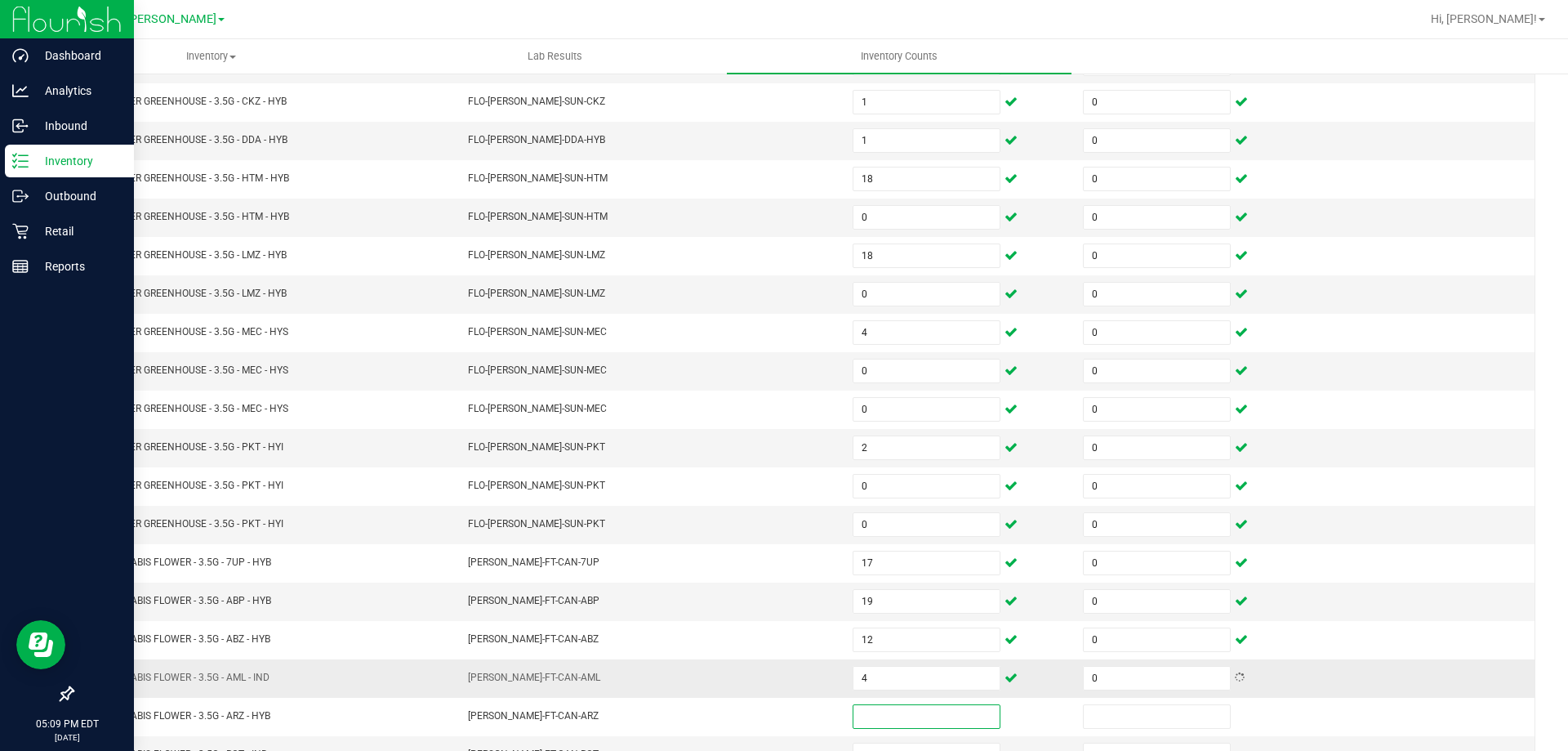
scroll to position [339, 0]
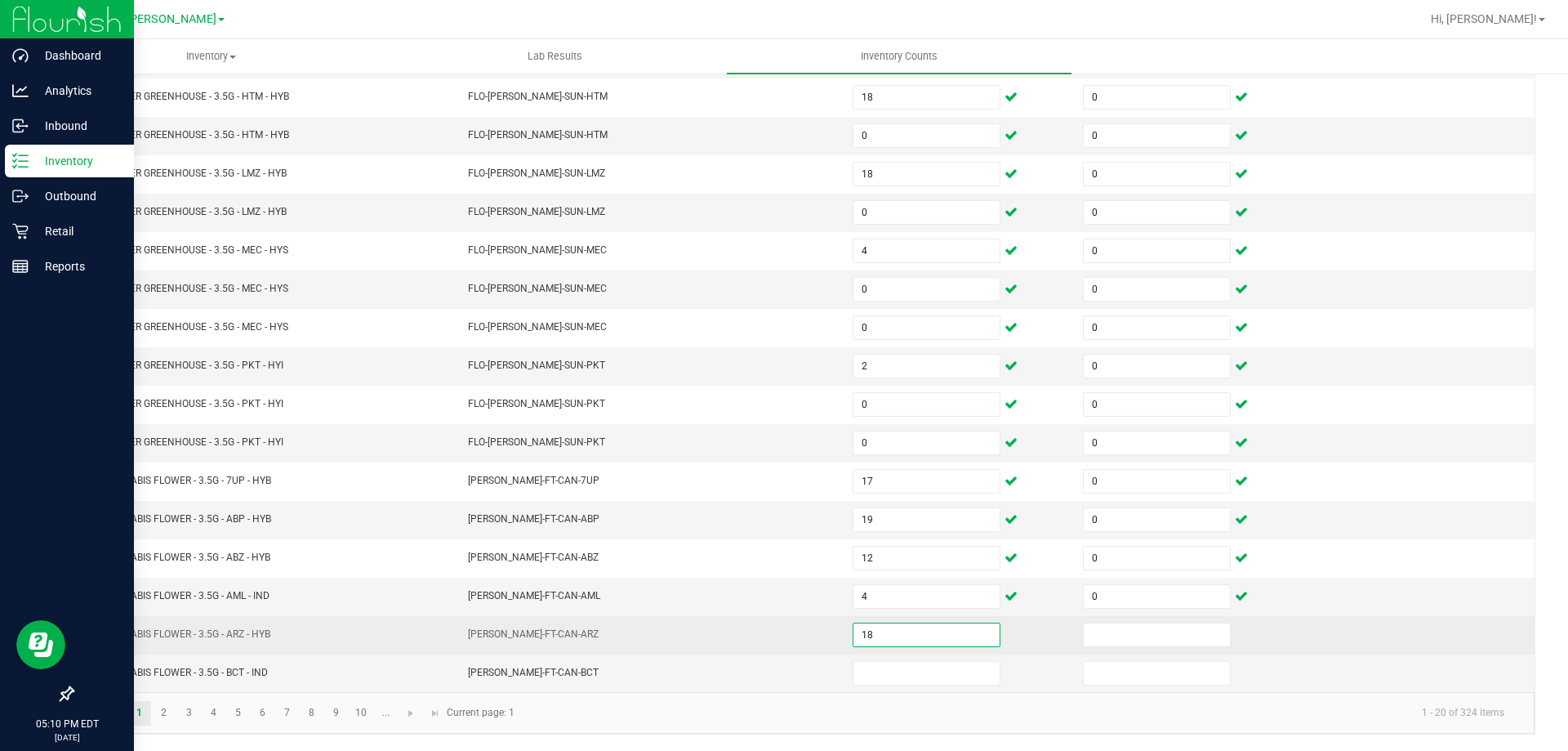
type input "18"
type input "0"
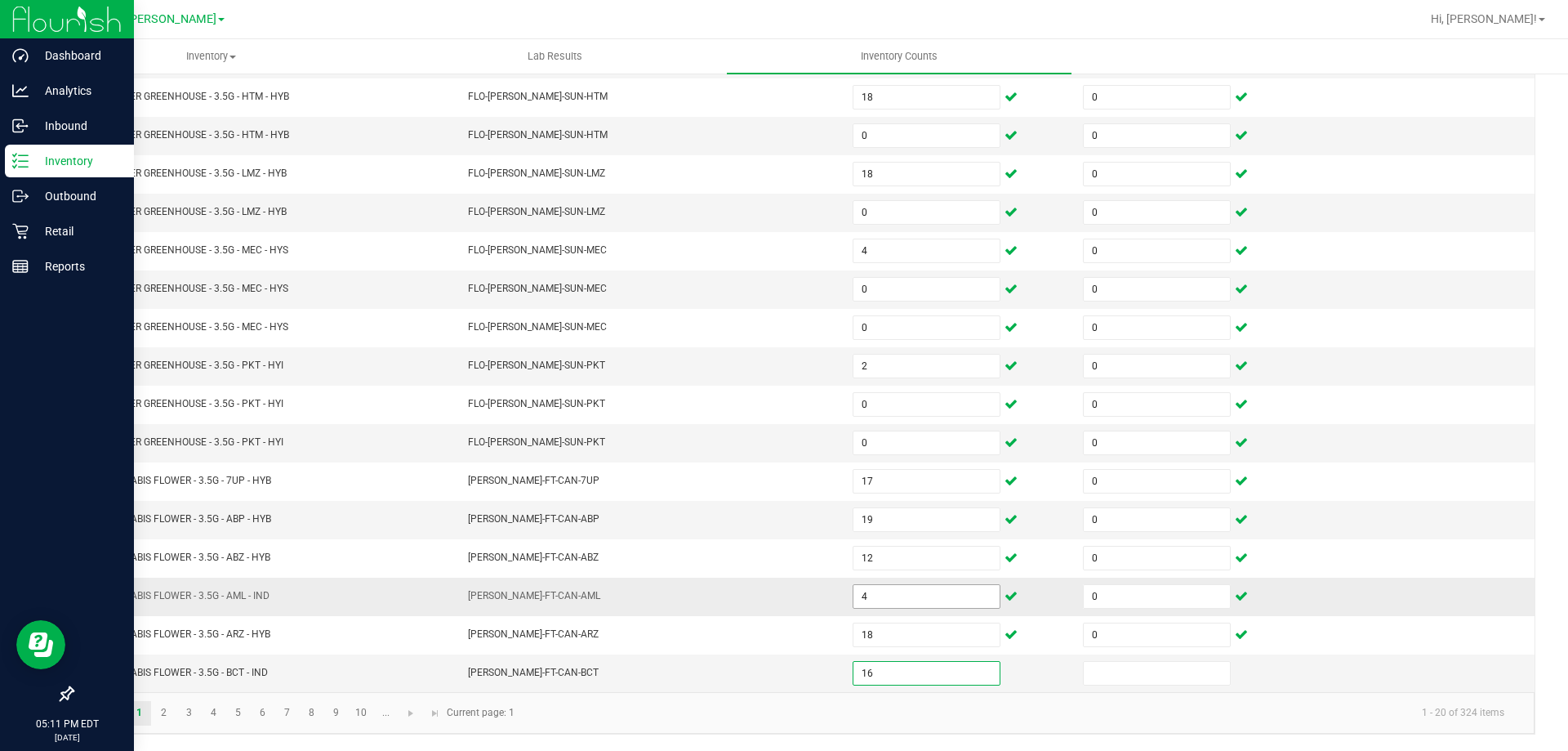
type input "16"
type input "0"
click at [166, 717] on link "2" at bounding box center [164, 713] width 23 height 24
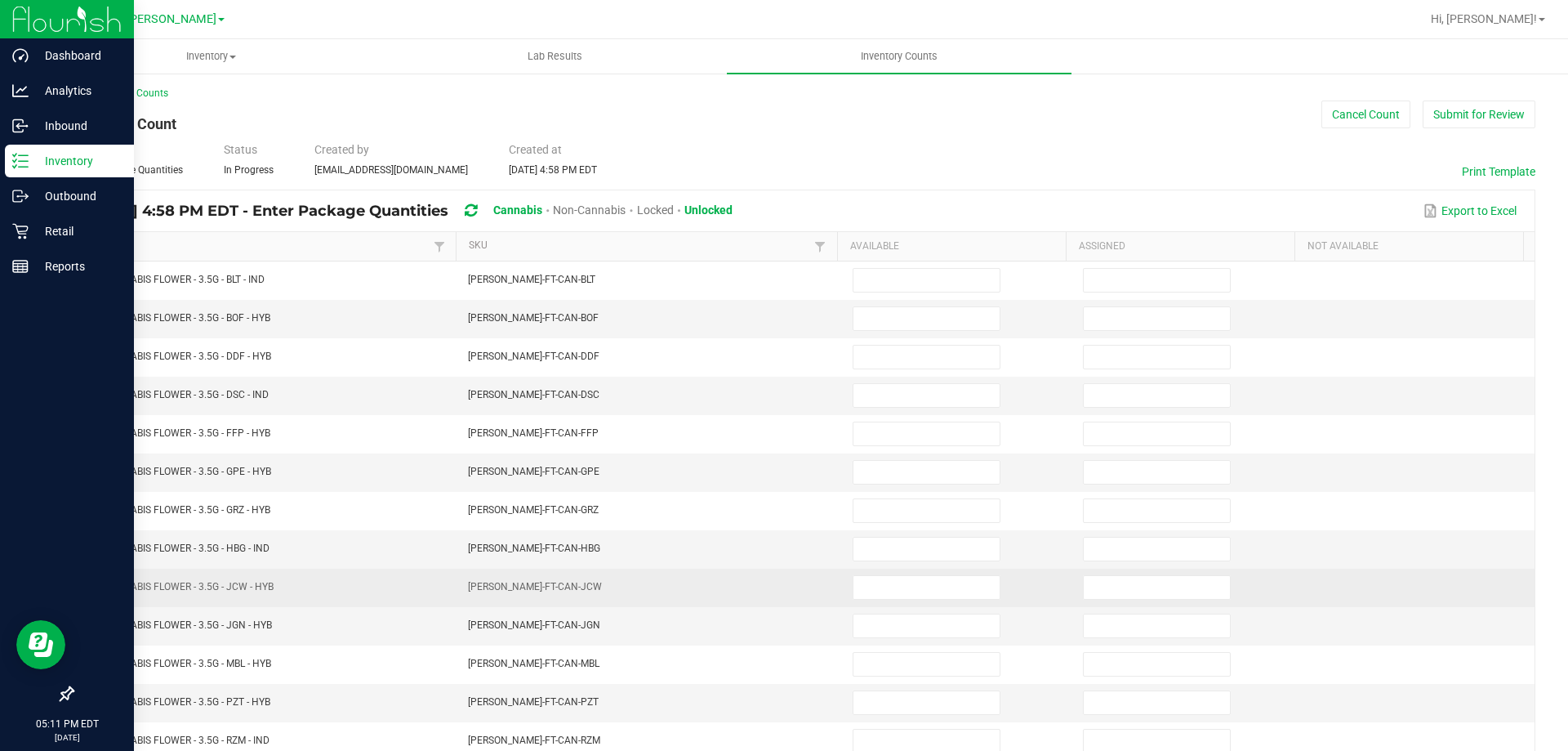
scroll to position [0, 0]
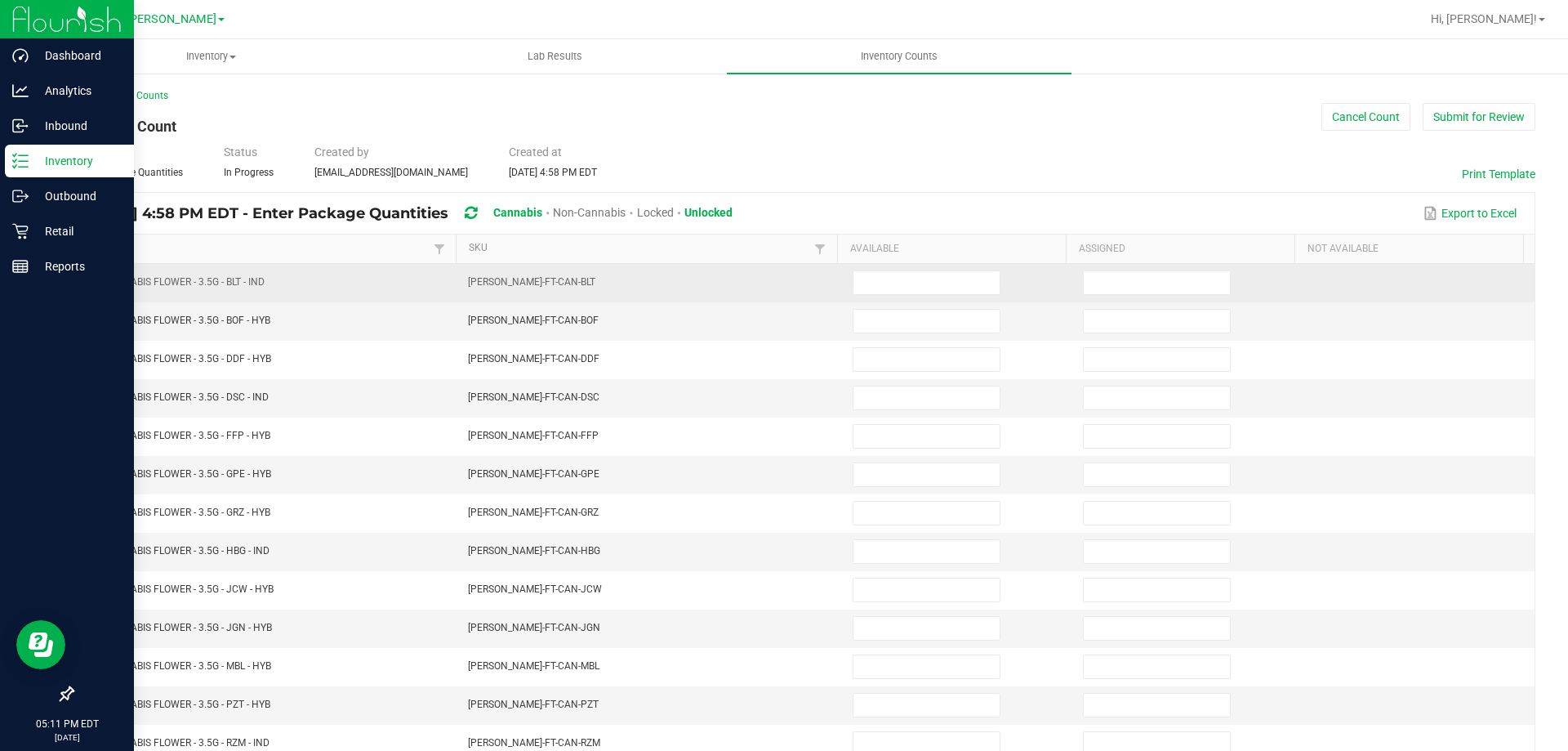
drag, startPoint x: 933, startPoint y: 264, endPoint x: 930, endPoint y: 274, distance: 10.4
click at [932, 266] on td at bounding box center [958, 283] width 231 height 38
click at [929, 276] on input at bounding box center [927, 283] width 147 height 23
type input "0"
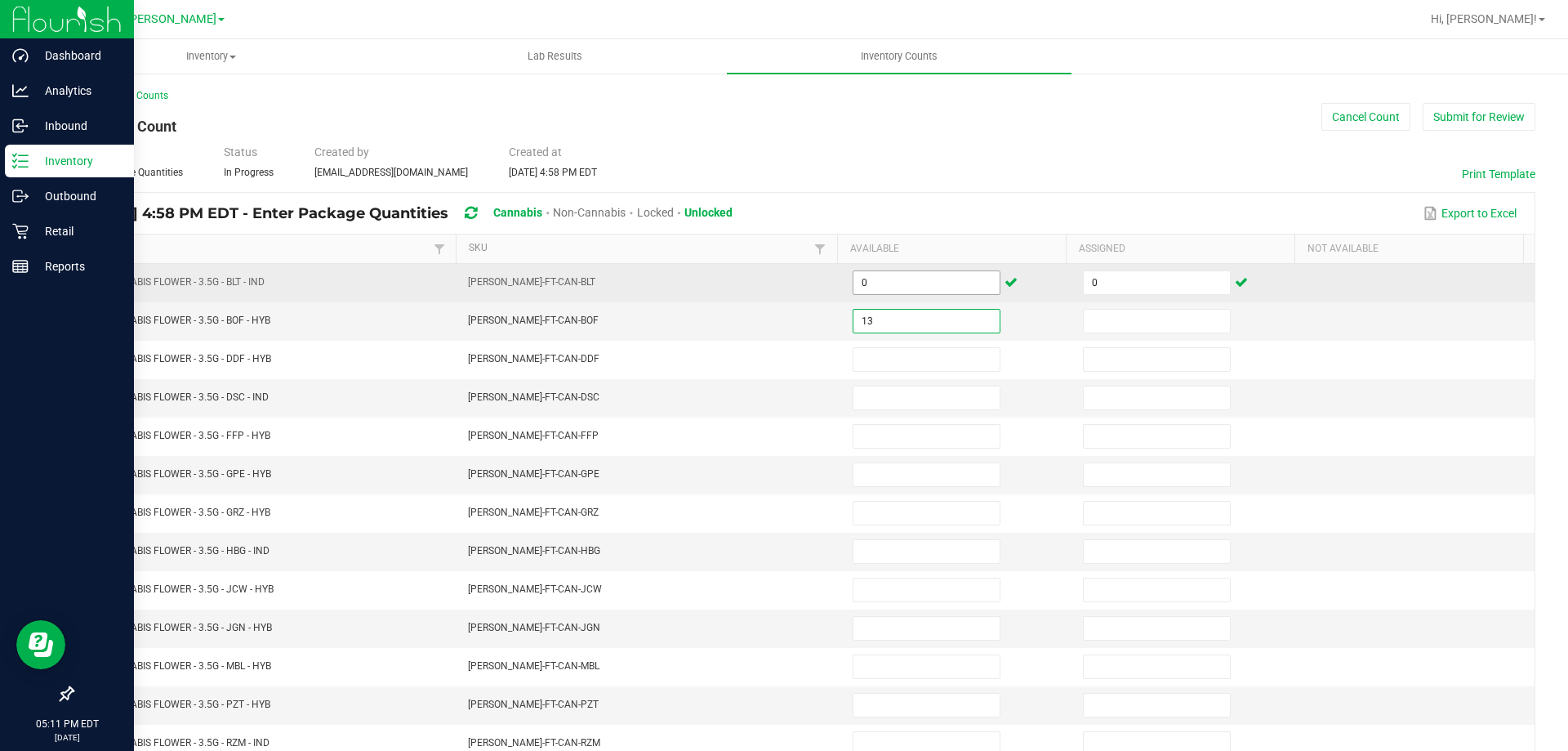
type input "13"
type input "0"
type input "17"
type input "0"
type input "3"
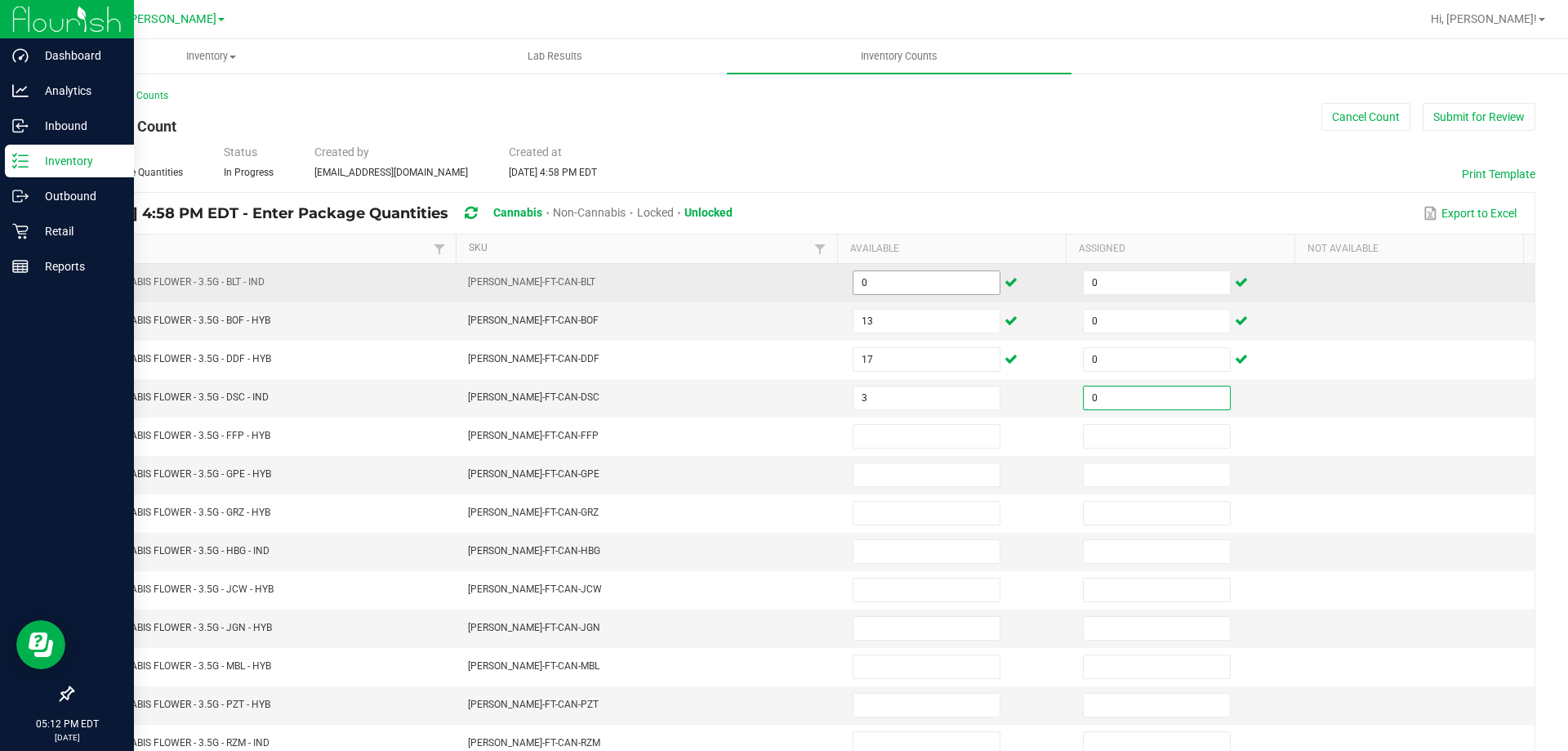
type input "0"
type input "20"
type input "0"
type input "19"
type input "0"
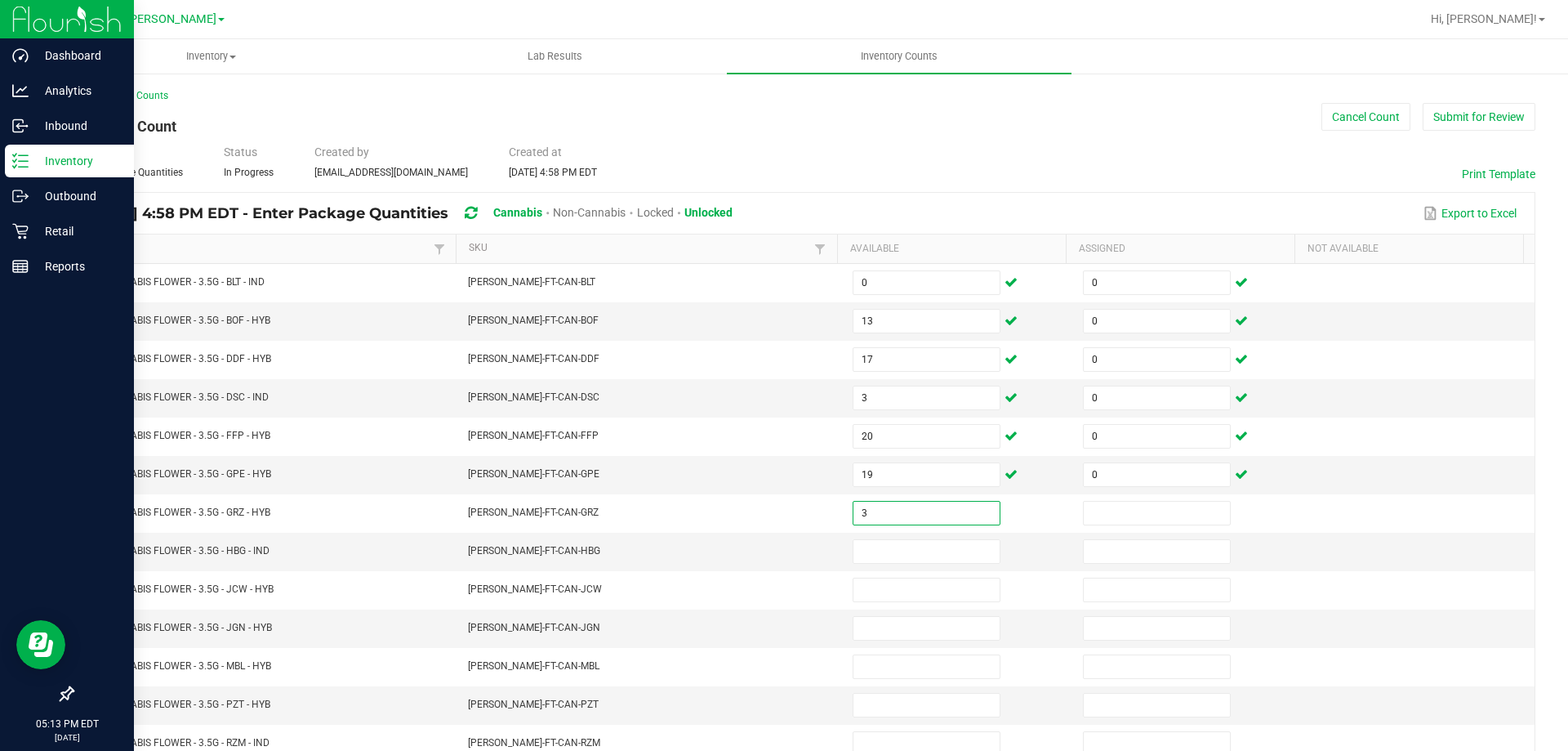
type input "3"
type input "0"
type input "1"
type input "0"
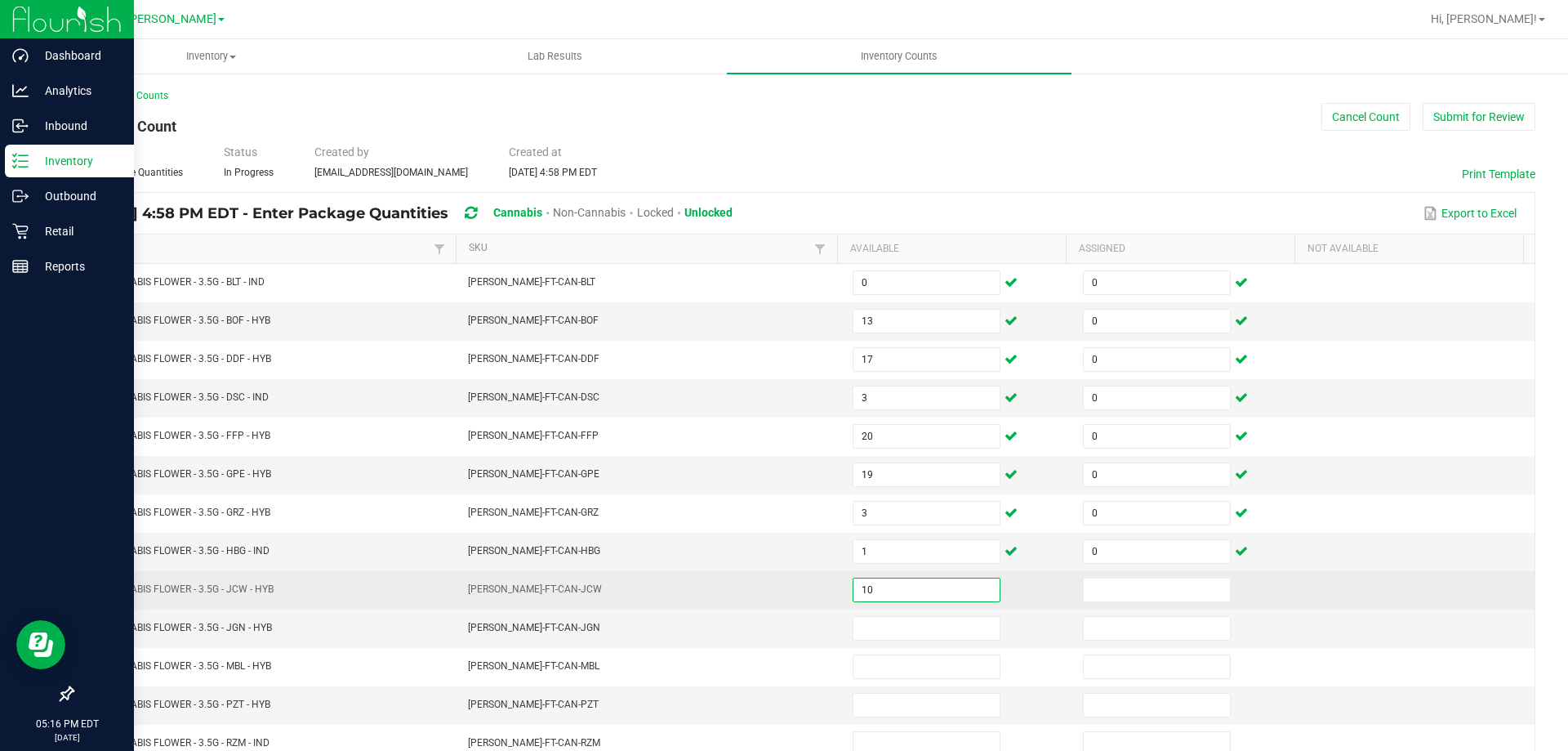
type input "10"
type input "0"
type input "6"
type input "0"
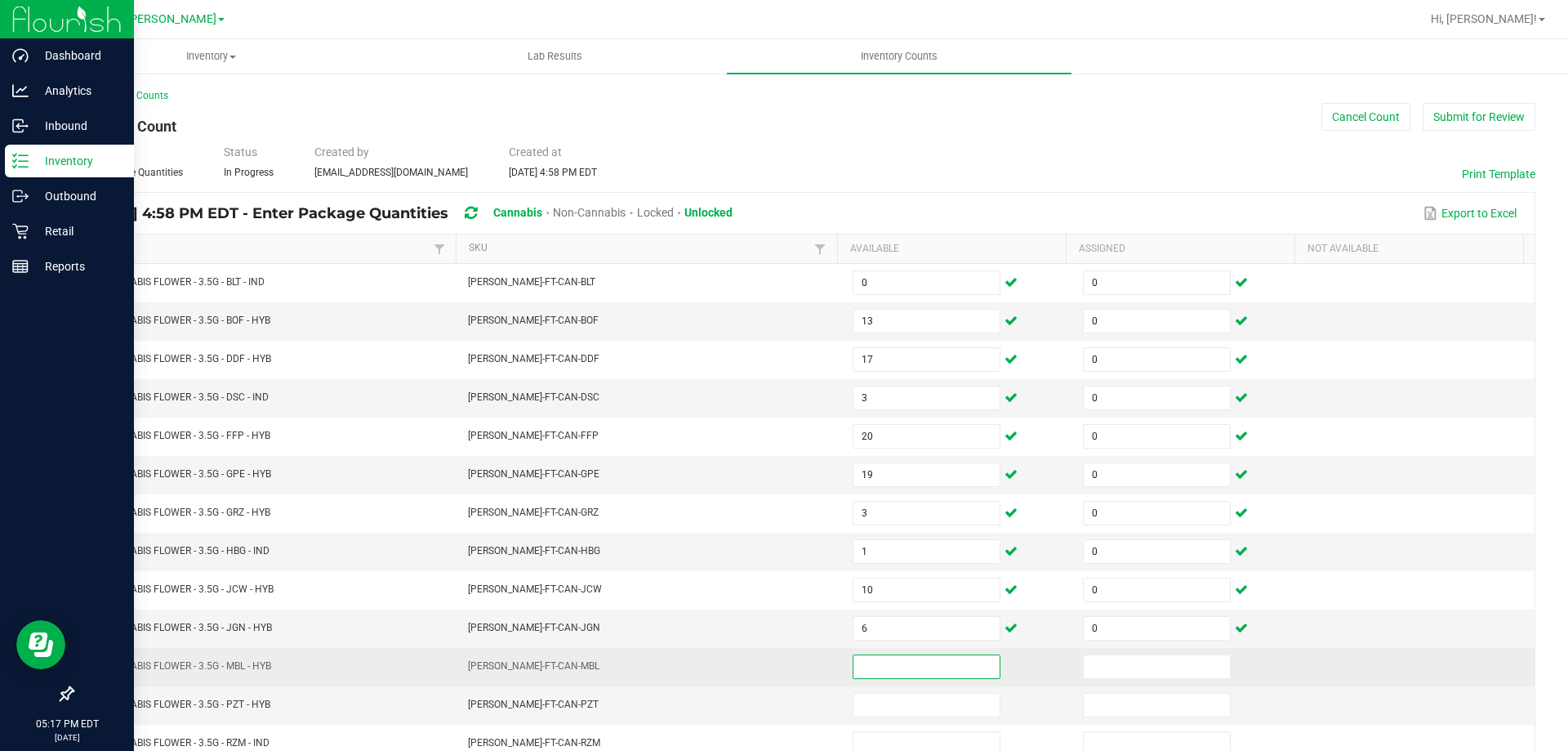
click at [854, 671] on input at bounding box center [927, 667] width 147 height 23
type input "20"
type input "0"
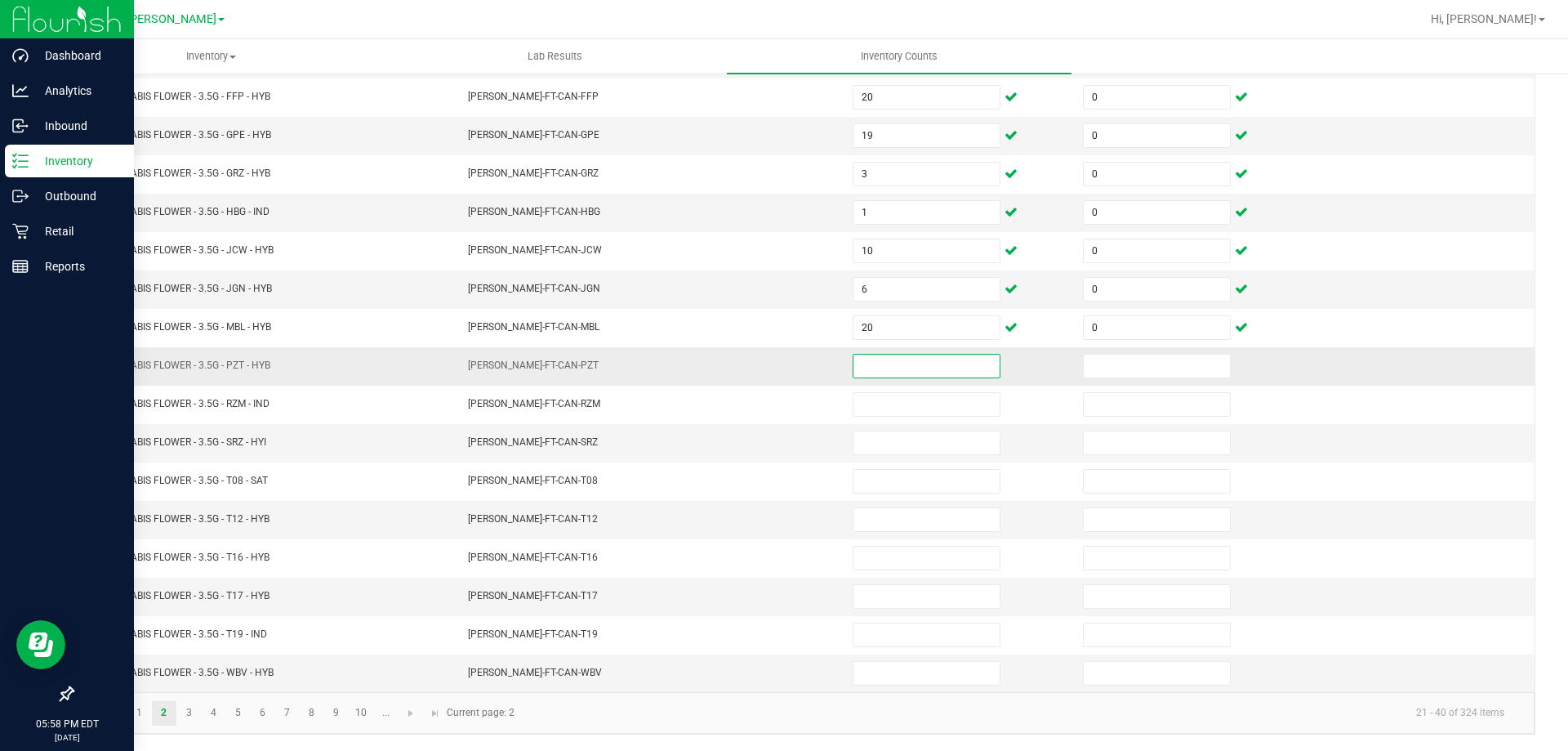
scroll to position [257, 0]
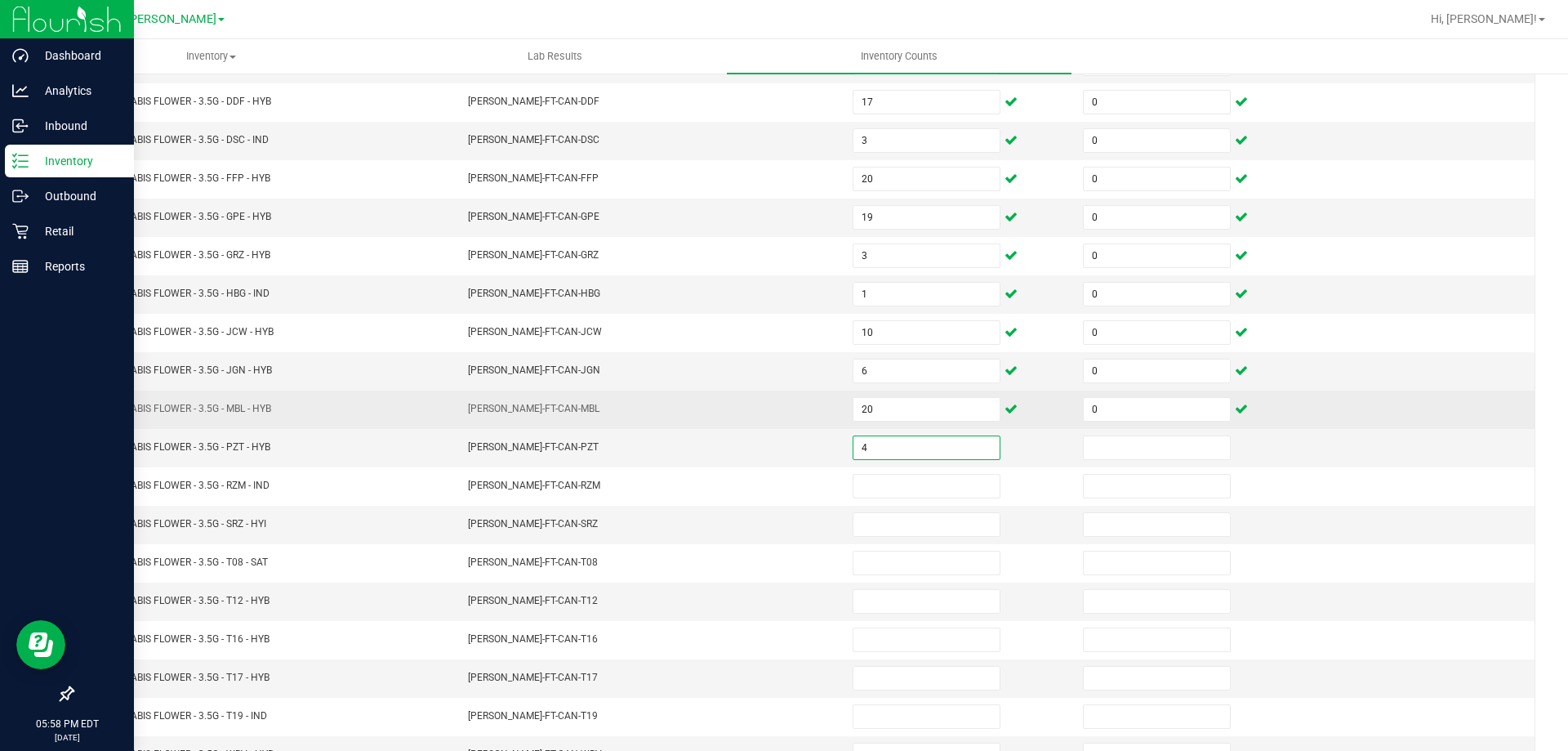
type input "4"
type input "0"
type input "2"
type input "0"
type input "7"
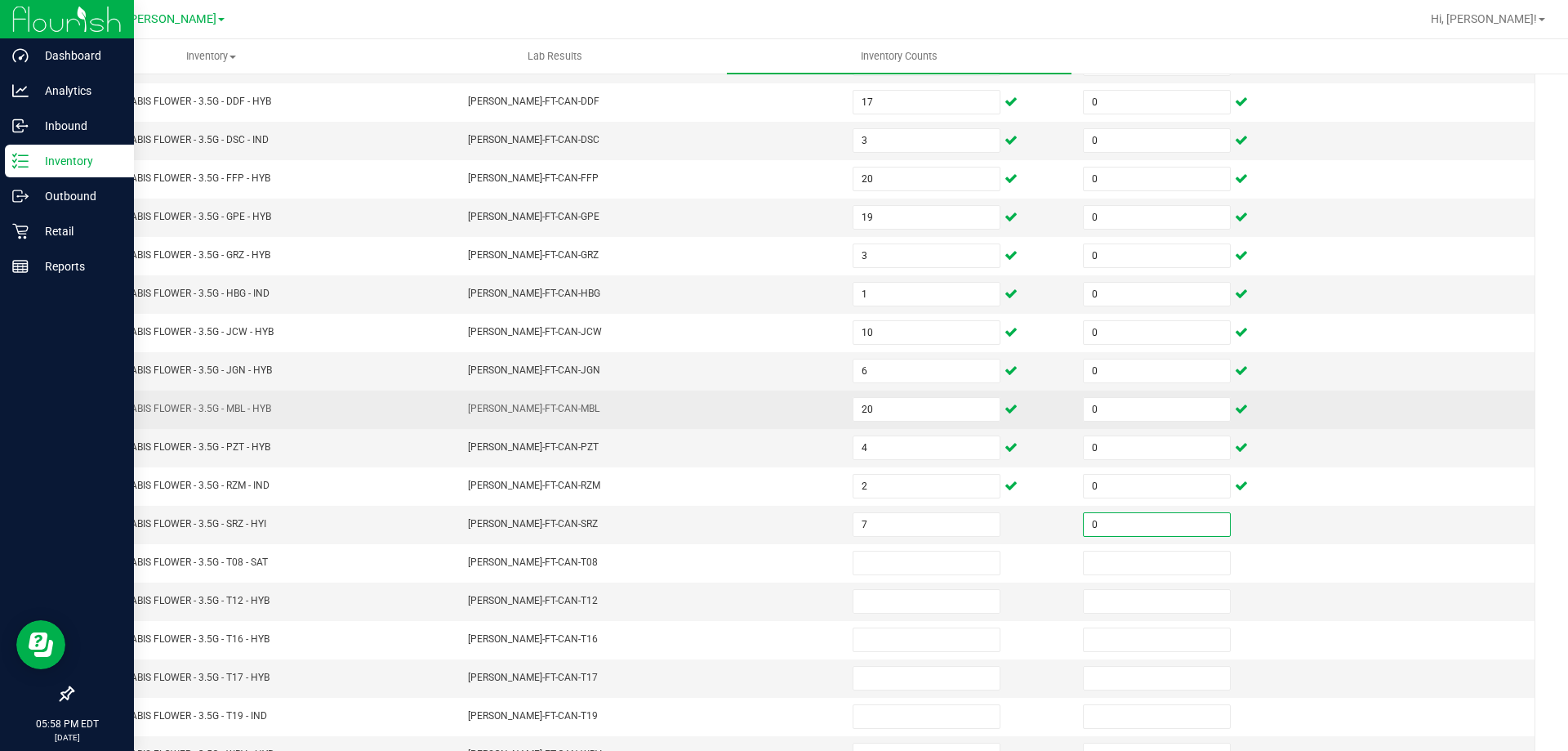
type input "0"
type input "20"
type input "0"
type input "19"
type input "0"
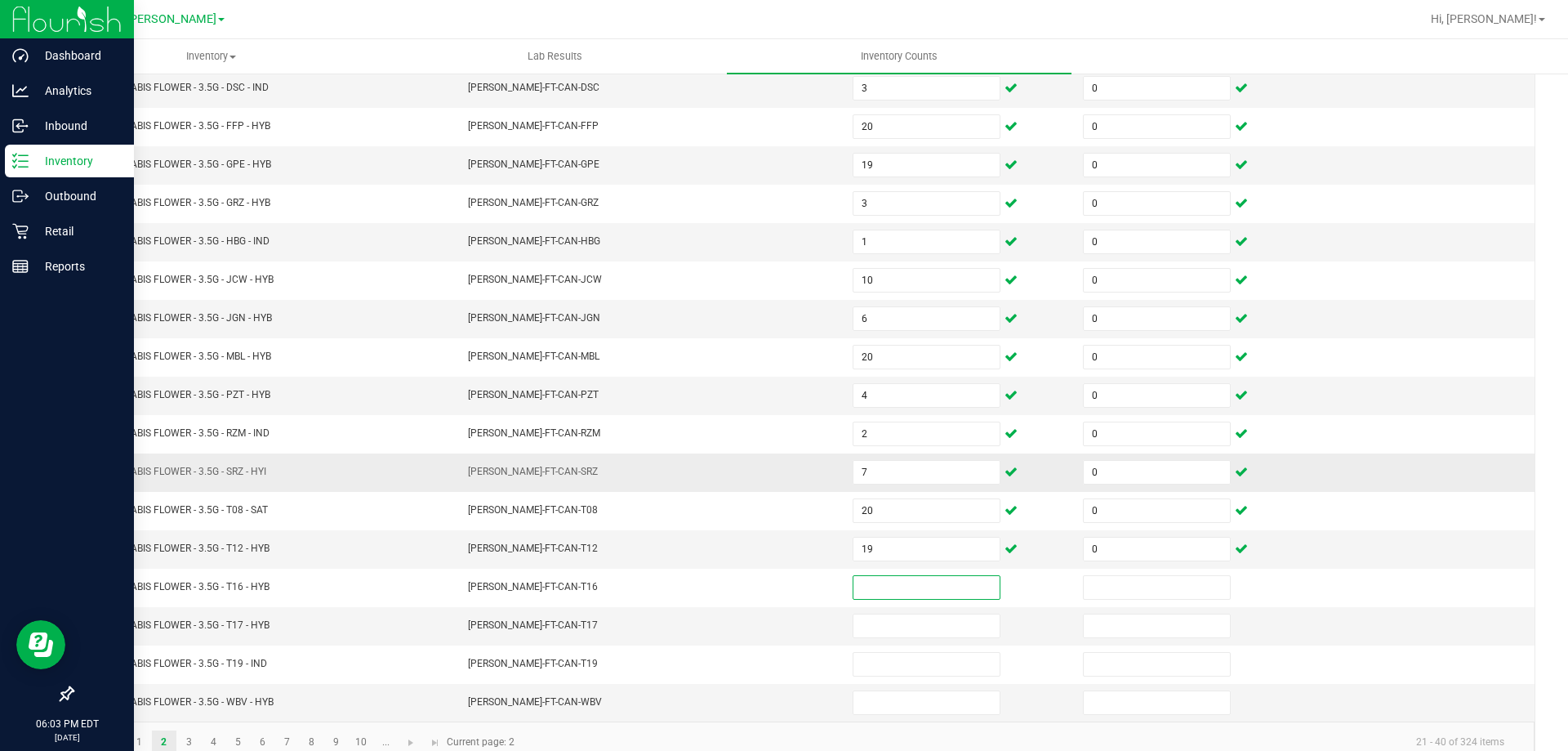
scroll to position [339, 0]
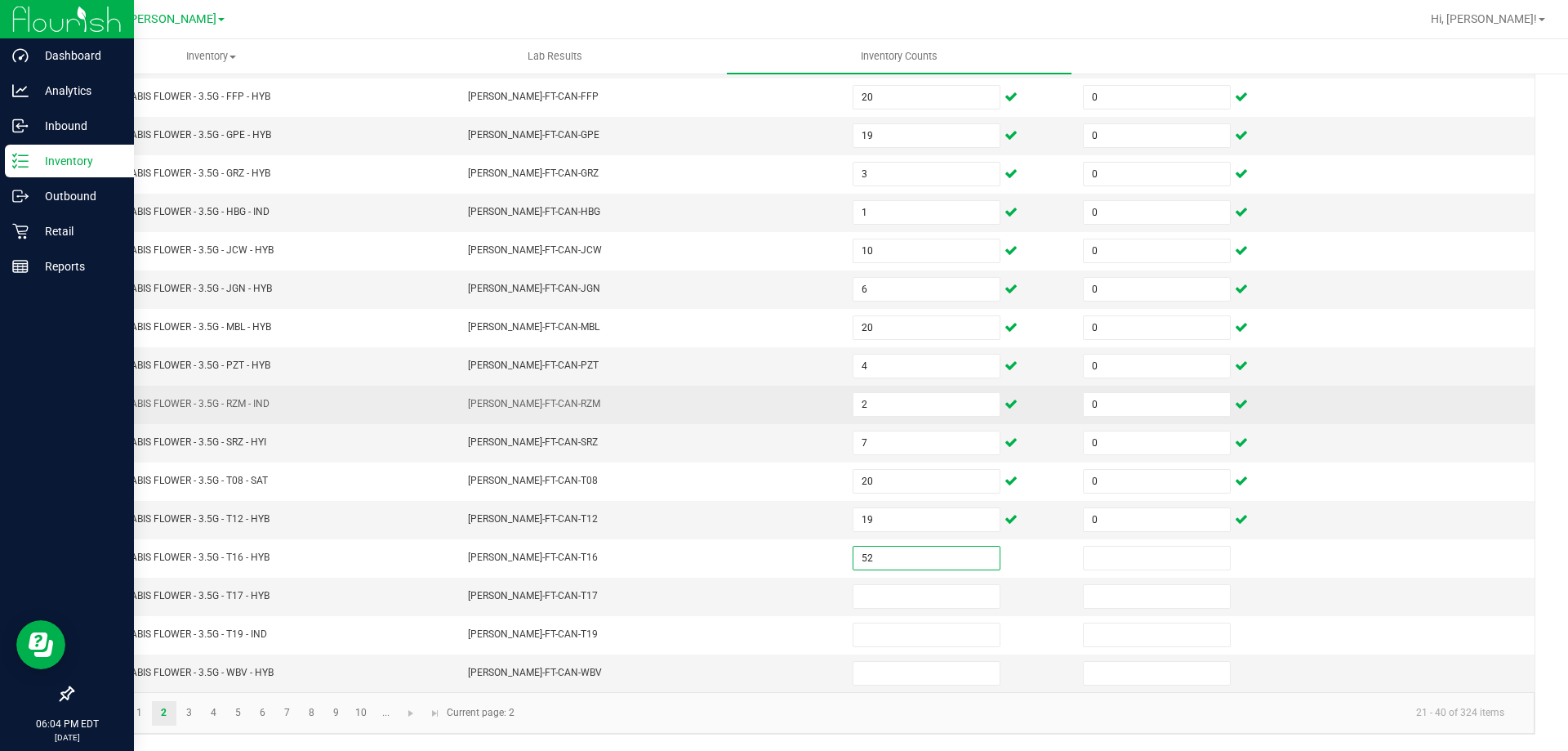
type input "5"
type input "20"
type input "0"
type input "8"
type input "0"
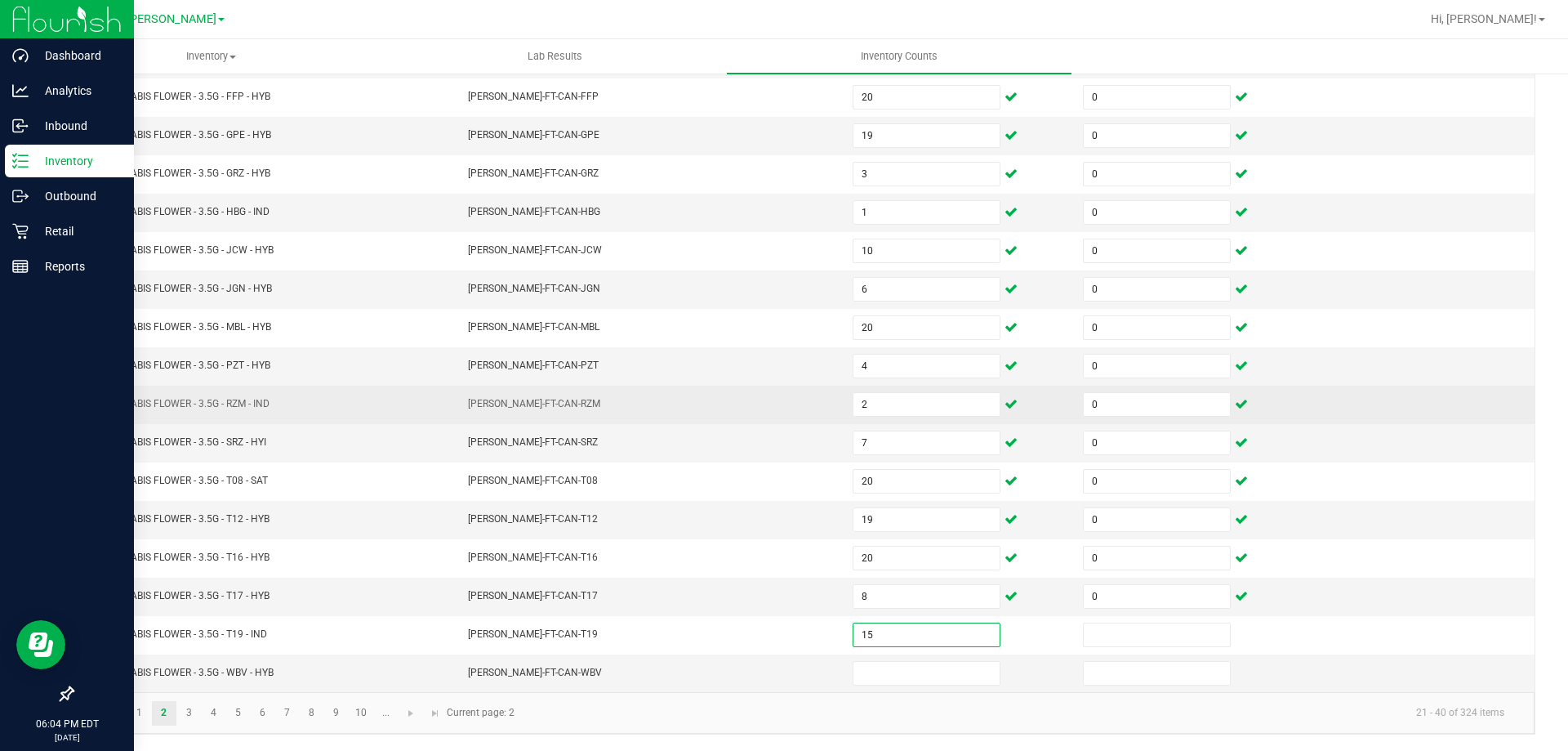
type input "15"
type input "0"
type input "20"
type input "0"
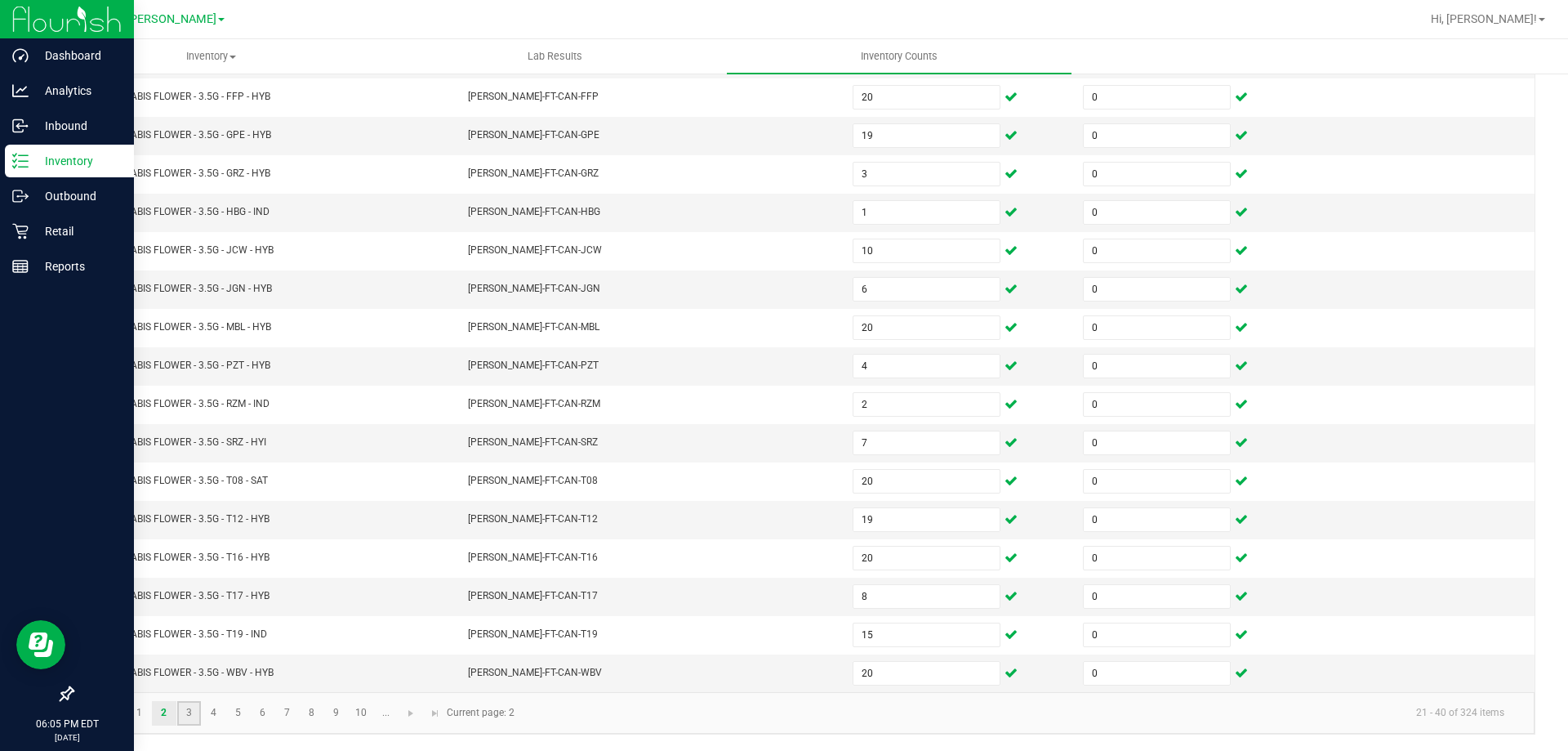
click at [187, 715] on link "3" at bounding box center [189, 713] width 23 height 24
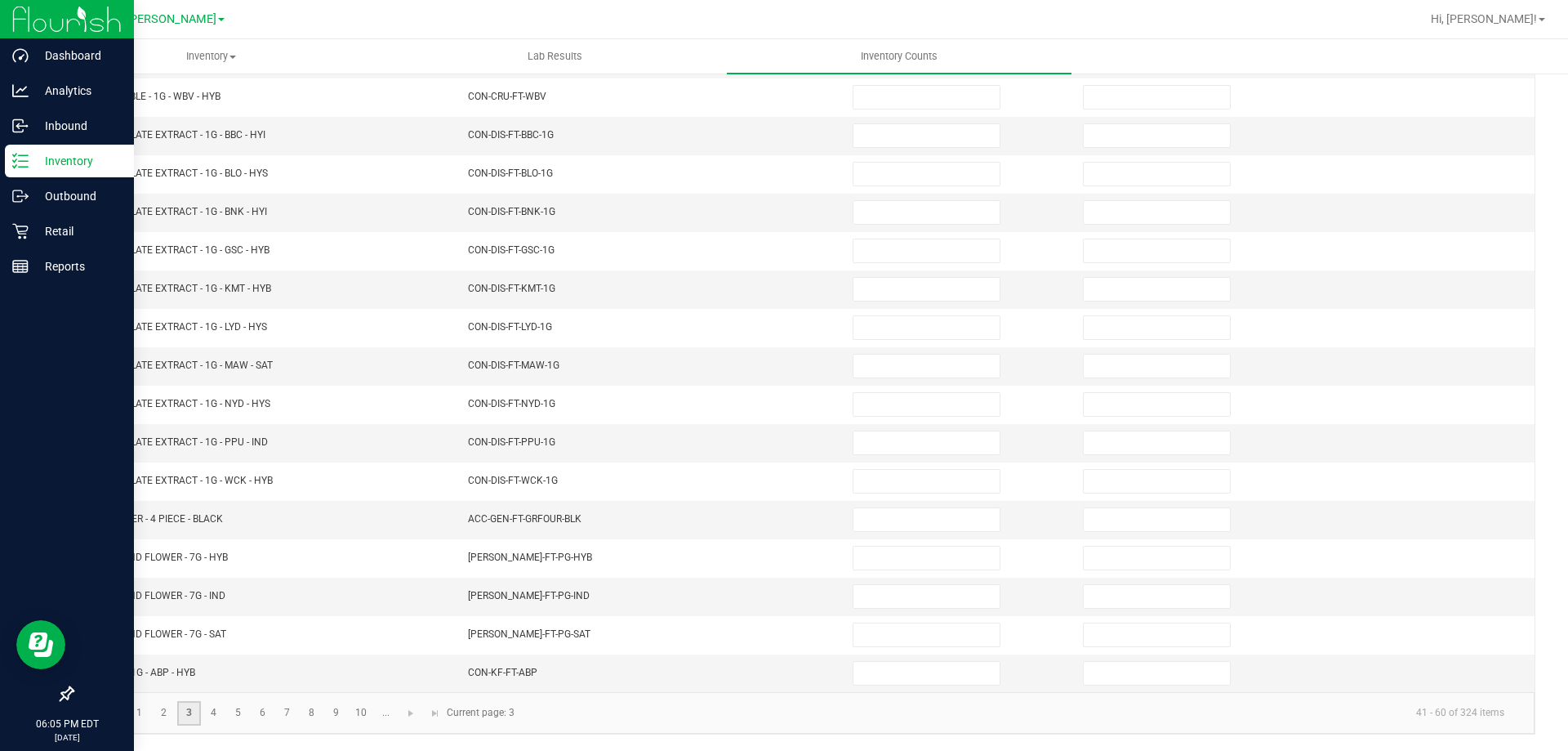
scroll to position [13, 0]
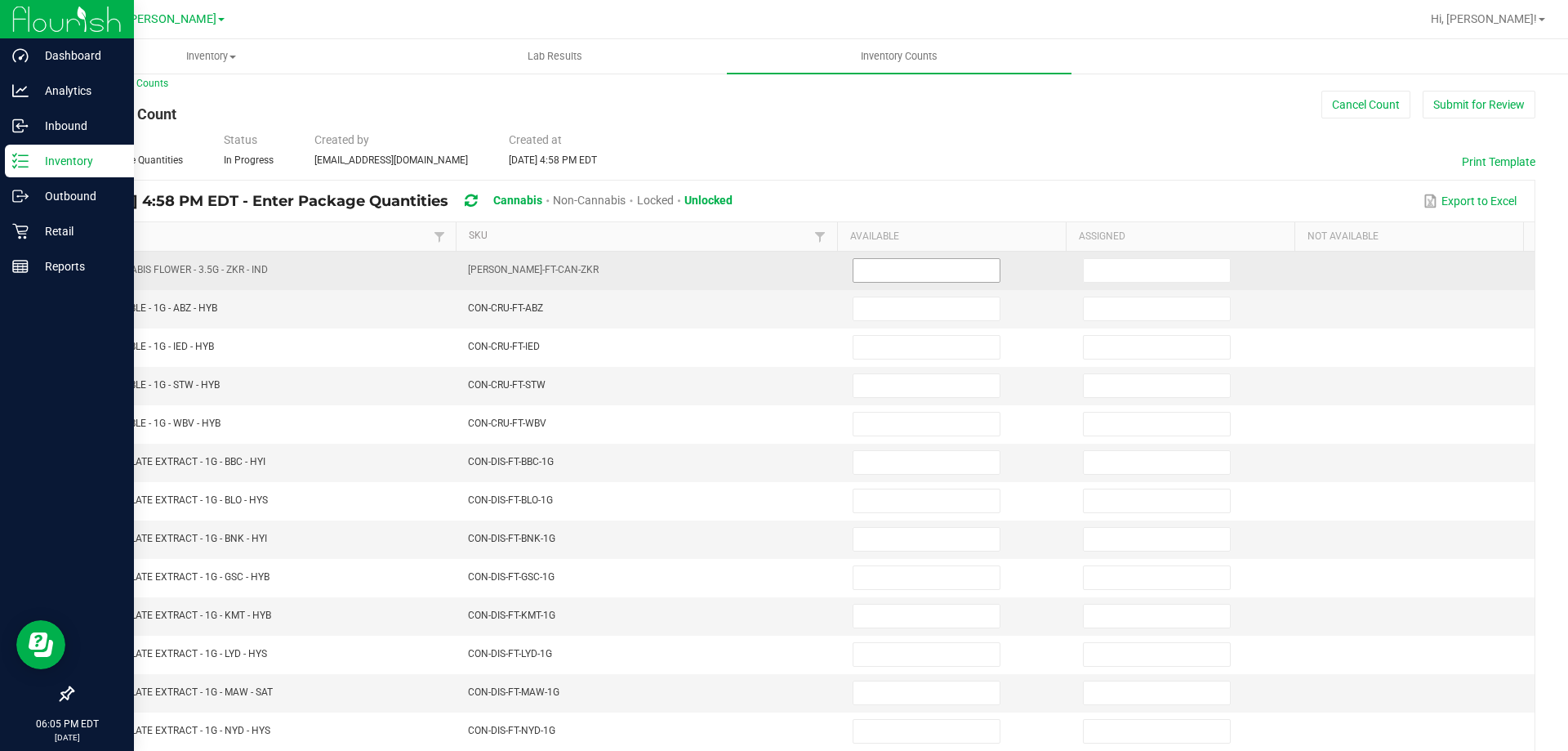
click at [948, 275] on input at bounding box center [927, 271] width 147 height 23
type input "6"
type input "0"
type input "7"
type input "0"
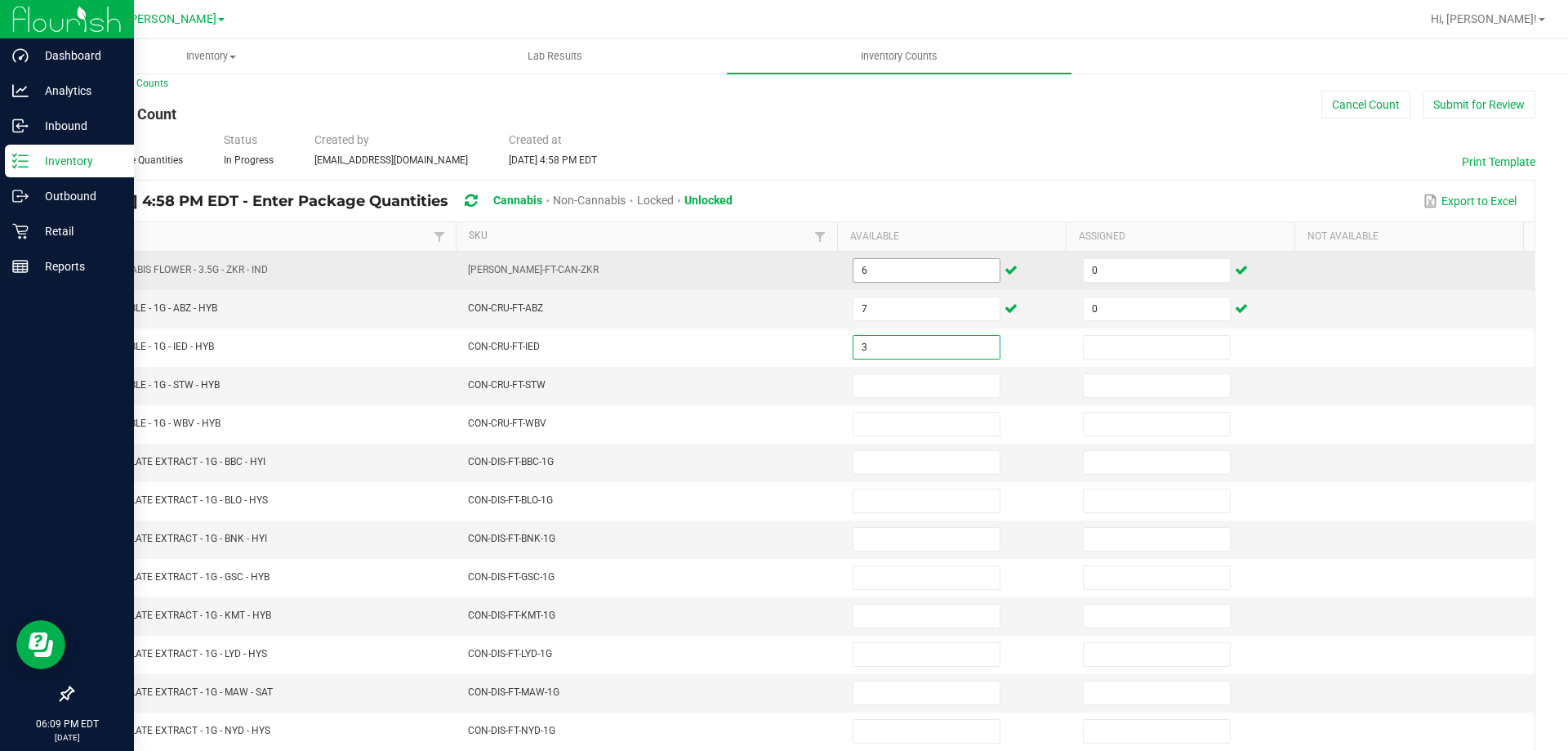
type input "3"
type input "0"
type input "2"
type input "0"
type input "4"
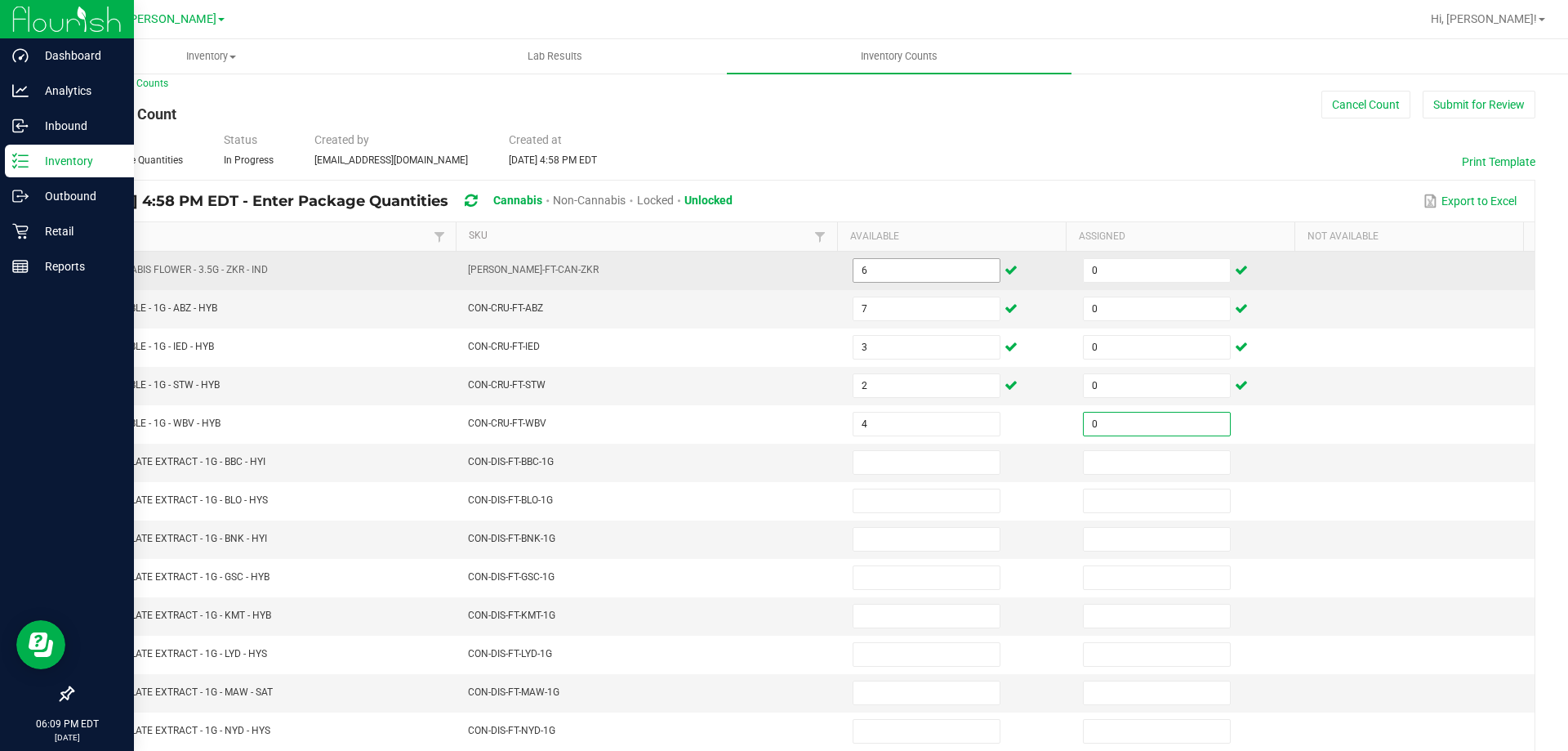
type input "0"
type input "3"
type input "0"
type input "8"
type input "0"
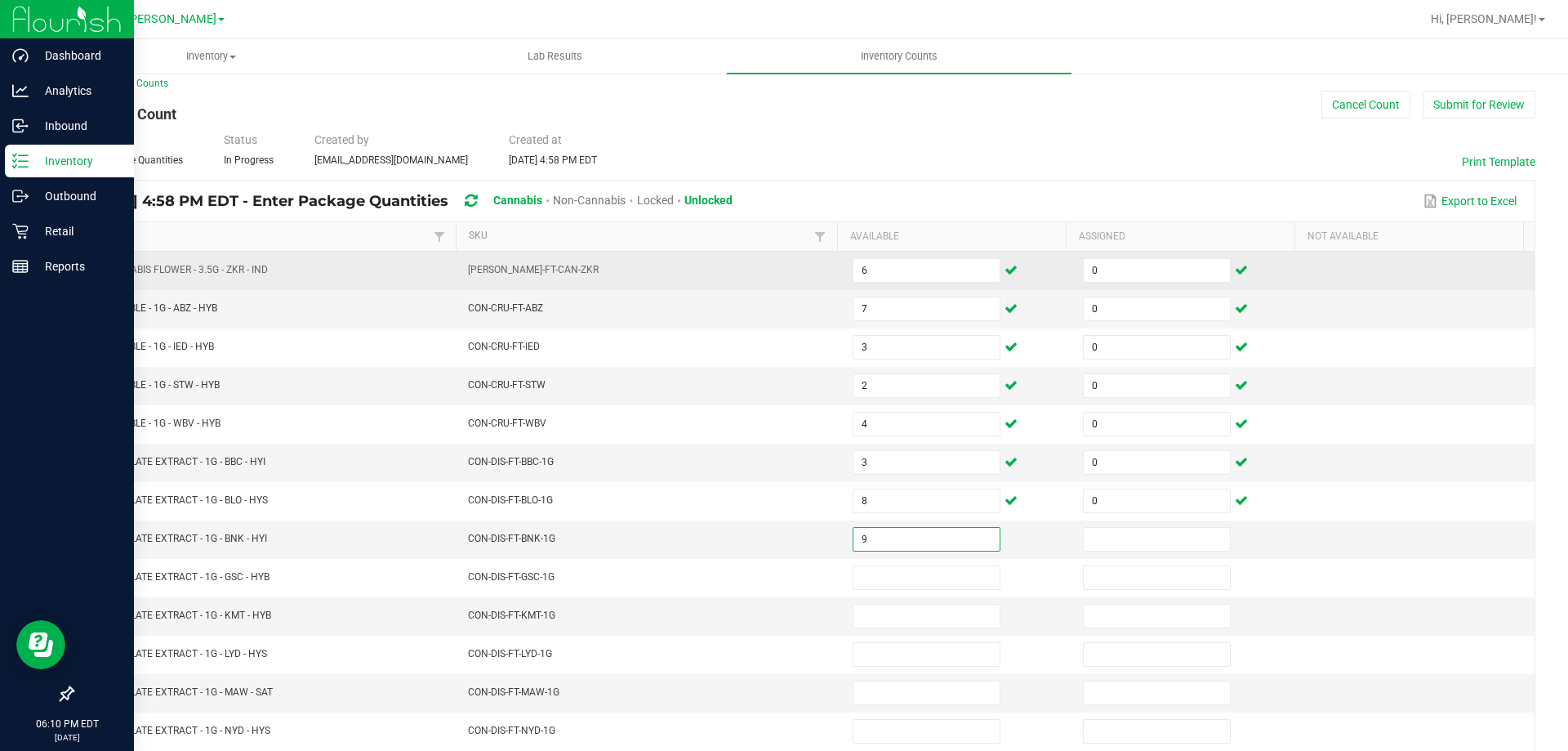
type input "9"
type input "0"
type input "3"
type input "0"
type input "5"
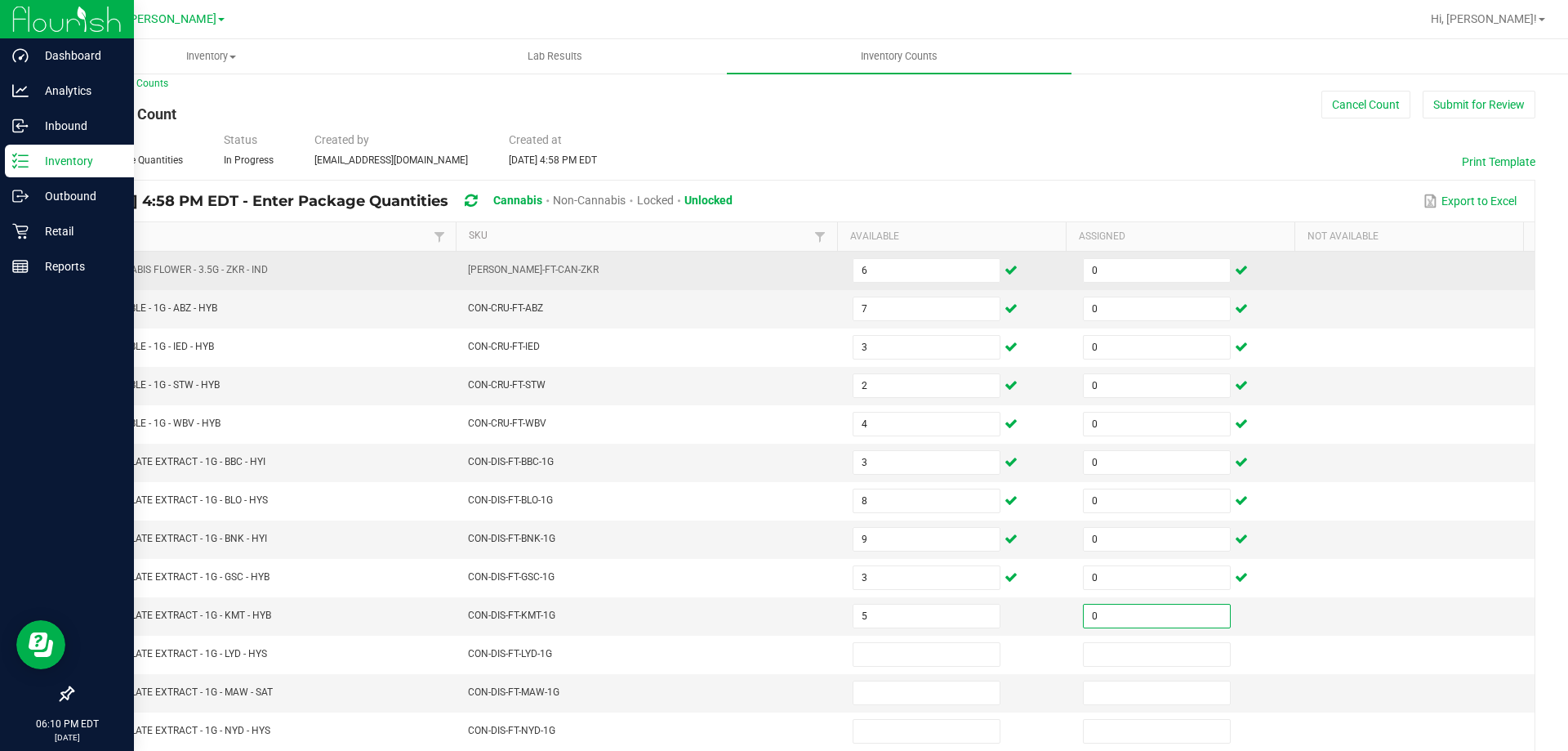
type input "0"
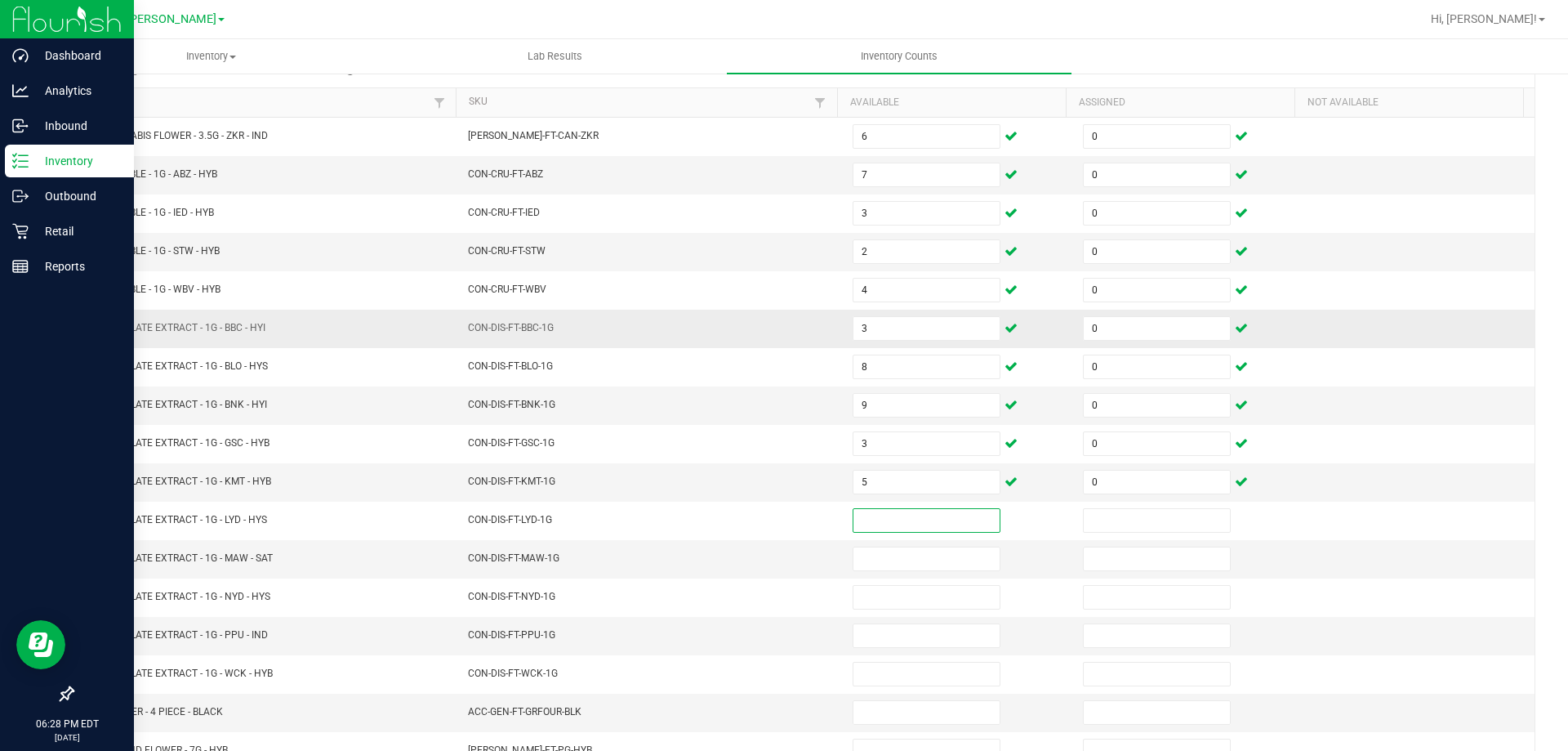
scroll to position [175, 0]
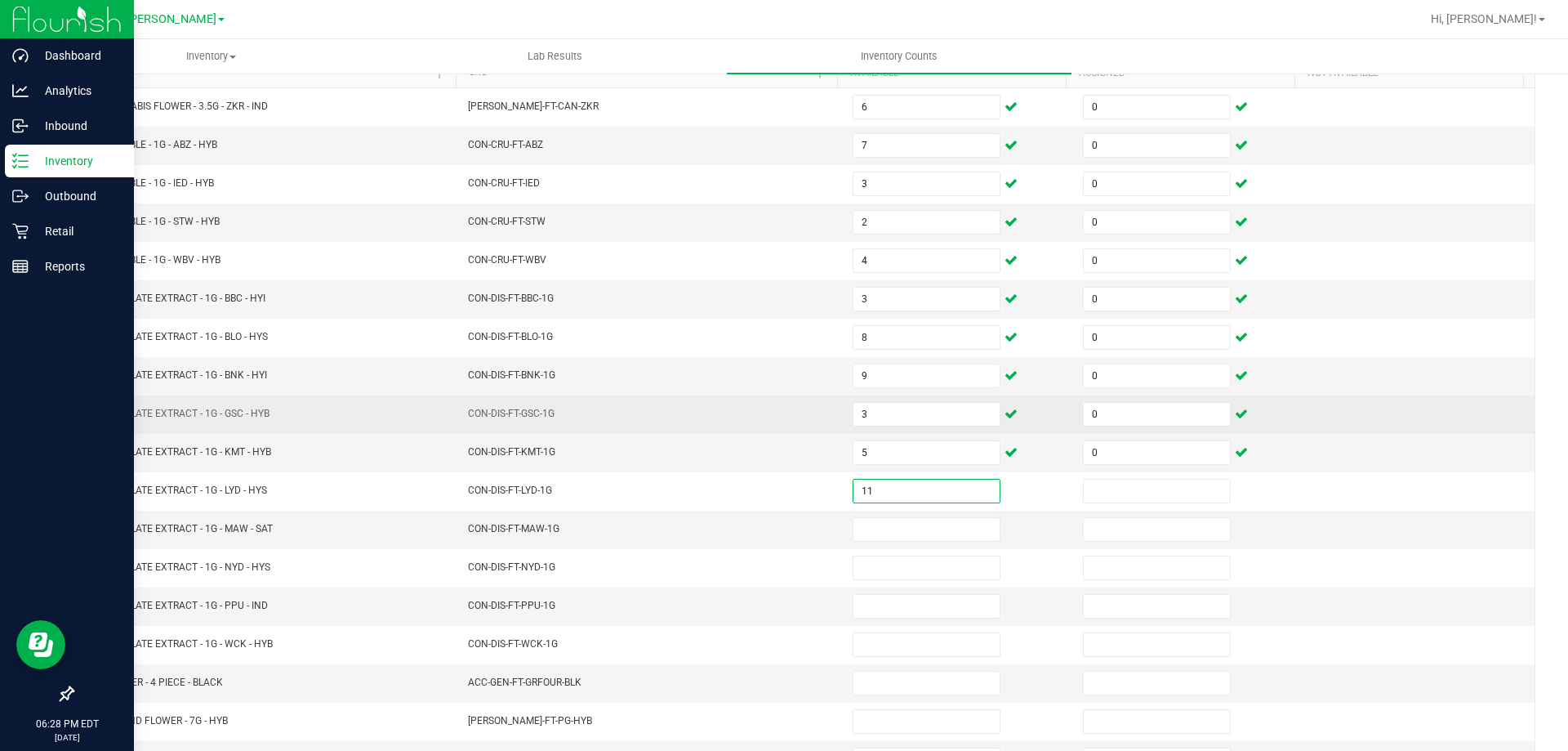
type input "11"
type input "0"
type input "11"
type input "0"
type input "1"
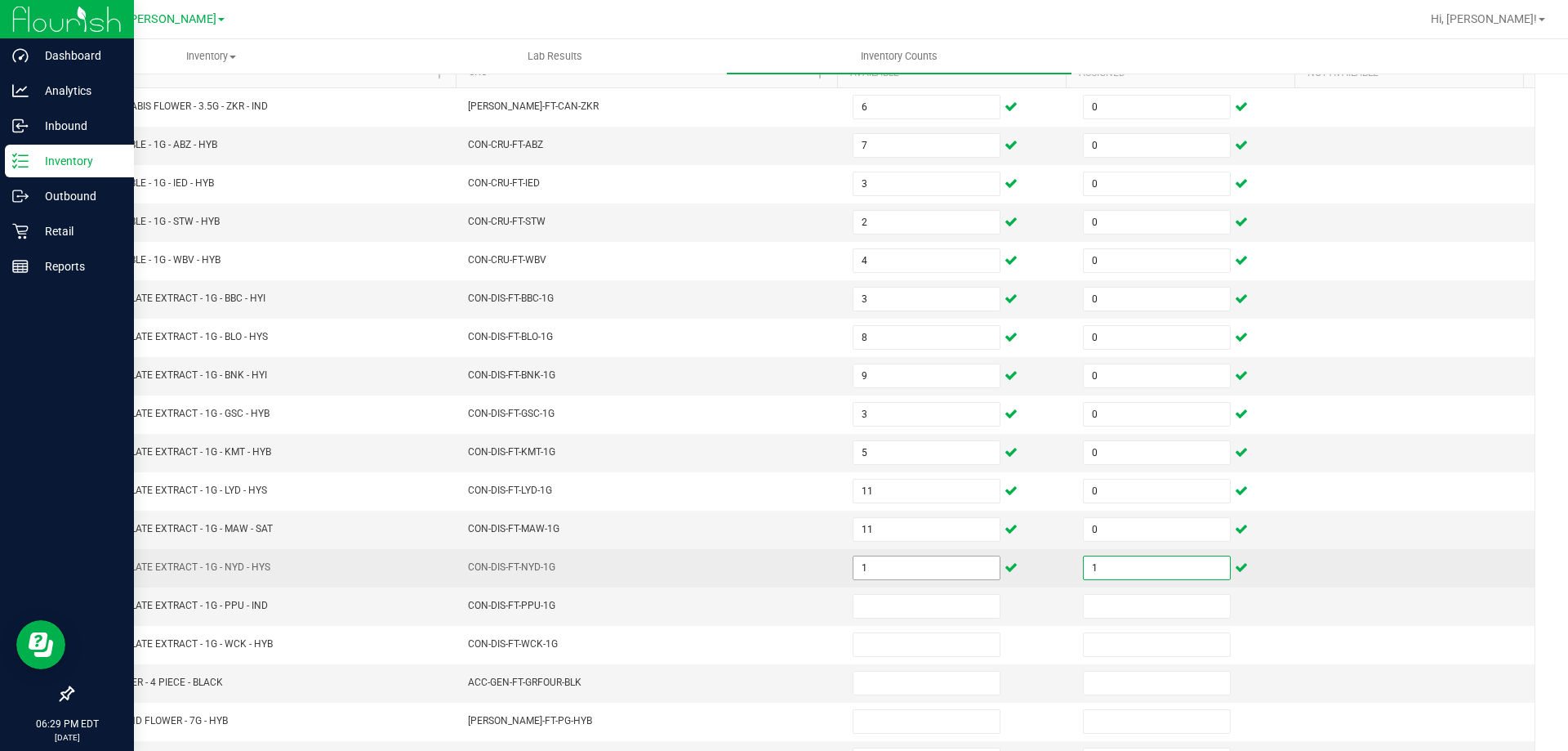
type input "1"
click at [873, 563] on input "1" at bounding box center [927, 568] width 147 height 23
type input "11"
type input "0"
type input "1"
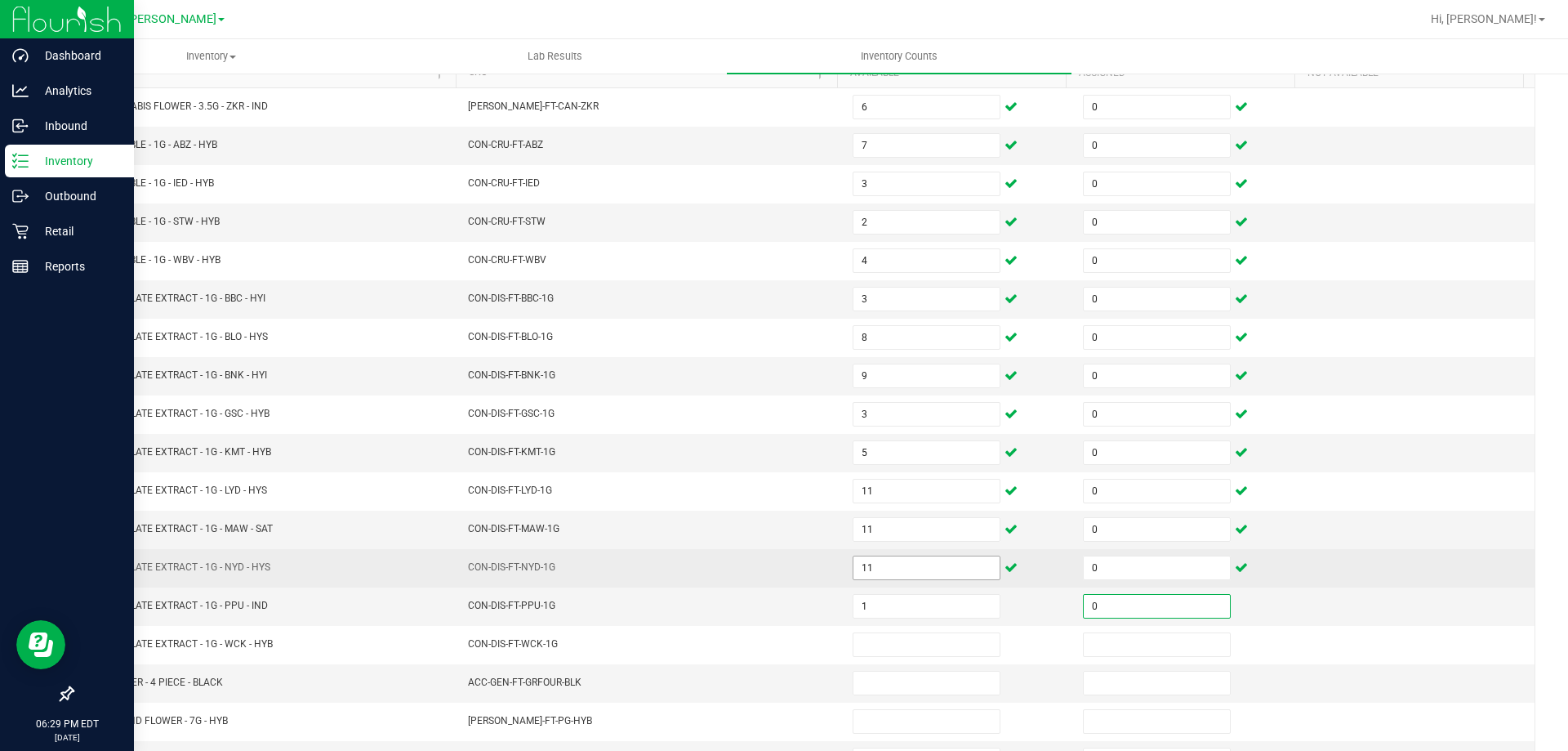
type input "0"
type input "3"
type input "0"
type input "1"
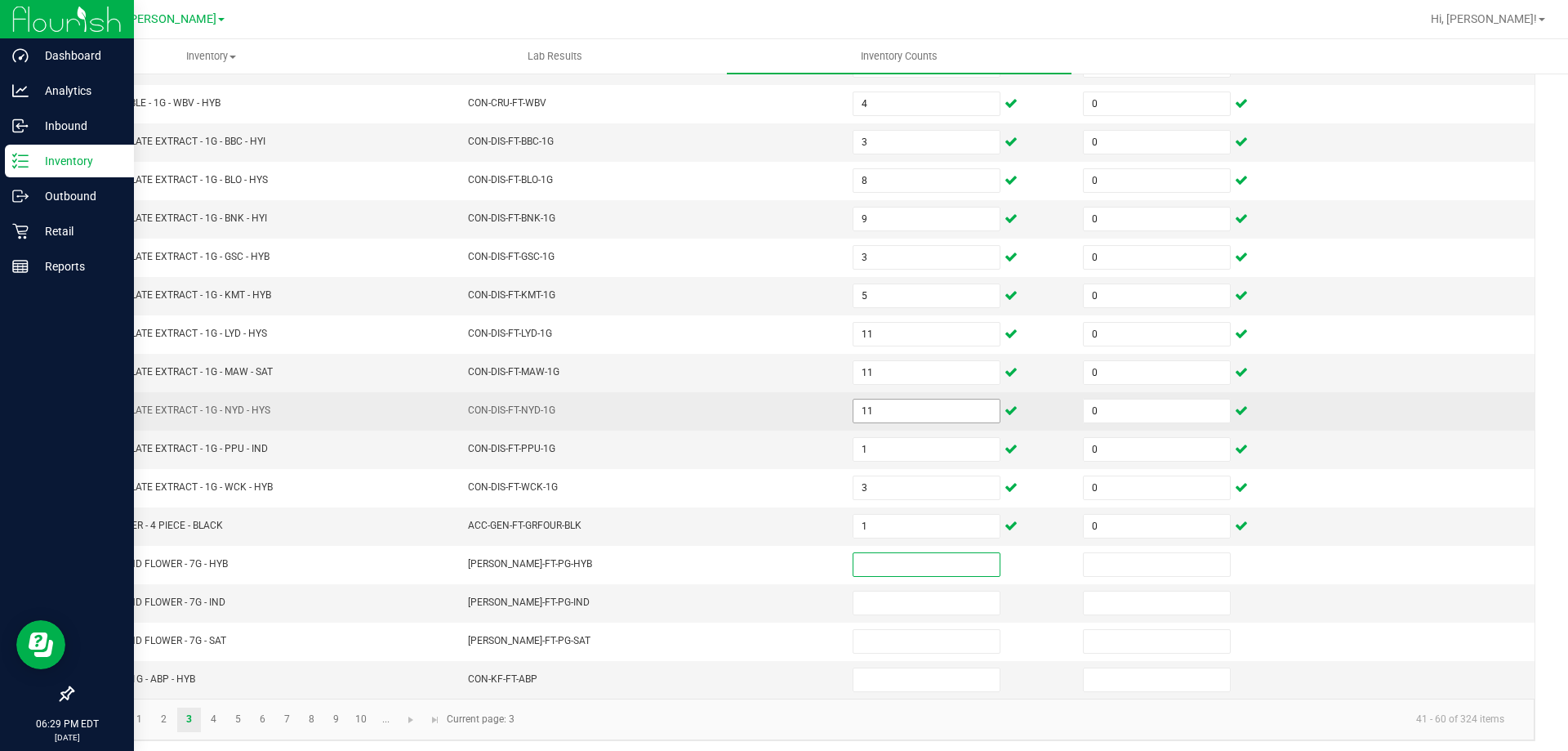
scroll to position [339, 0]
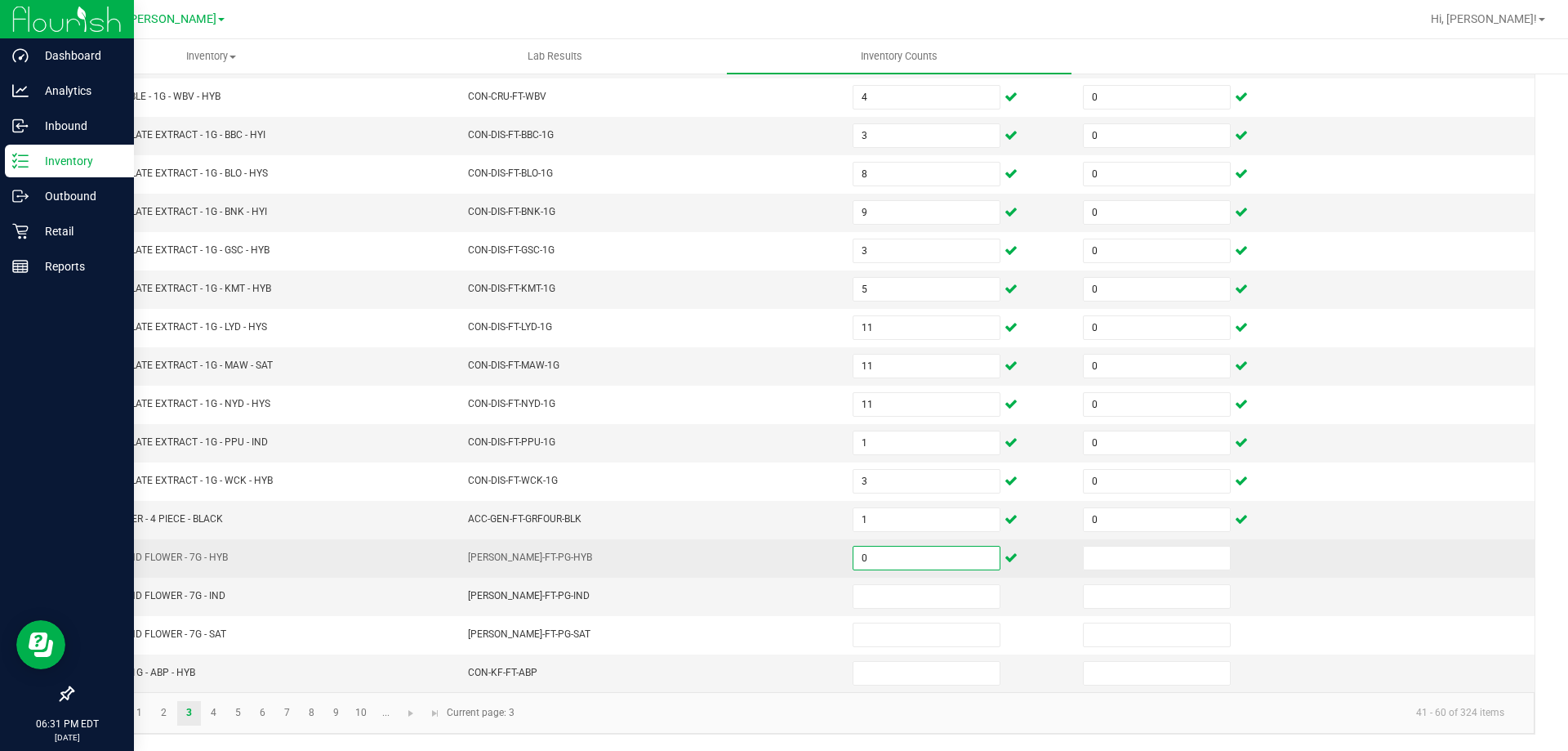
click at [875, 546] on input "0" at bounding box center [927, 558] width 147 height 23
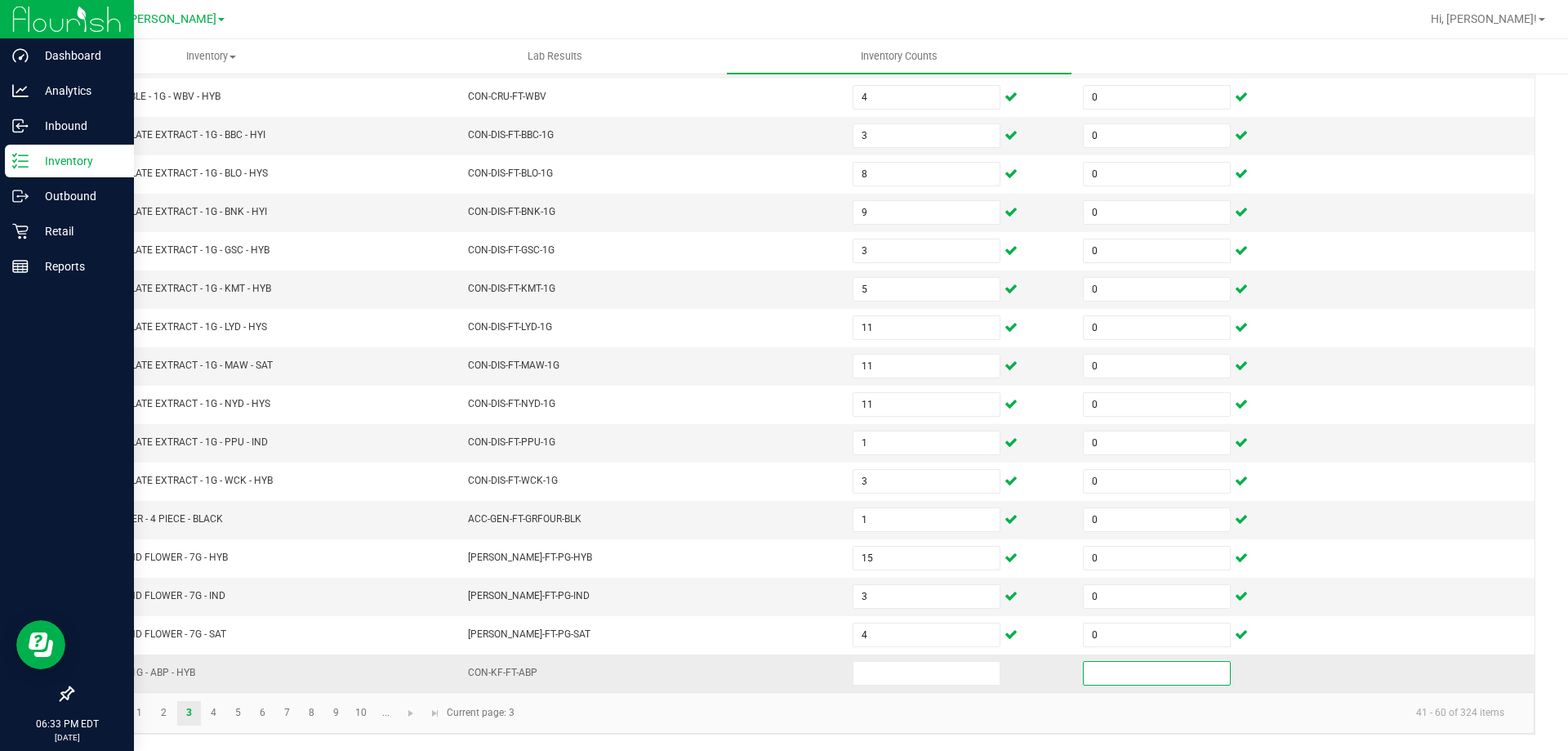
click at [879, 655] on td at bounding box center [958, 673] width 231 height 38
click at [879, 667] on input at bounding box center [927, 673] width 147 height 23
click at [206, 706] on link "4" at bounding box center [214, 713] width 23 height 24
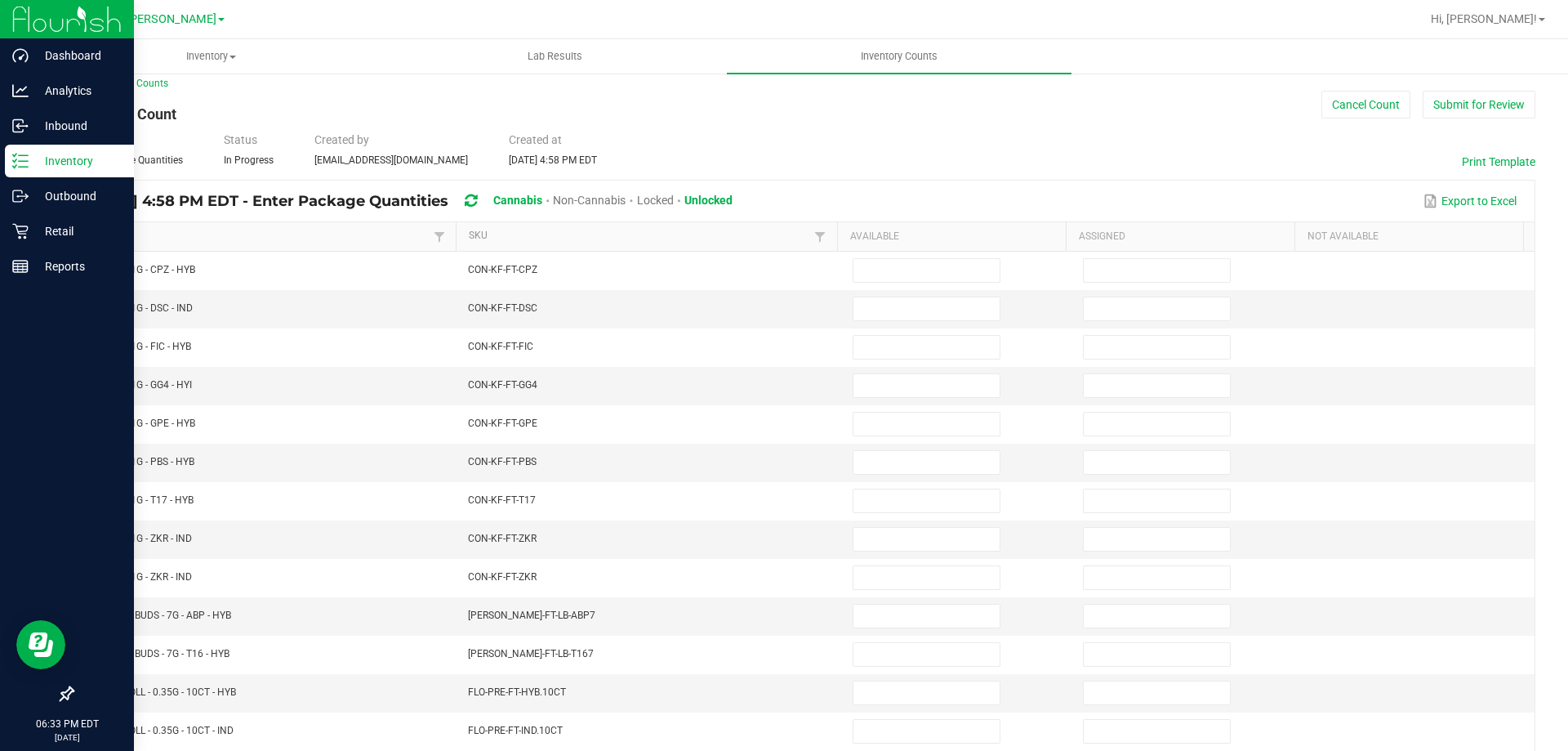
scroll to position [0, 0]
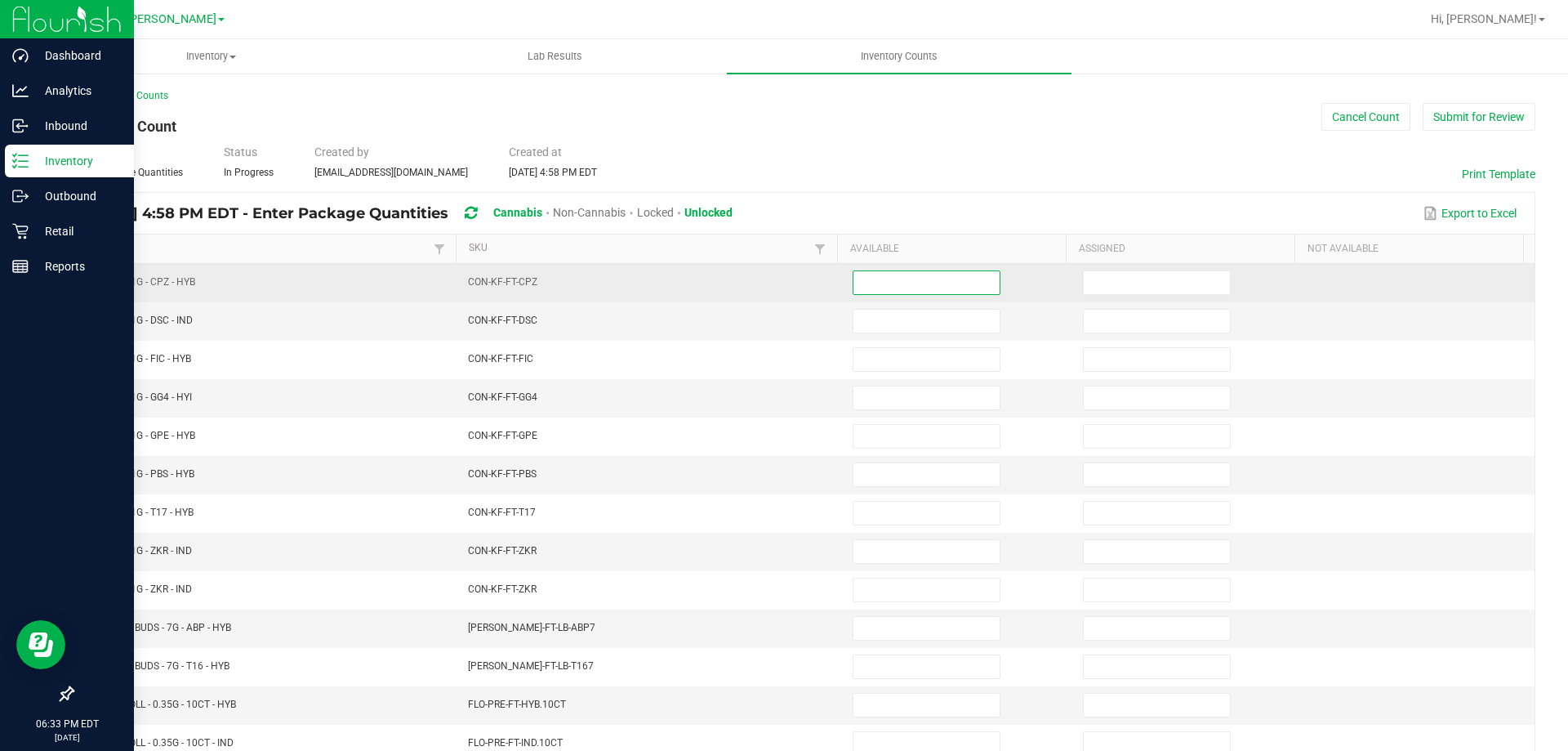
click at [859, 288] on input at bounding box center [927, 283] width 147 height 23
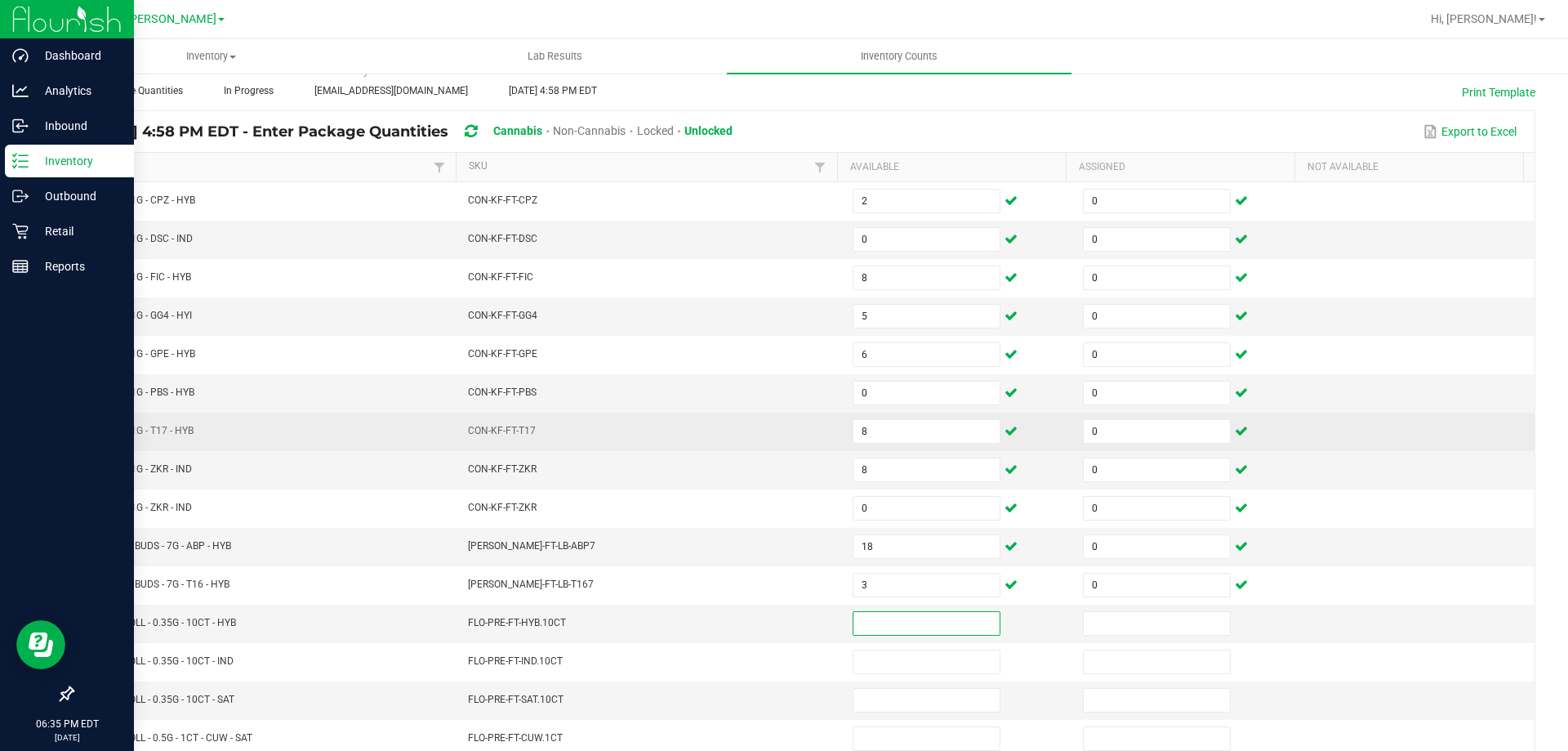
scroll to position [164, 0]
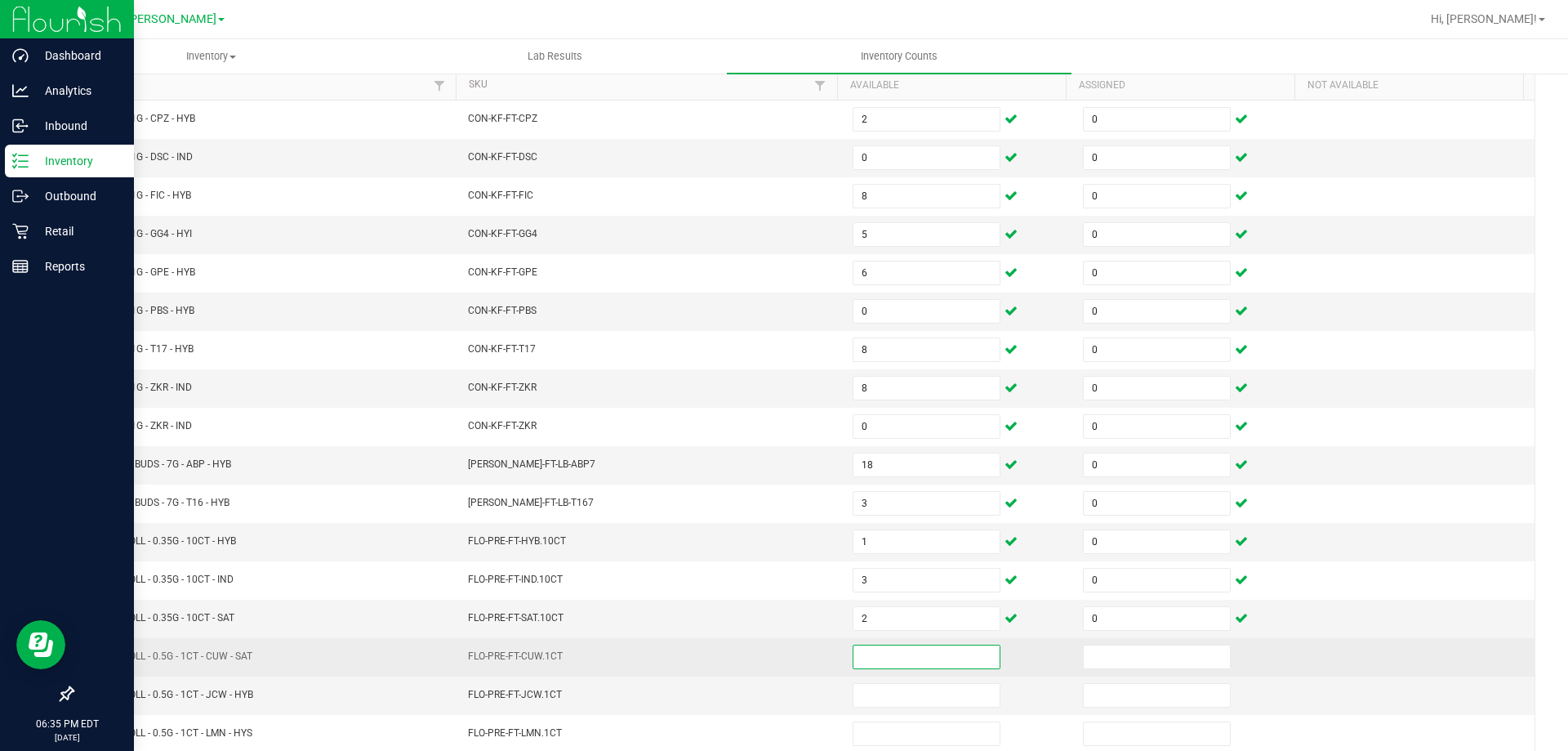
click at [906, 653] on input at bounding box center [927, 657] width 147 height 23
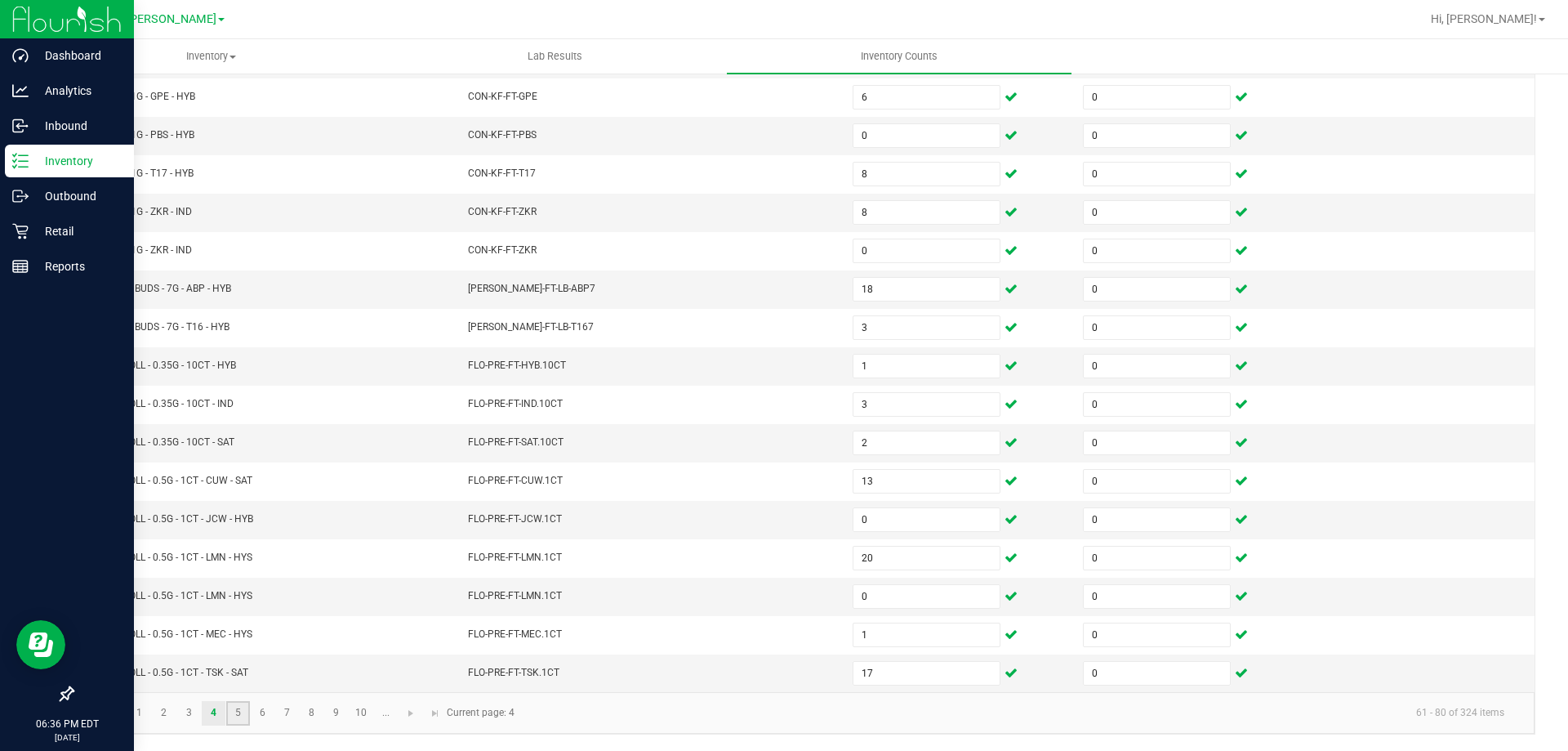
click at [240, 705] on link "5" at bounding box center [238, 713] width 23 height 24
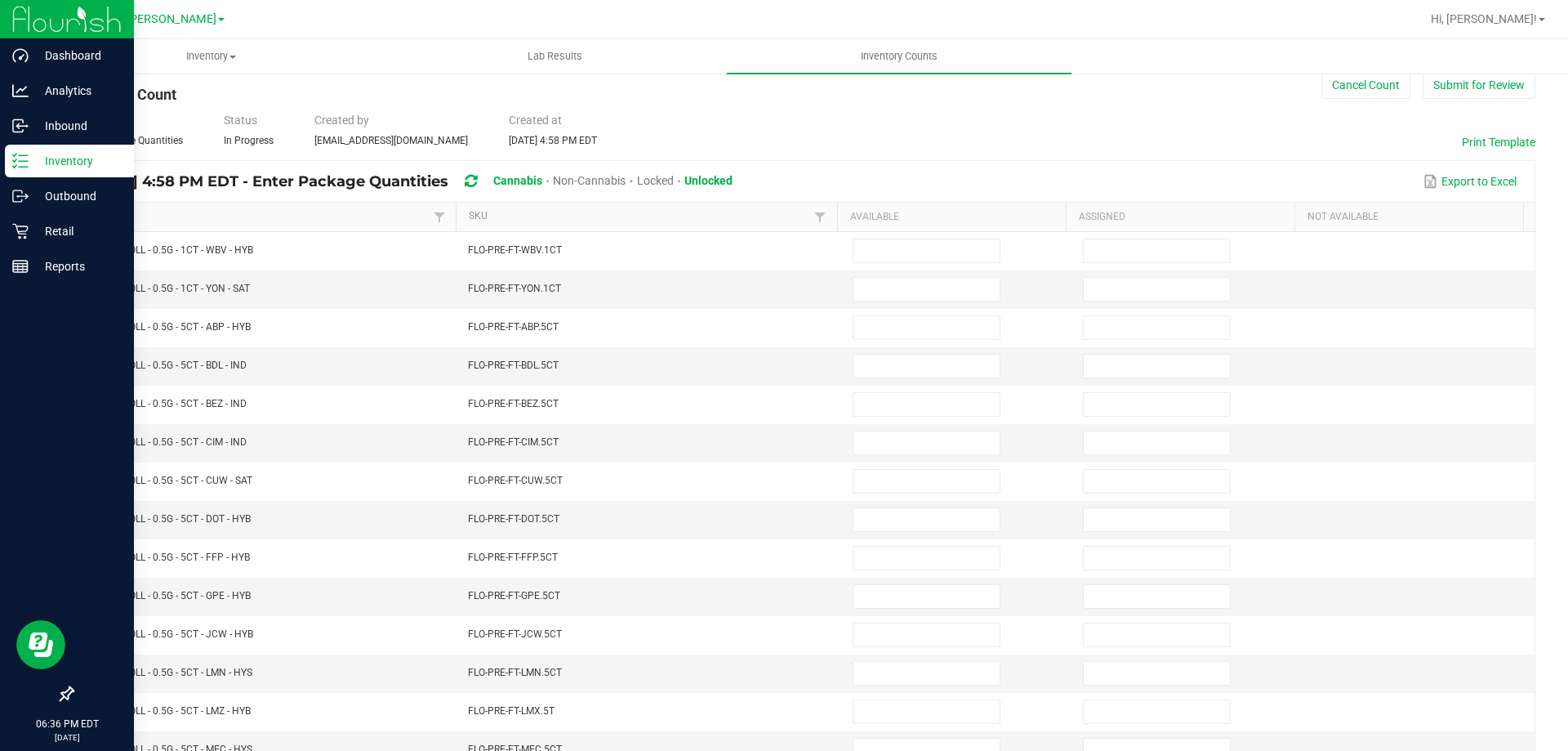
scroll to position [0, 0]
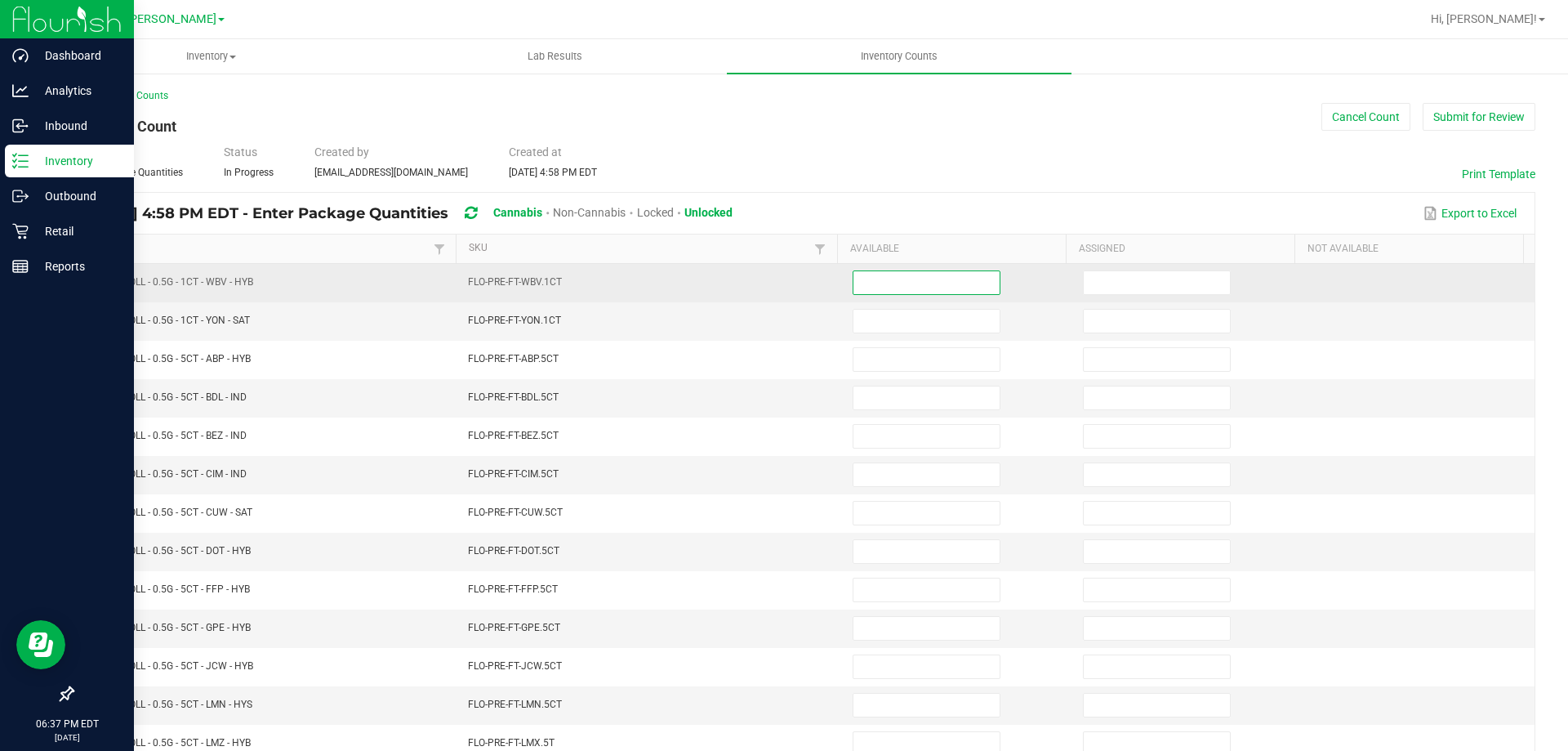
click at [863, 277] on input at bounding box center [927, 283] width 147 height 23
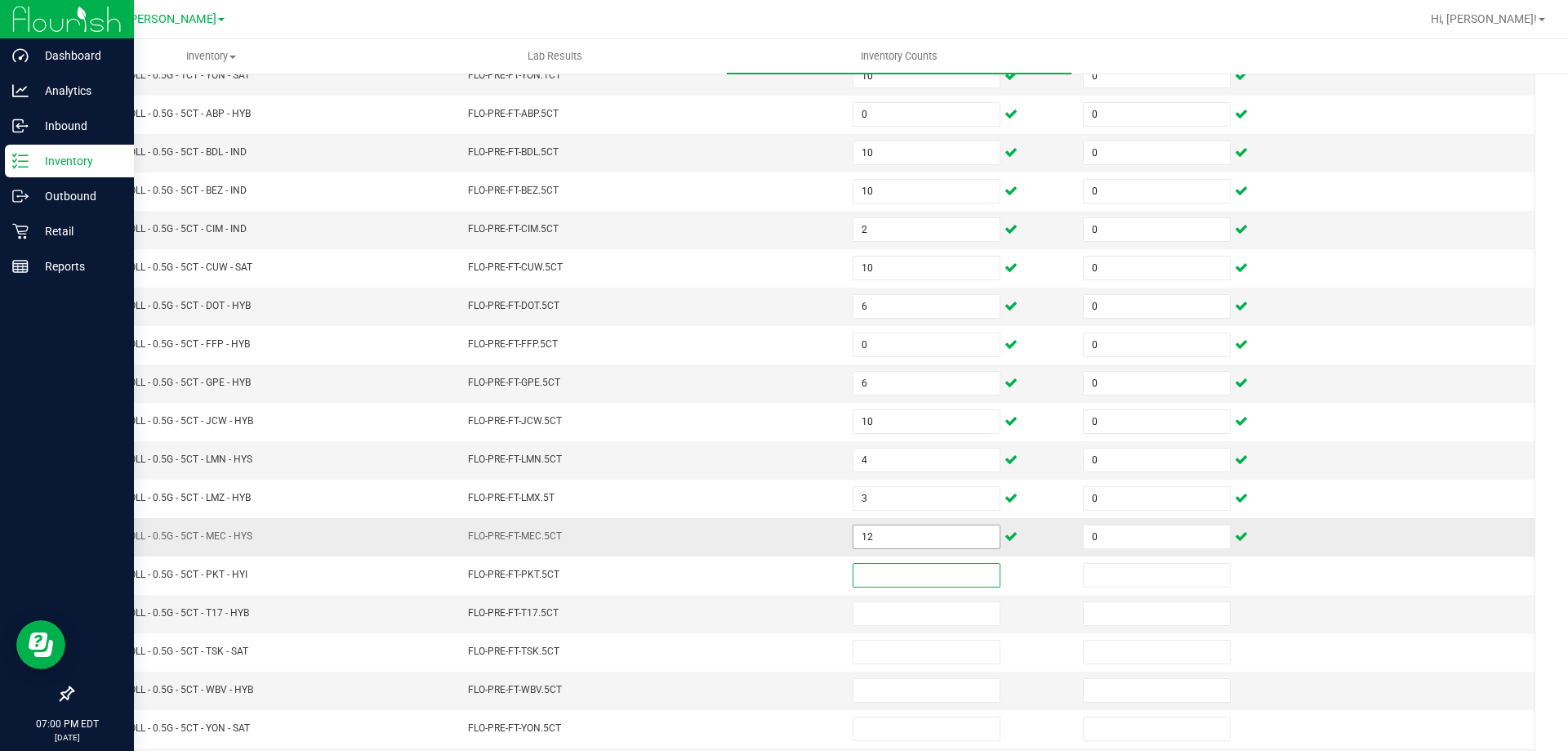
scroll to position [326, 0]
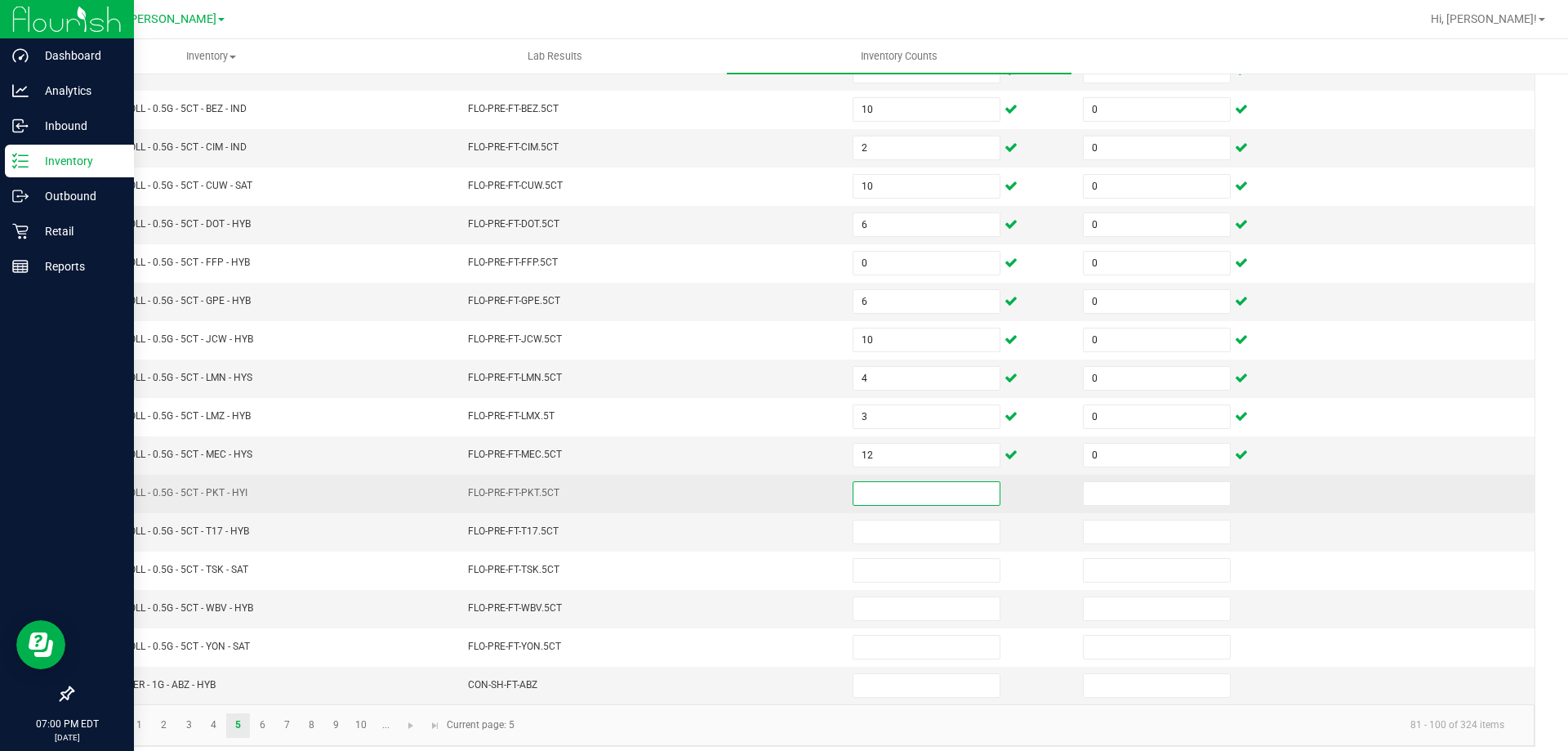
click at [891, 501] on input at bounding box center [927, 494] width 147 height 23
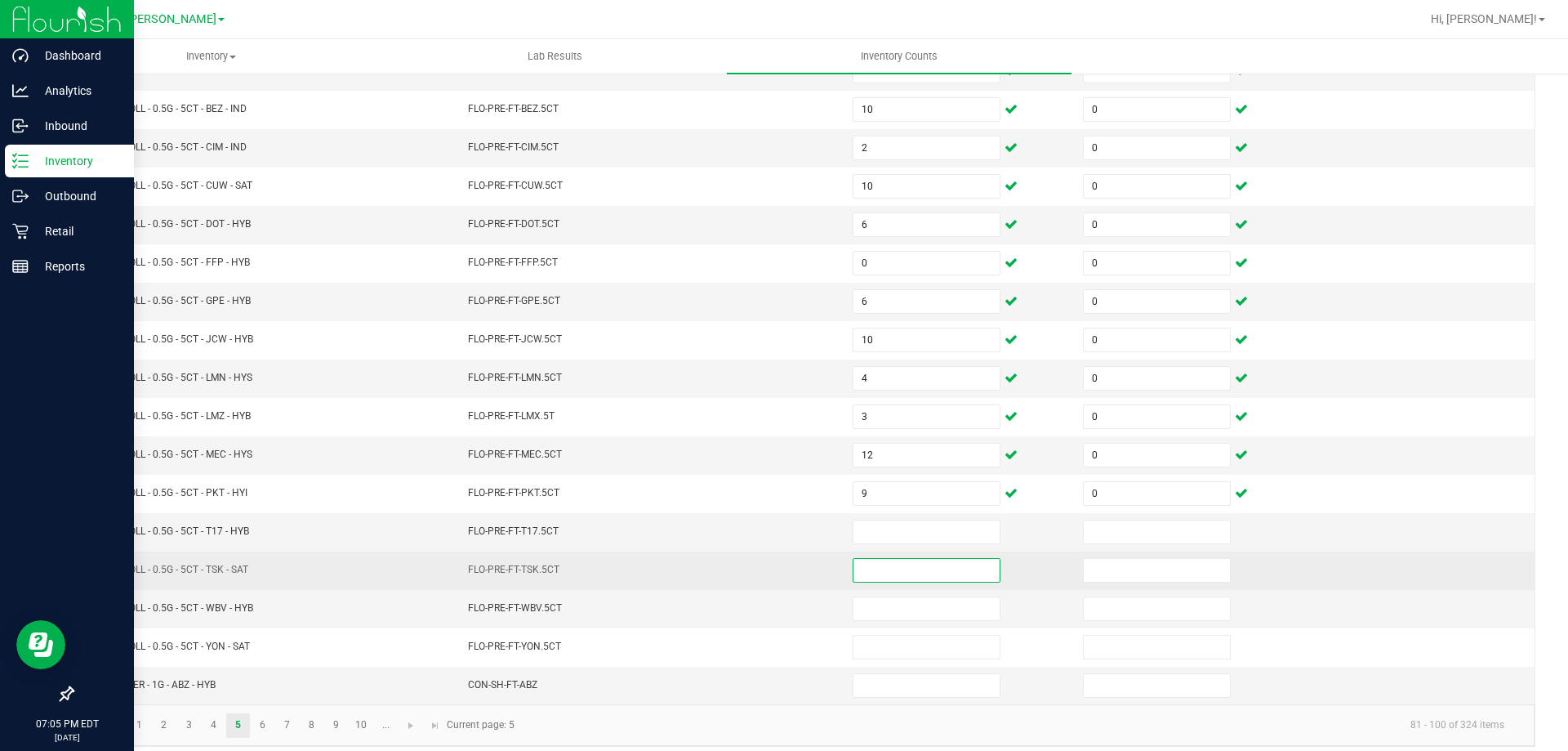
click at [858, 570] on input at bounding box center [927, 570] width 147 height 23
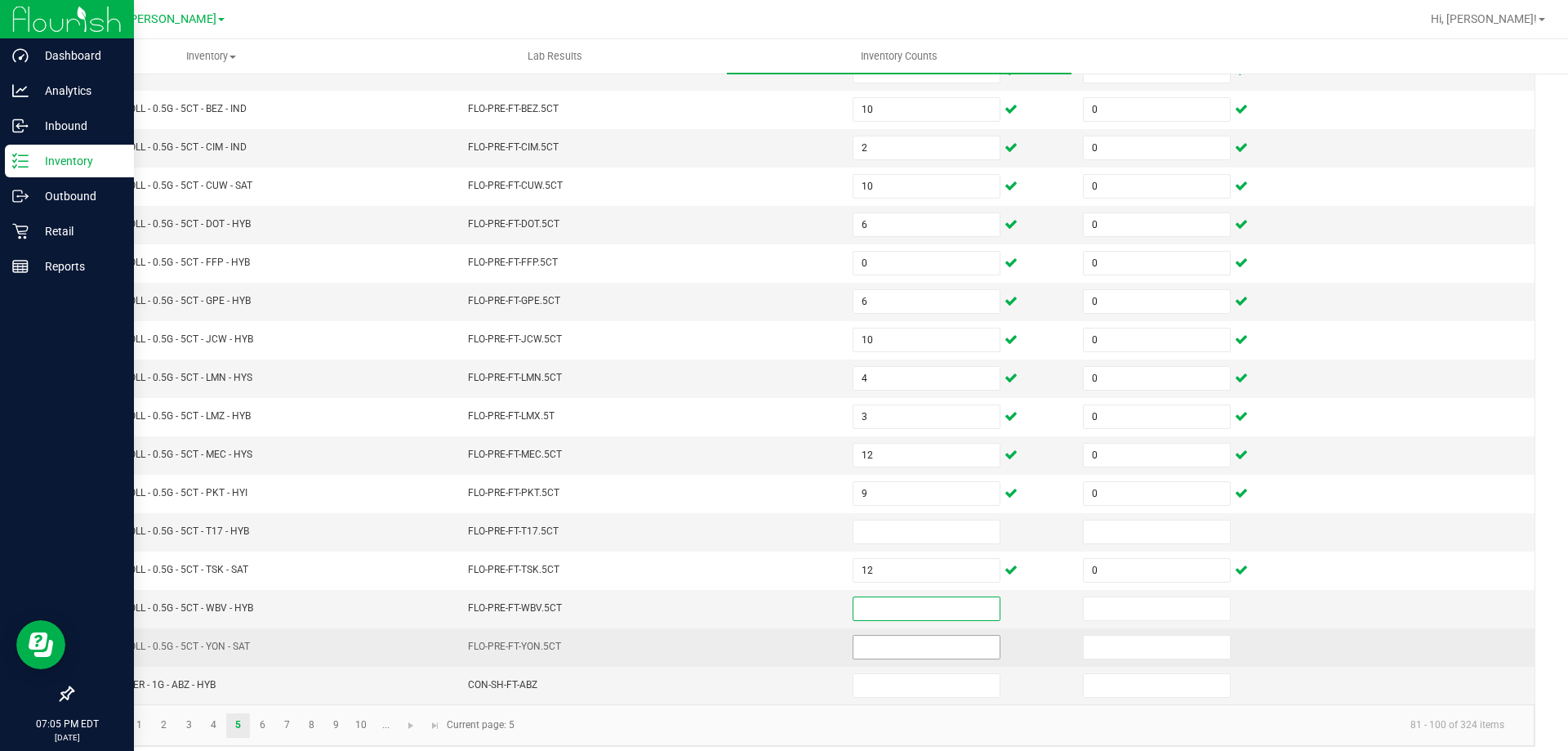
click at [946, 637] on input at bounding box center [927, 647] width 147 height 23
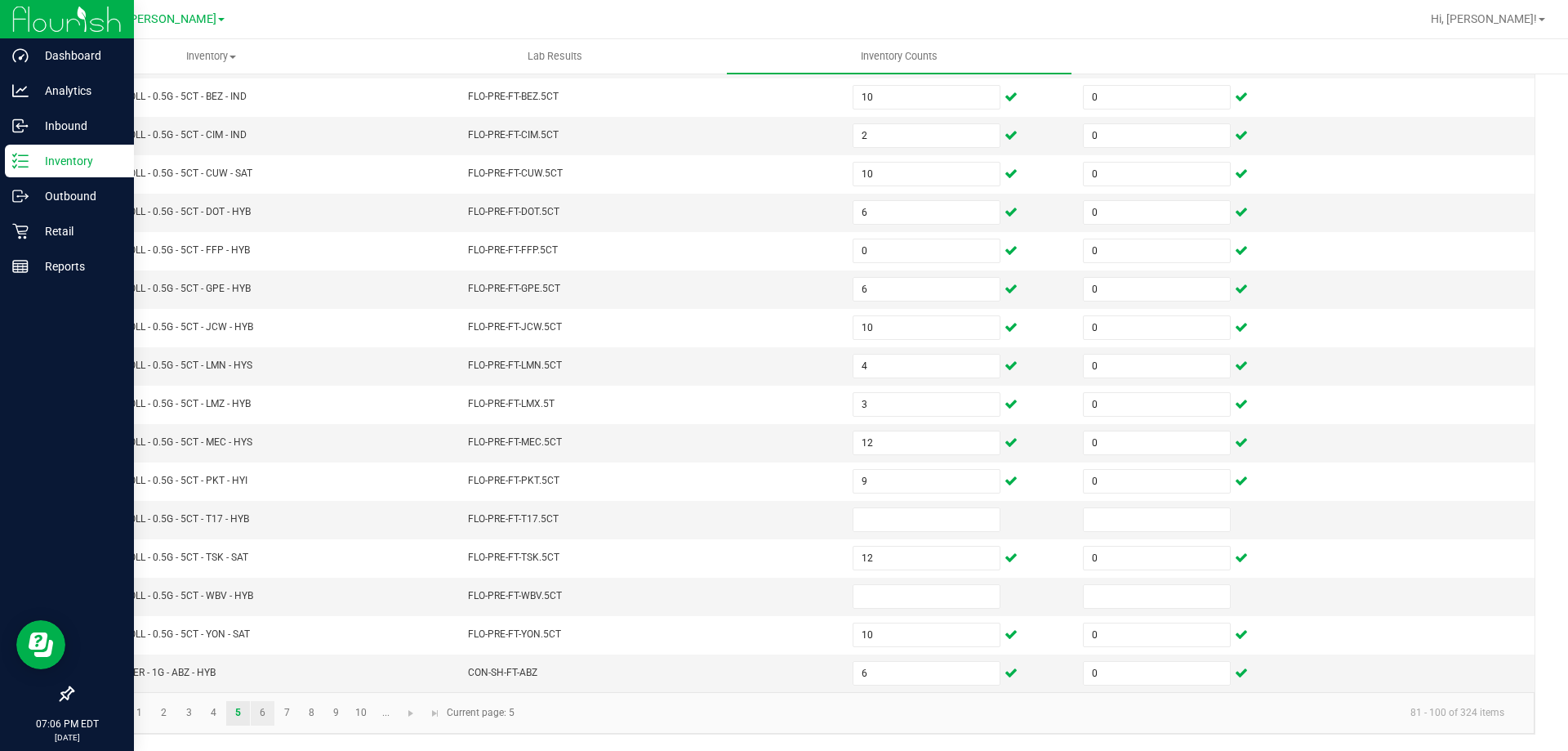
click at [260, 708] on link "6" at bounding box center [263, 713] width 23 height 24
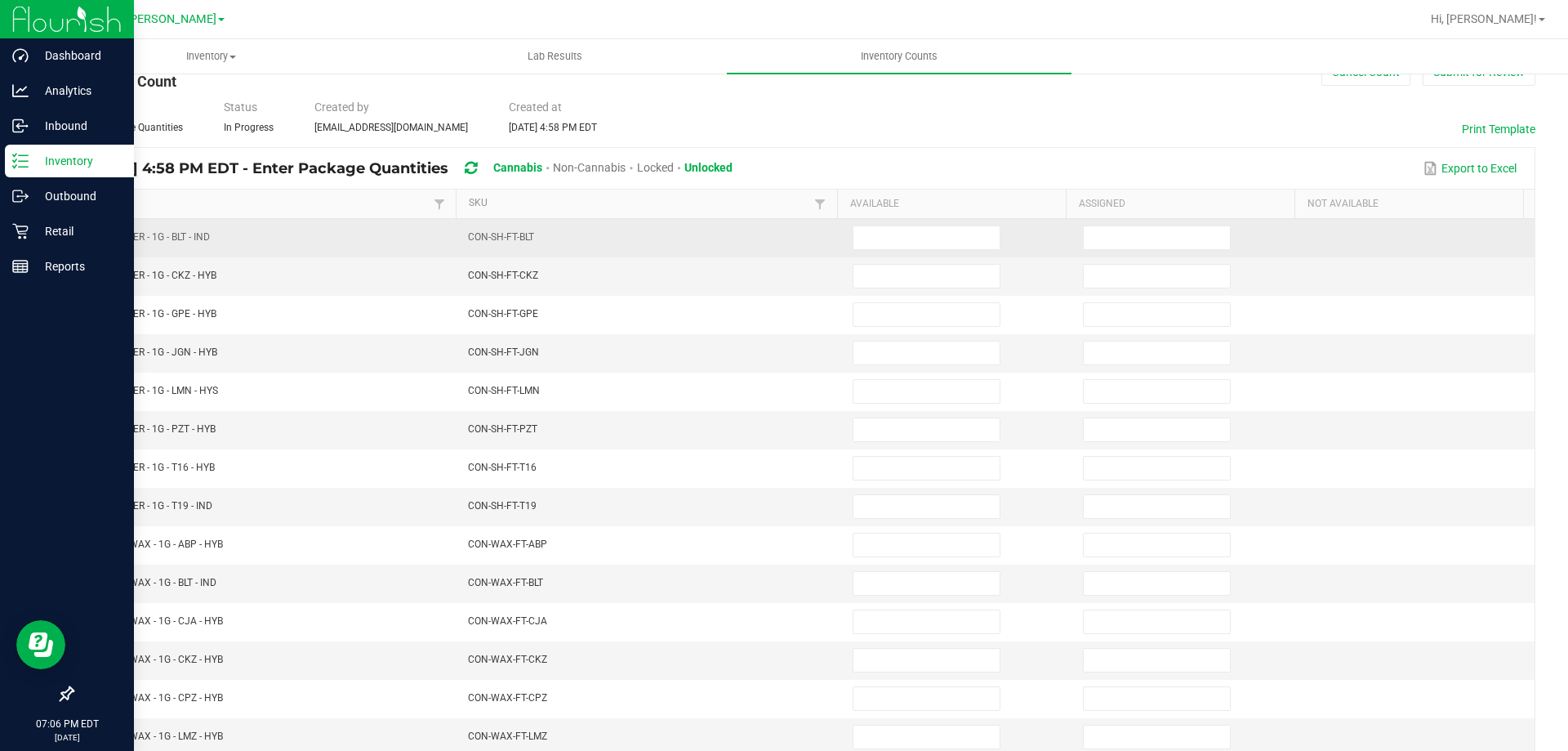
scroll to position [0, 0]
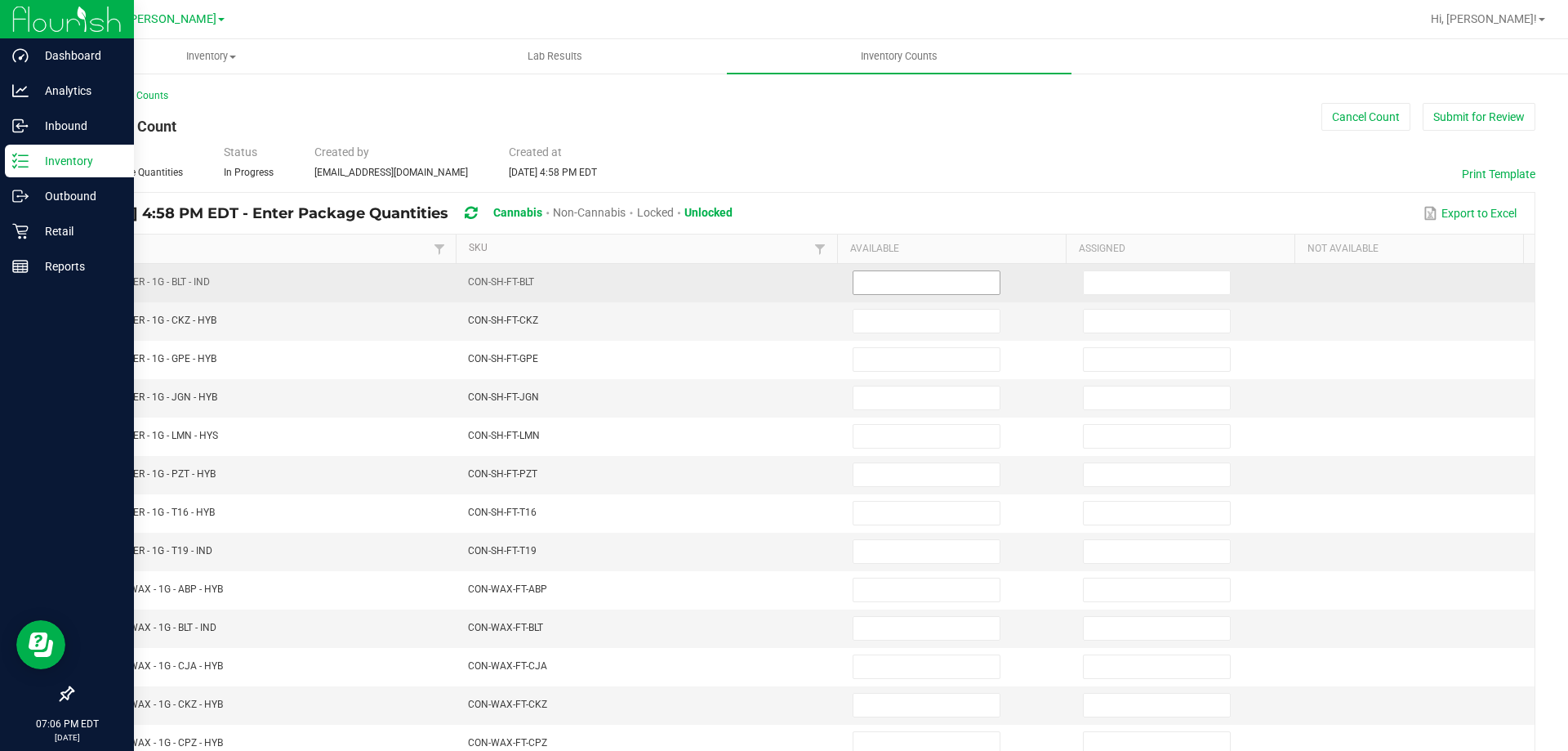
click at [894, 293] on input at bounding box center [927, 283] width 147 height 23
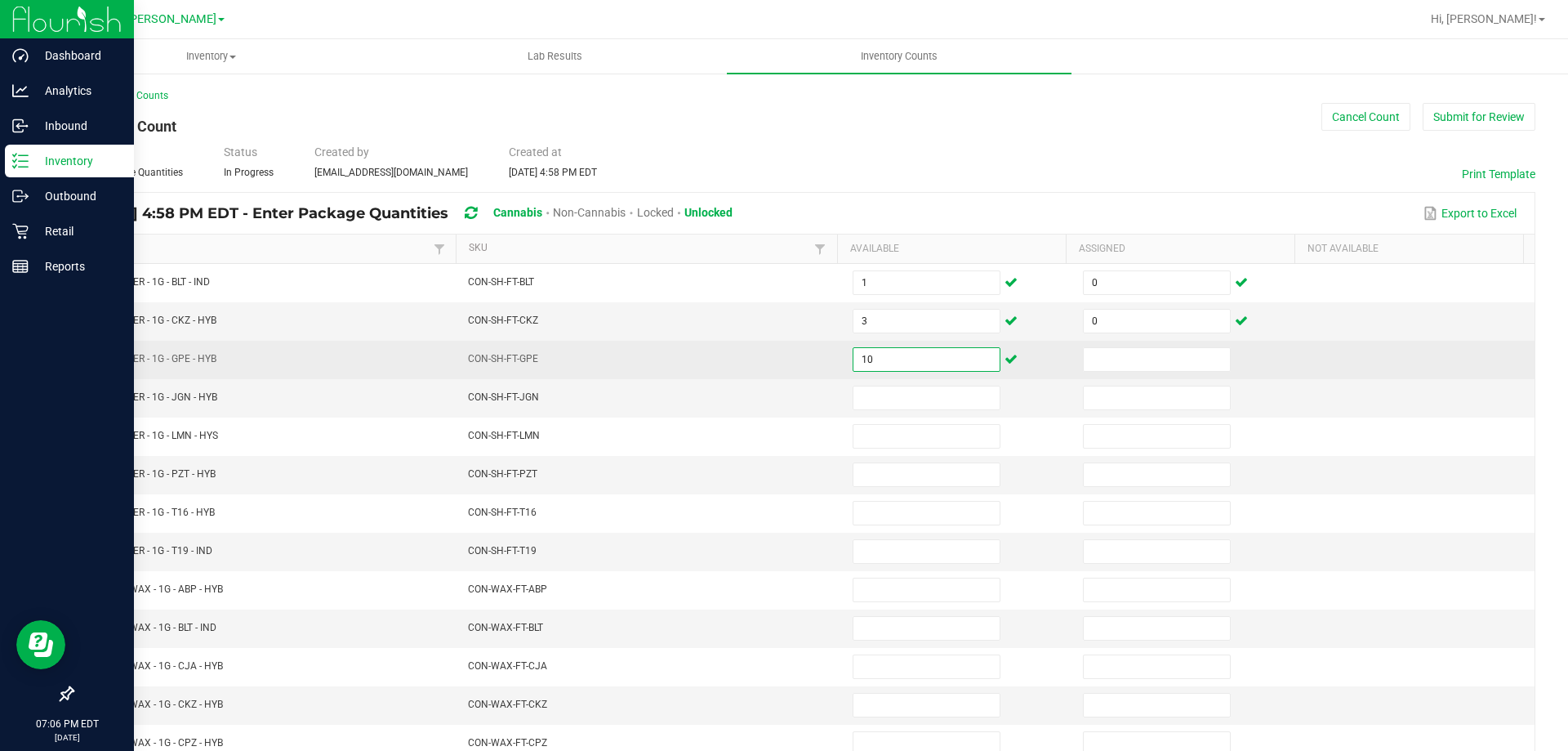
click at [871, 349] on input "10" at bounding box center [927, 359] width 147 height 23
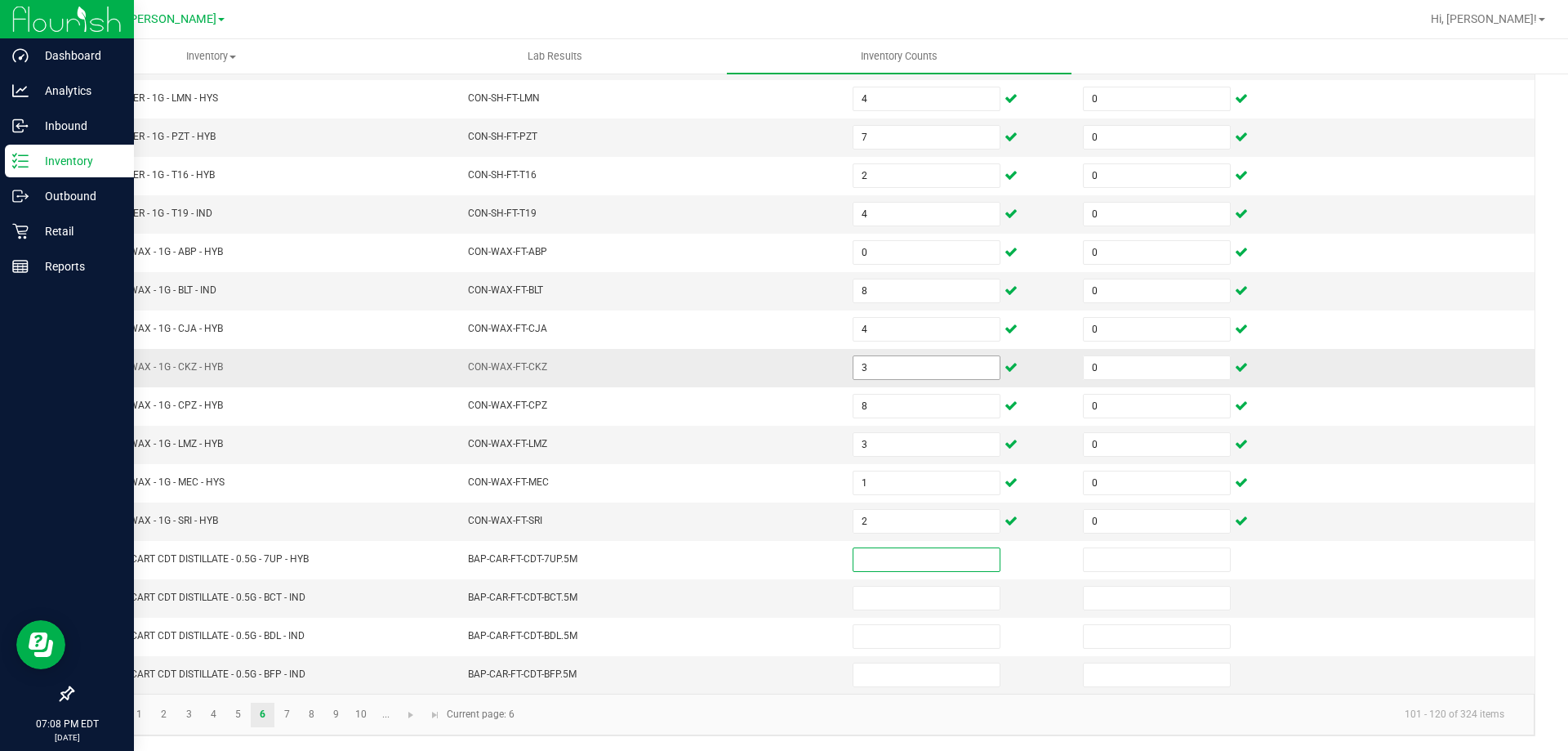
scroll to position [339, 0]
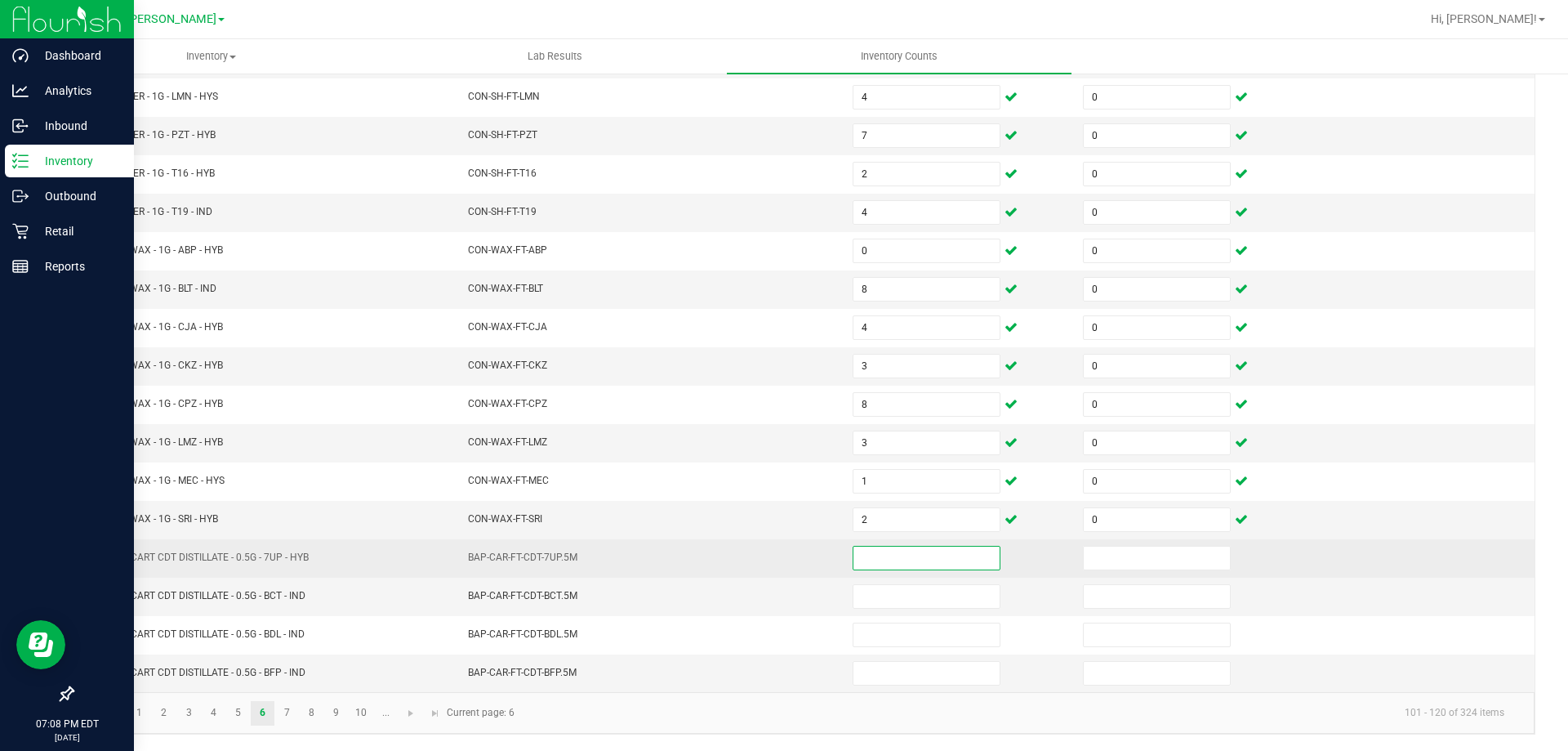
click at [899, 550] on input at bounding box center [927, 558] width 147 height 23
click at [865, 565] on input at bounding box center [927, 558] width 147 height 23
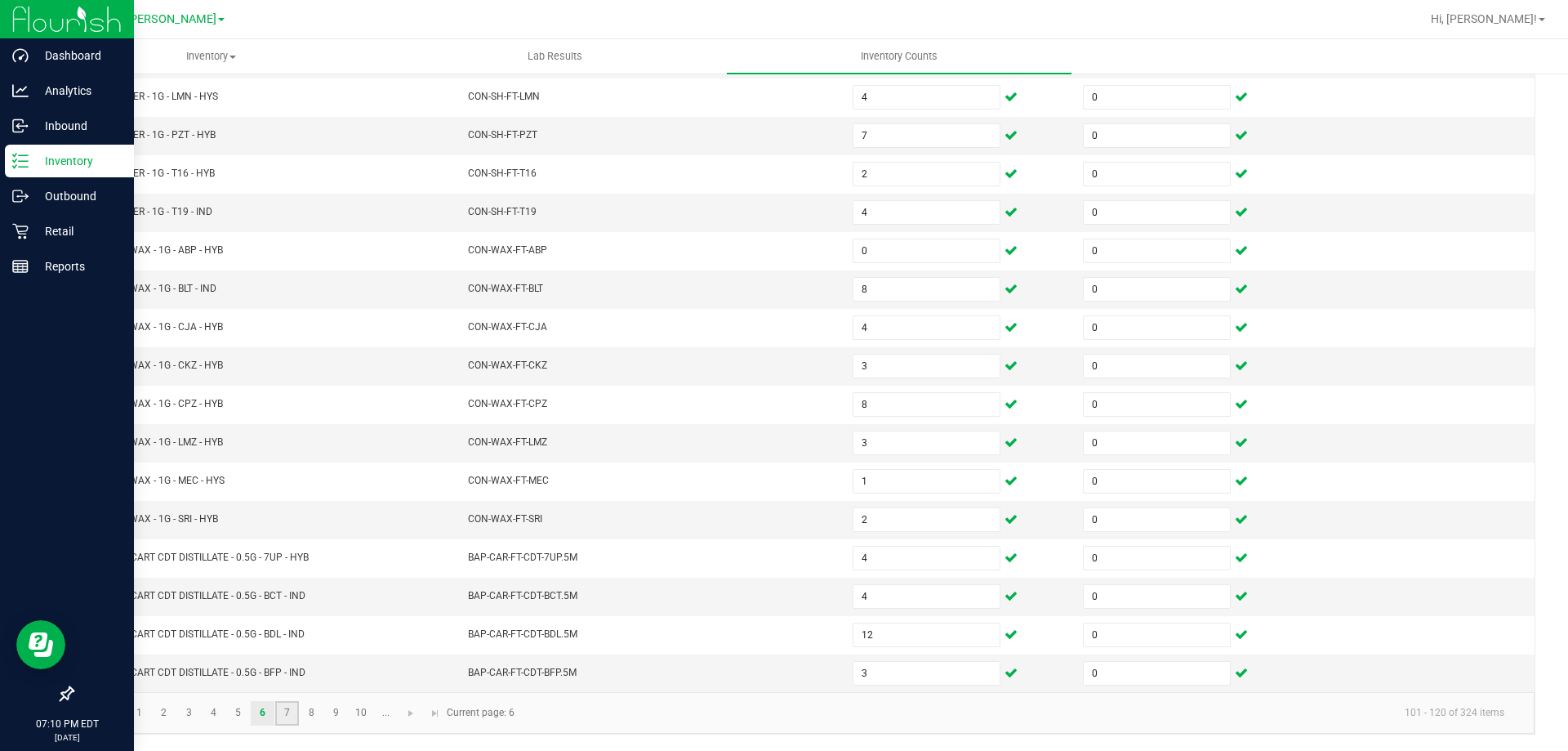
click at [293, 715] on link "7" at bounding box center [287, 713] width 23 height 24
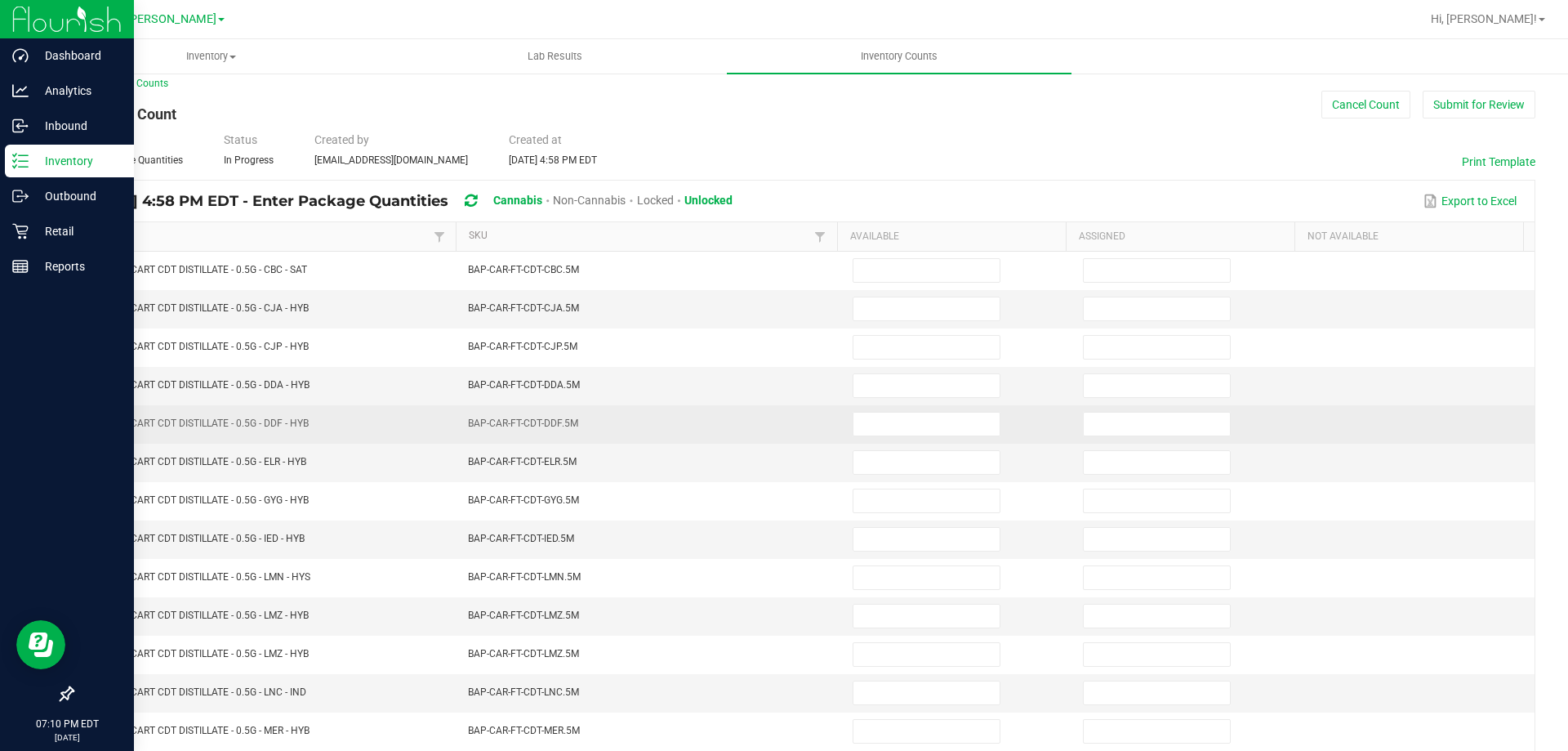
scroll to position [0, 0]
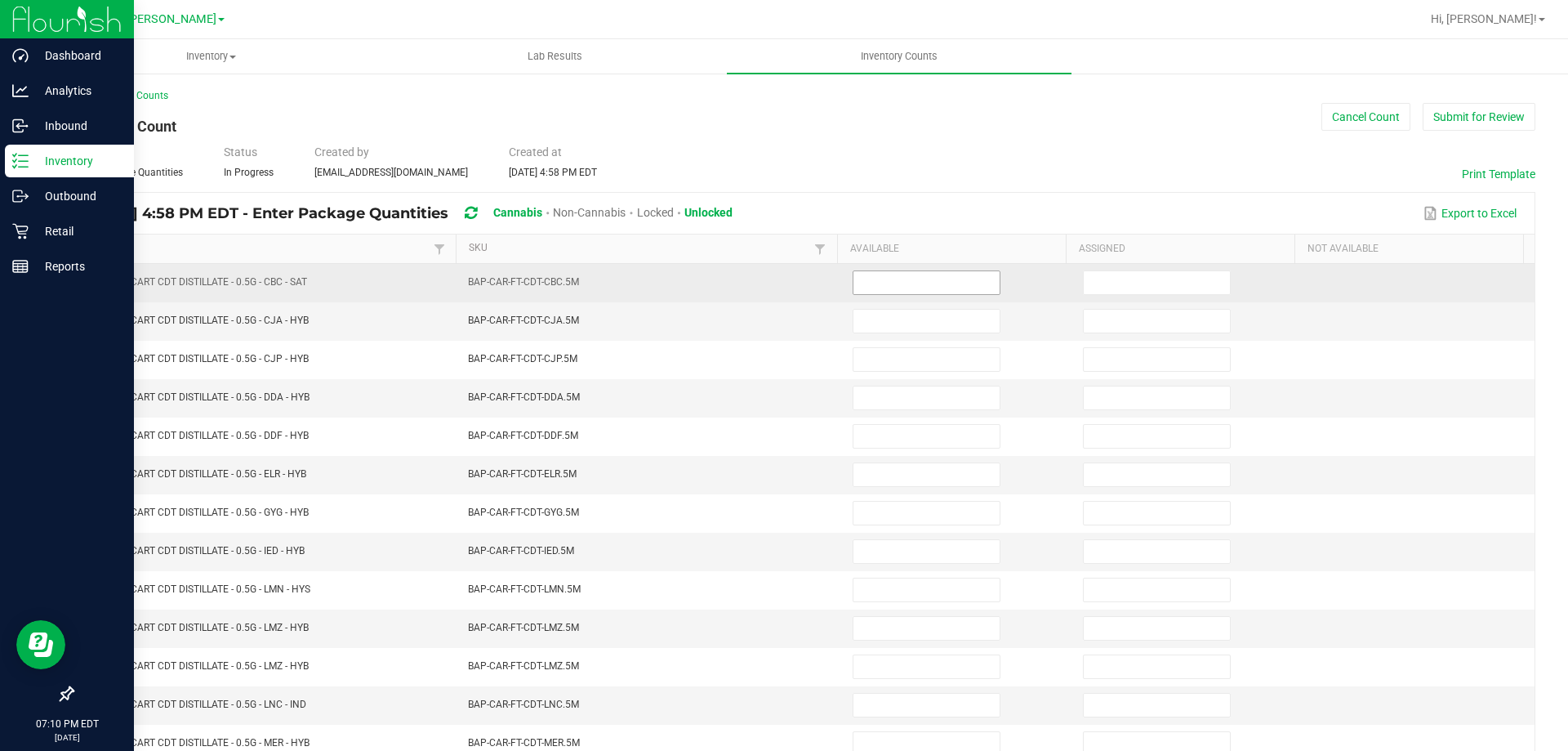
click at [961, 277] on input at bounding box center [927, 283] width 147 height 23
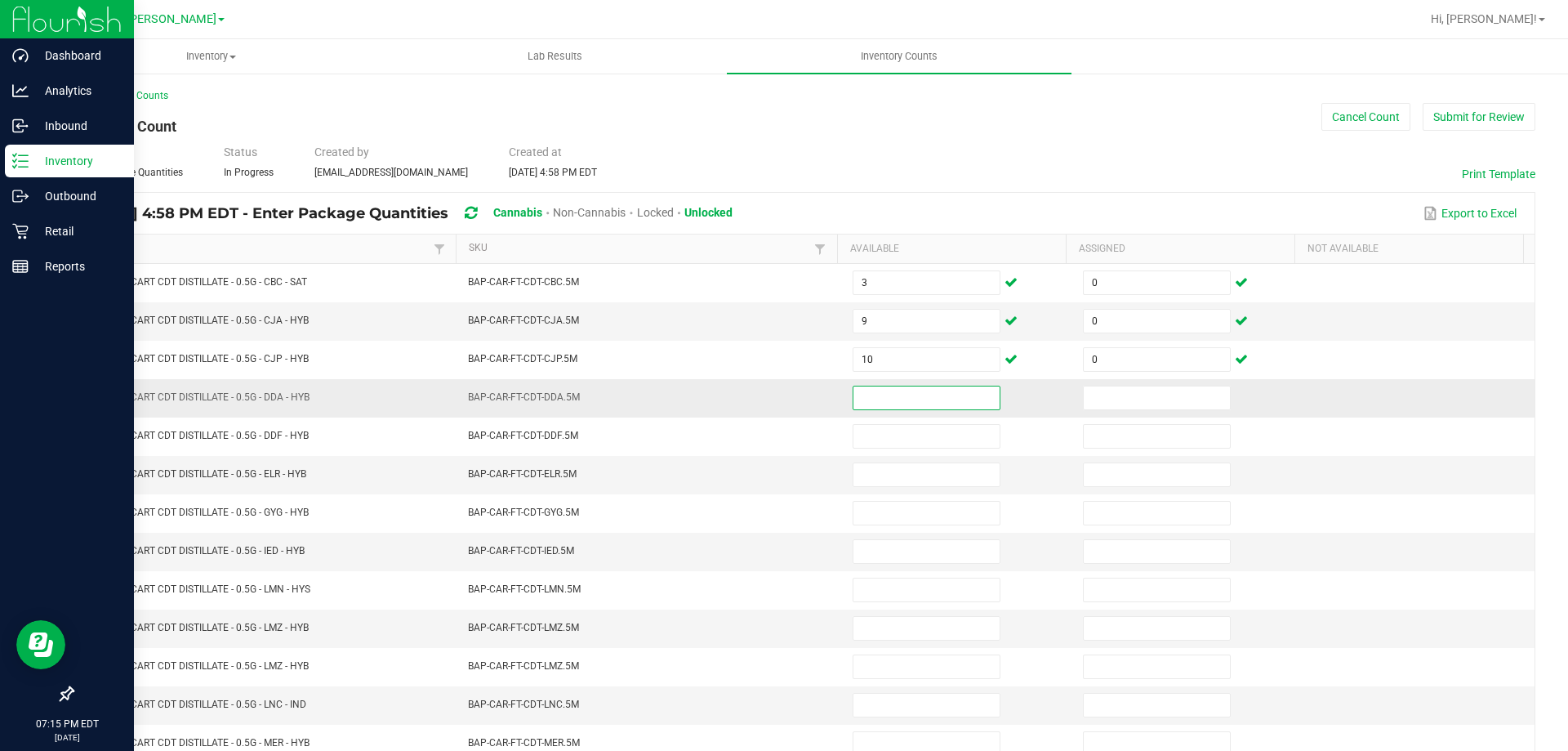
click at [873, 391] on input at bounding box center [927, 398] width 147 height 23
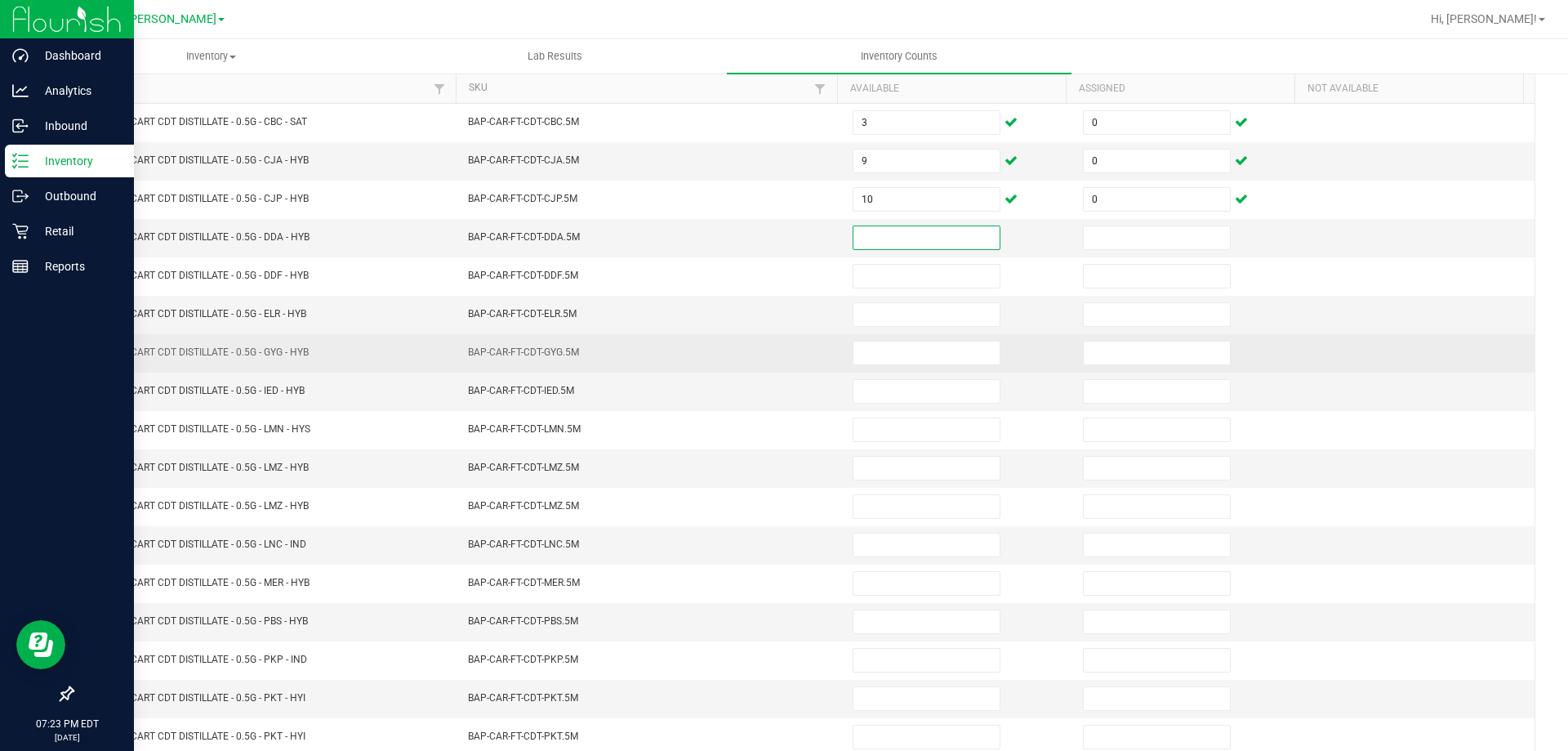
scroll to position [164, 0]
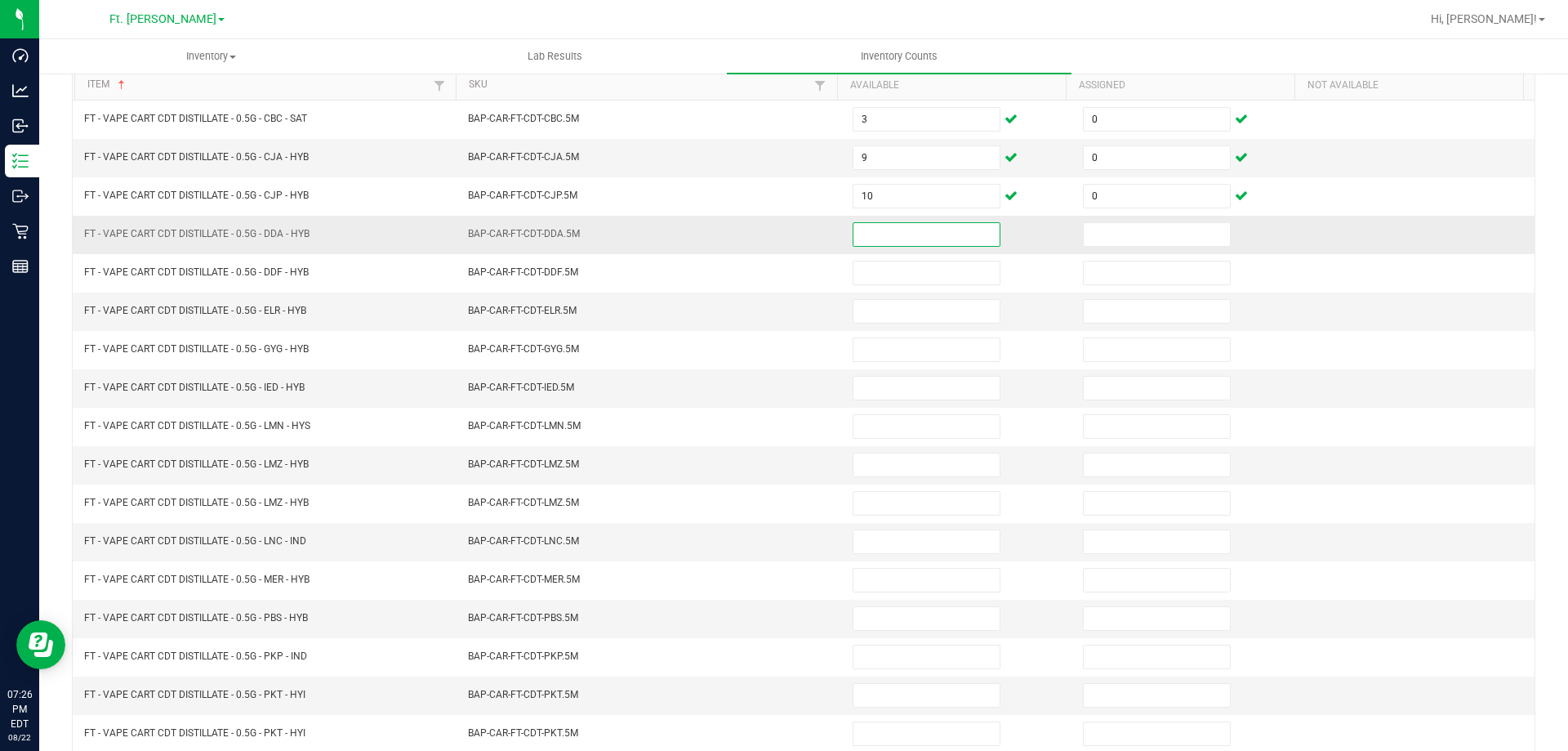
click at [899, 232] on input at bounding box center [927, 234] width 147 height 23
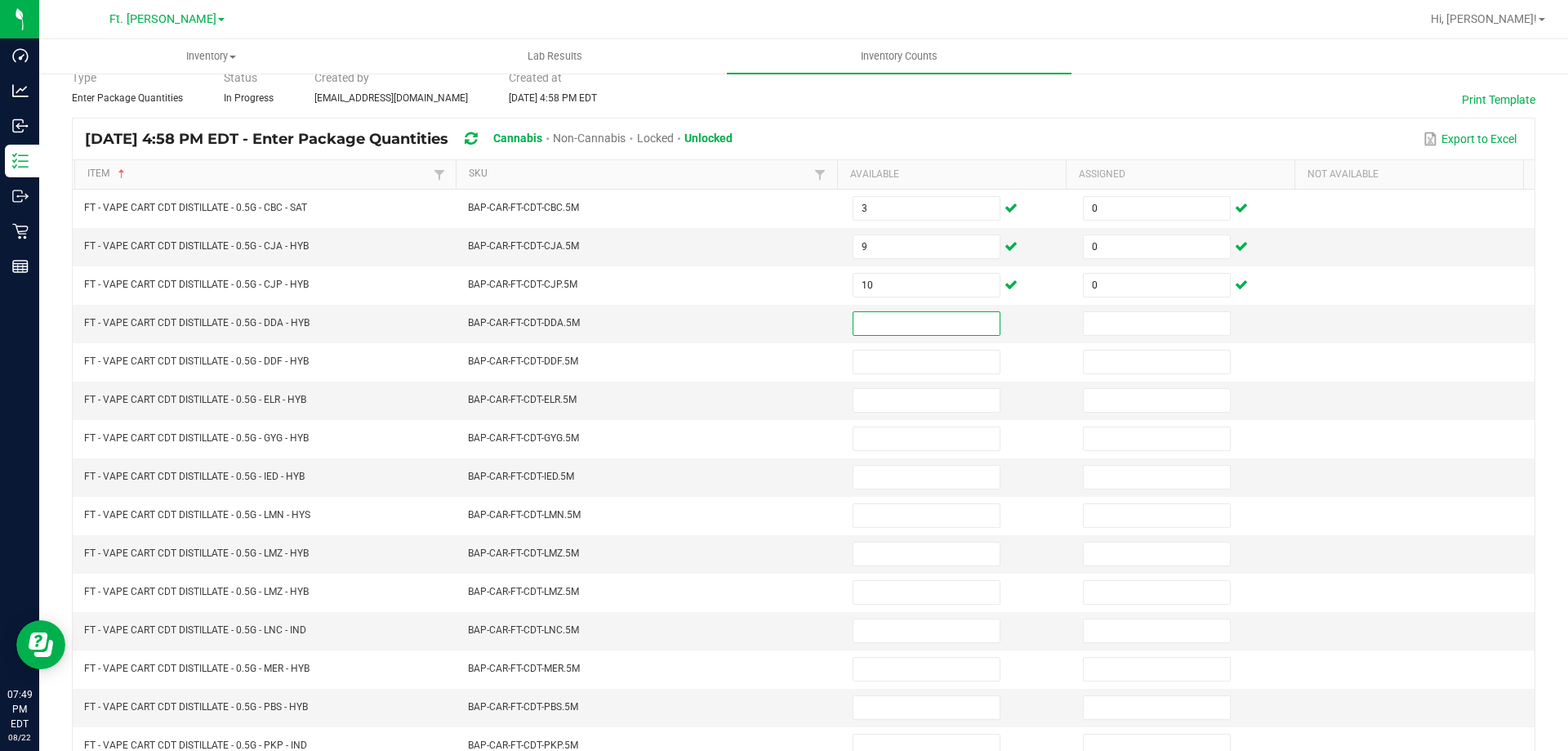
scroll to position [0, 0]
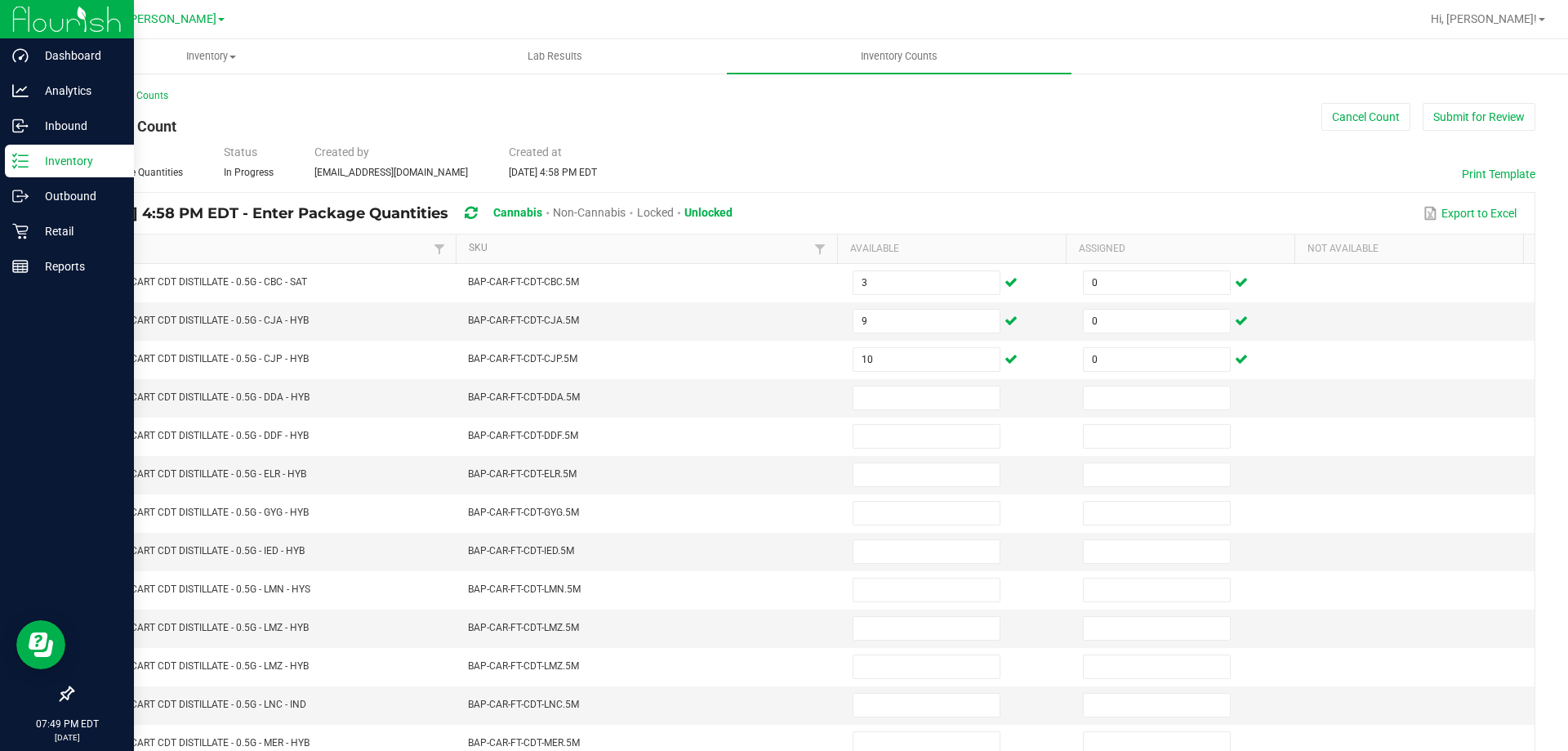
click at [46, 158] on p "Inventory" at bounding box center [78, 161] width 98 height 20
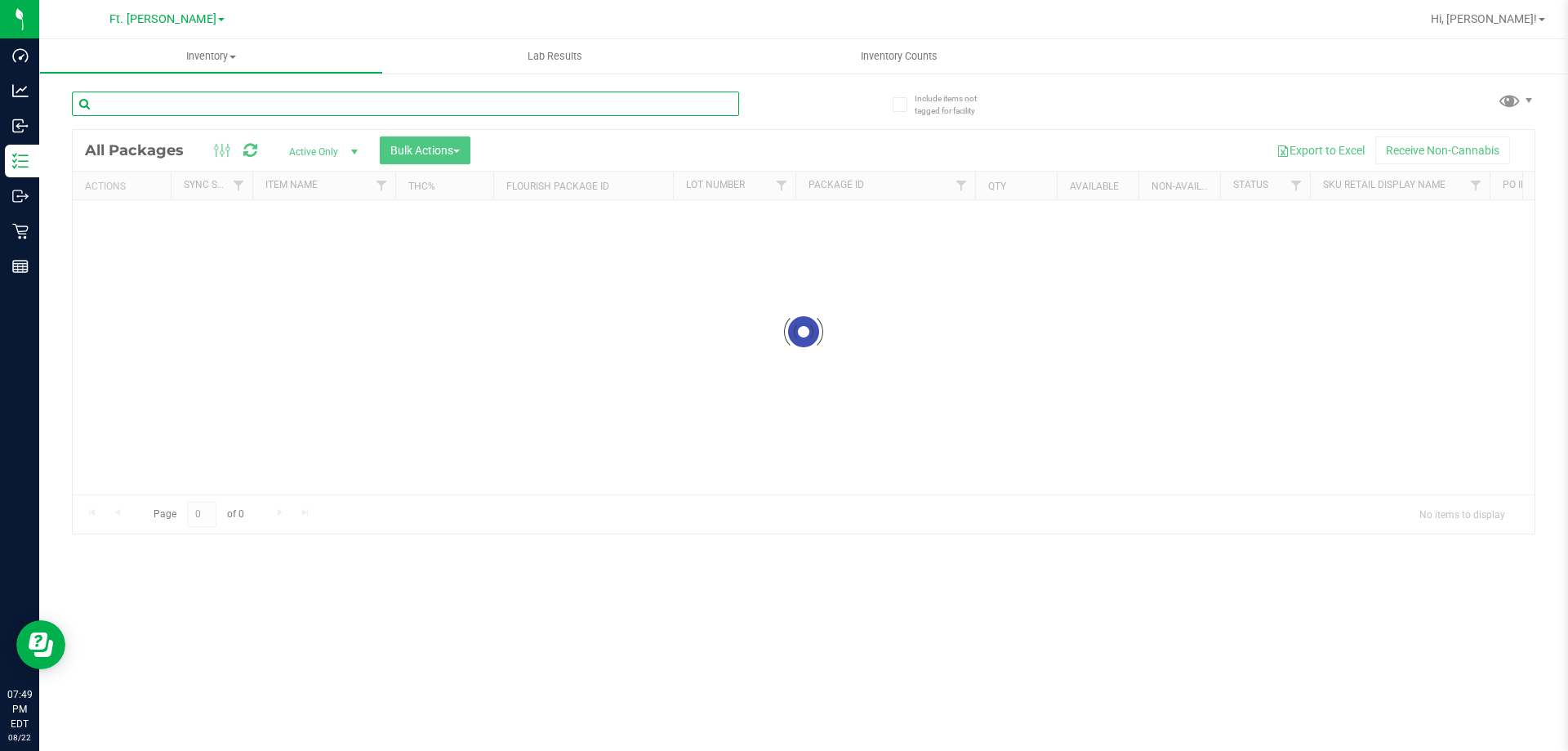
click at [223, 102] on div "Inventory All packages All inventory Waste log Create inventory Lab Results Inv…" at bounding box center [804, 395] width 1530 height 712
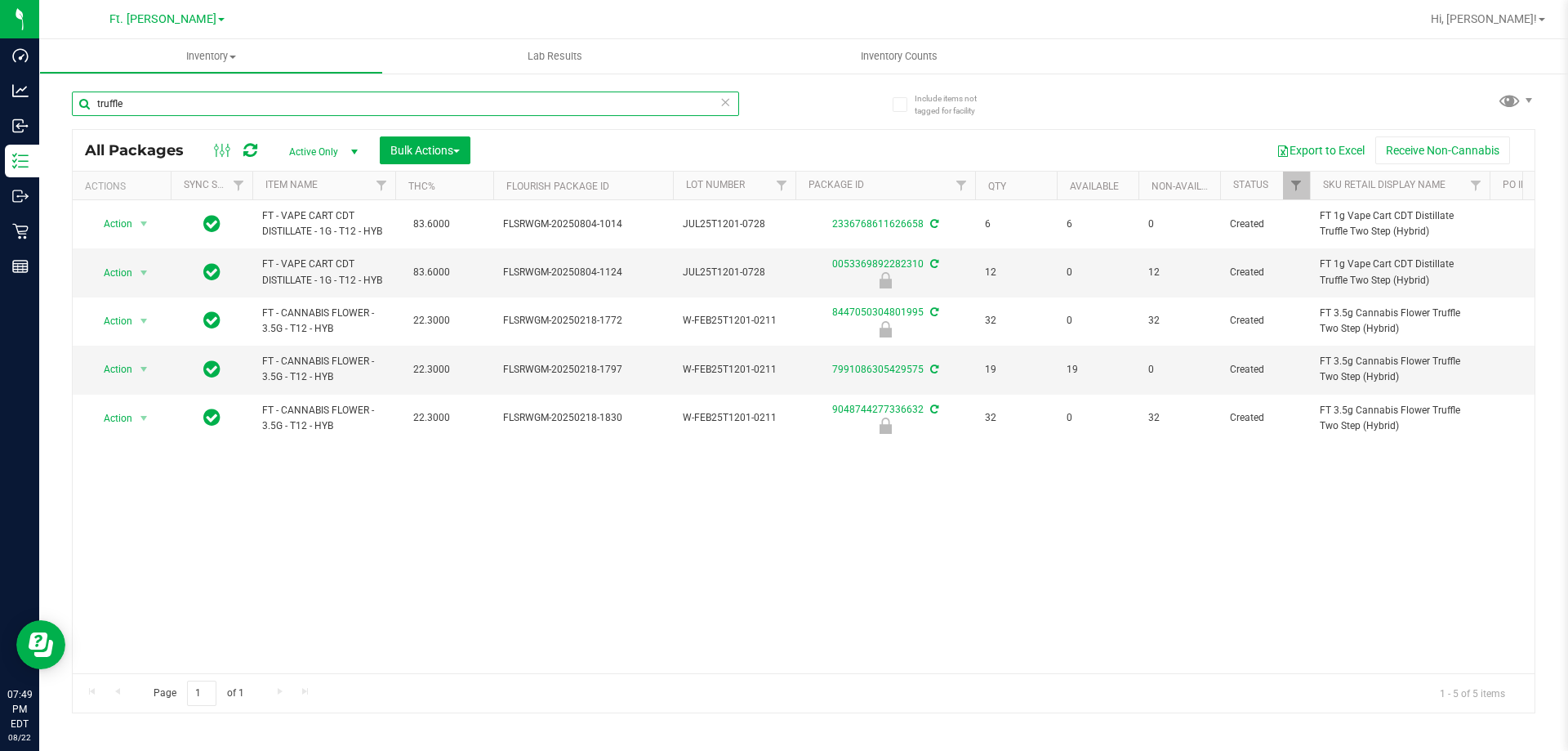
click at [263, 108] on input "truffle" at bounding box center [405, 103] width 668 height 24
click at [263, 107] on input "truffle" at bounding box center [405, 103] width 668 height 24
